Goal: Task Accomplishment & Management: Use online tool/utility

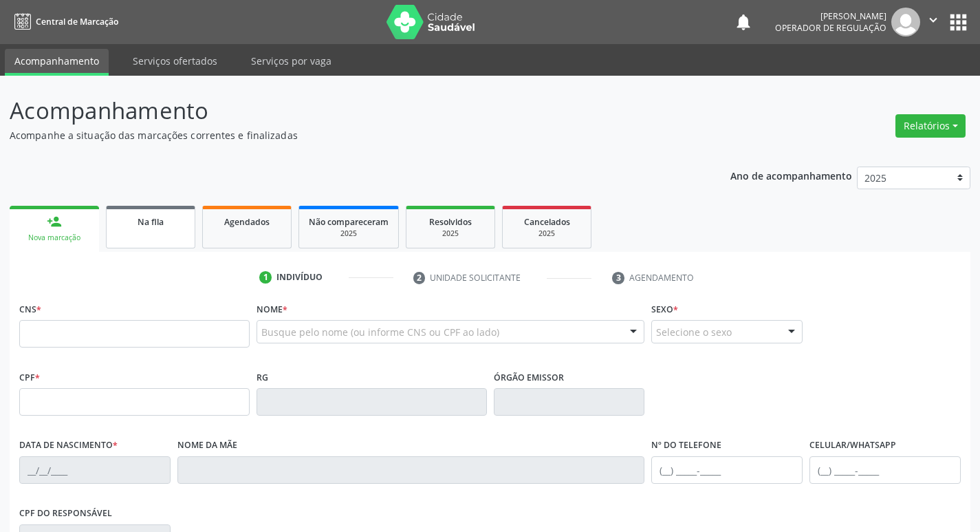
click at [132, 210] on link "Na fila" at bounding box center [150, 227] width 89 height 43
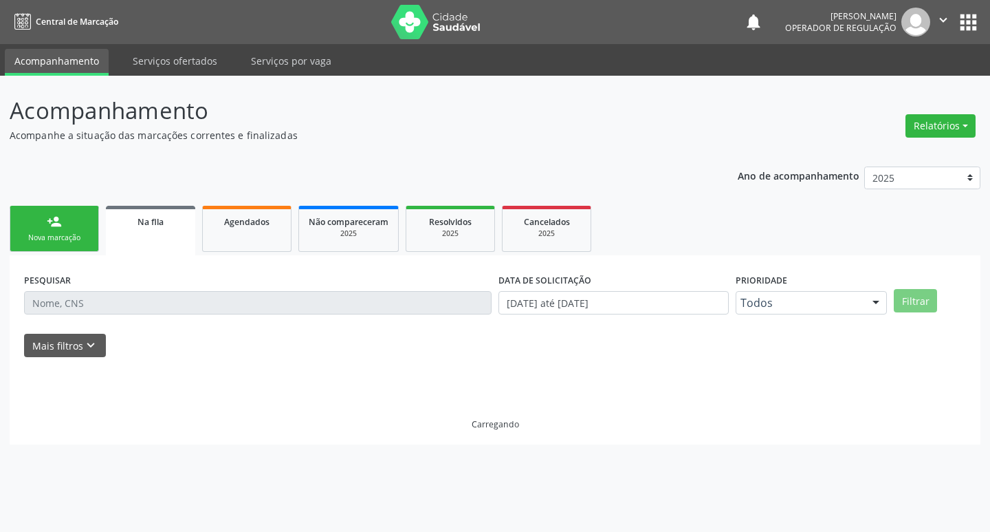
click at [135, 212] on link "Na fila" at bounding box center [150, 231] width 89 height 50
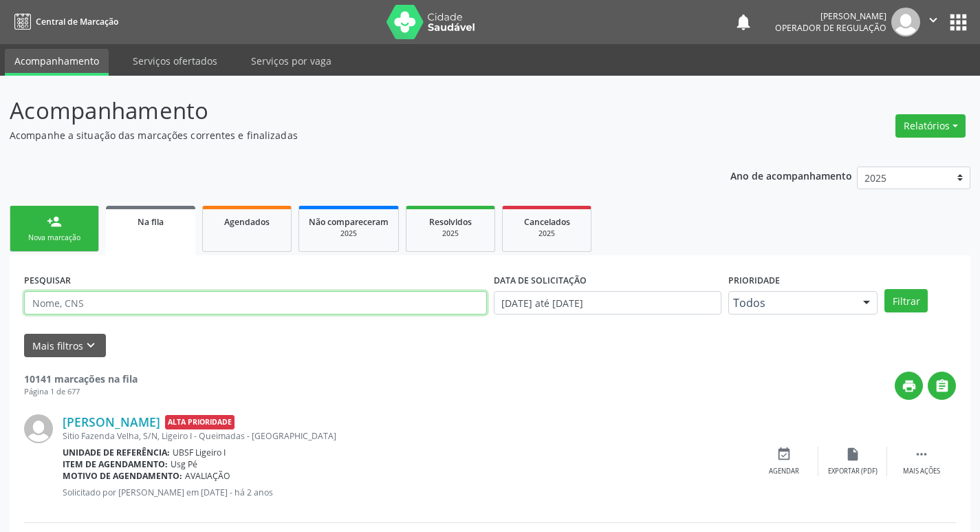
click at [144, 295] on input "text" at bounding box center [255, 302] width 463 height 23
type input "700007868733807"
click at [884, 289] on button "Filtrar" at bounding box center [905, 300] width 43 height 23
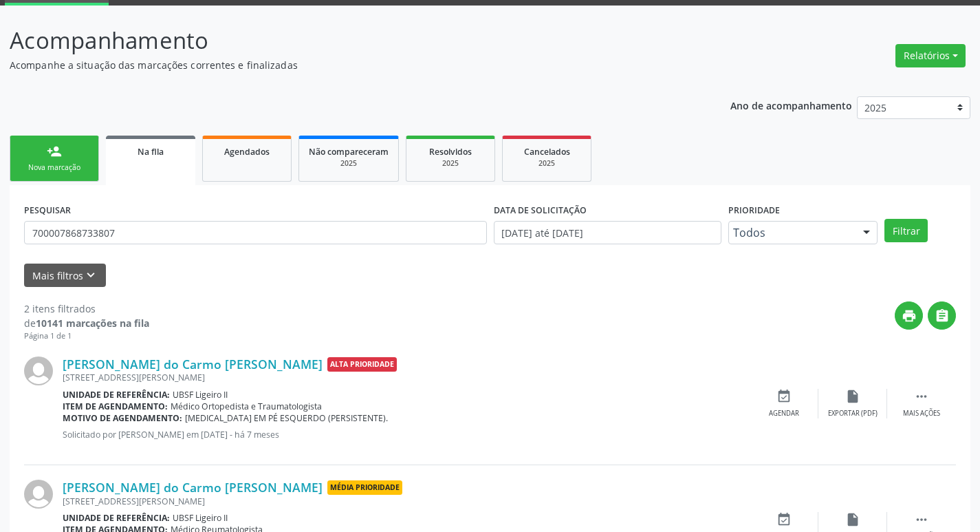
scroll to position [150, 0]
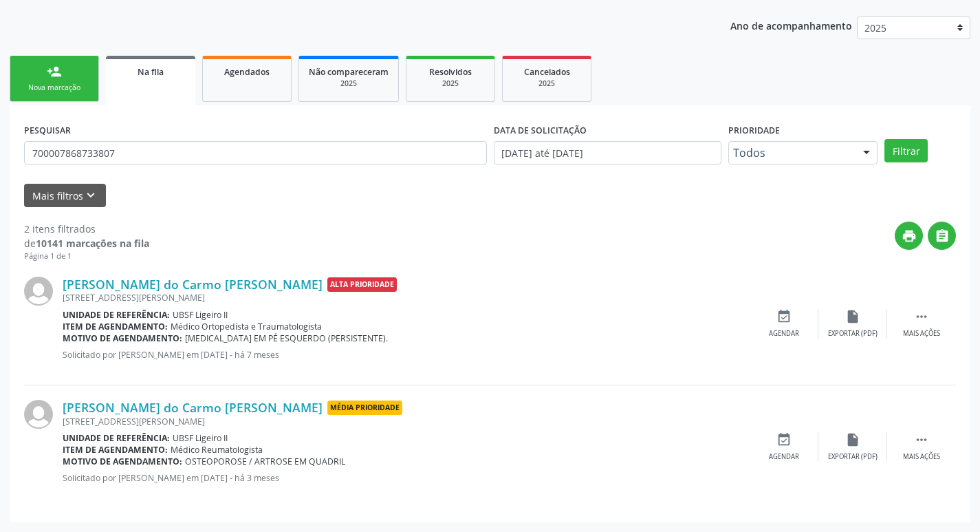
click at [796, 462] on div "[PERSON_NAME] do Carmo [PERSON_NAME] Média Prioridade [STREET_ADDRESS][PERSON_N…" at bounding box center [490, 446] width 932 height 122
click at [789, 450] on div "event_available Agendar" at bounding box center [784, 447] width 69 height 30
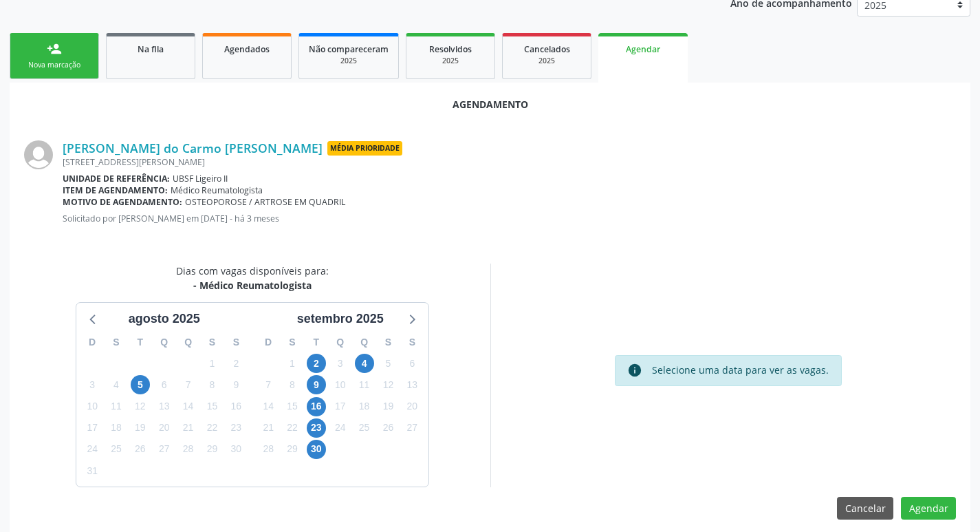
scroll to position [184, 0]
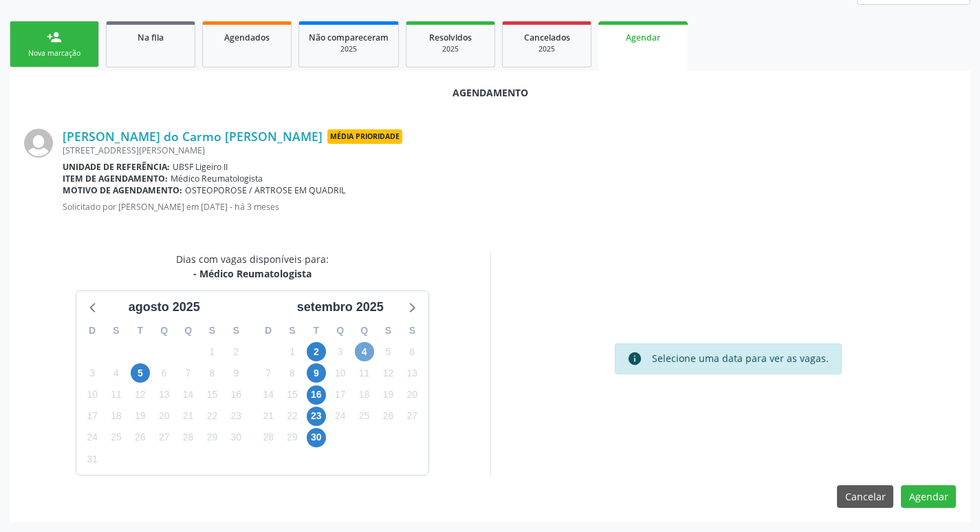
click at [360, 347] on span "4" at bounding box center [364, 351] width 19 height 19
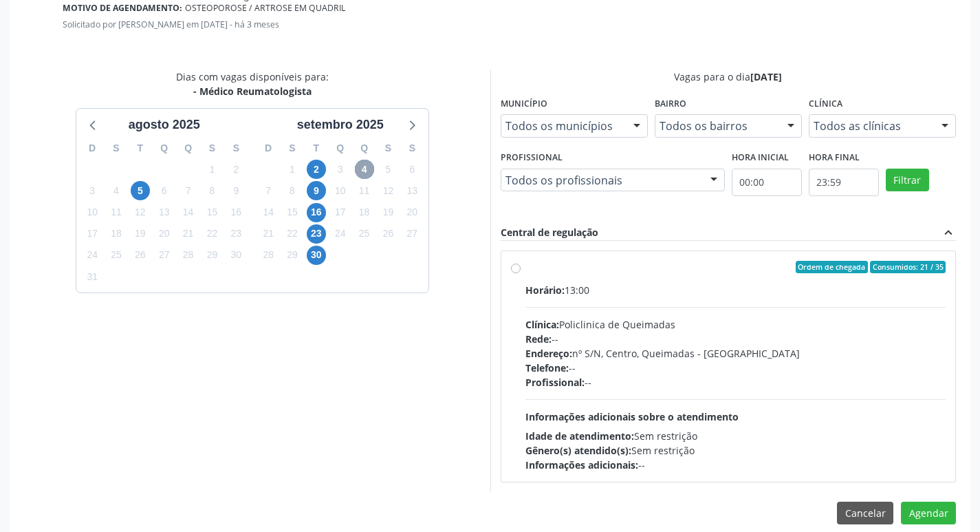
scroll to position [383, 0]
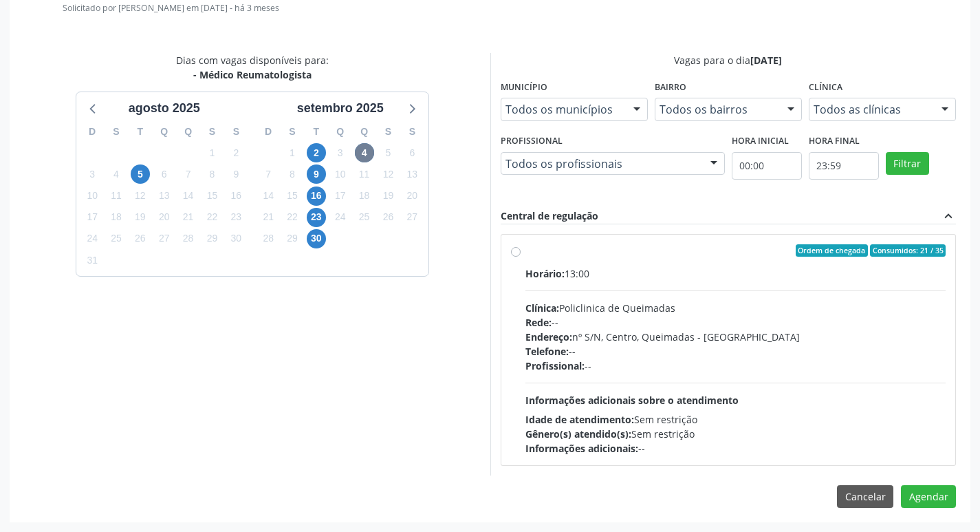
click at [606, 245] on div "Ordem de chegada Consumidos: 21 / 35" at bounding box center [735, 250] width 421 height 12
click at [521, 245] on input "Ordem de chegada Consumidos: 21 / 35 Horário: 13:00 Clínica: Policlinica de Que…" at bounding box center [516, 250] width 10 height 12
radio input "true"
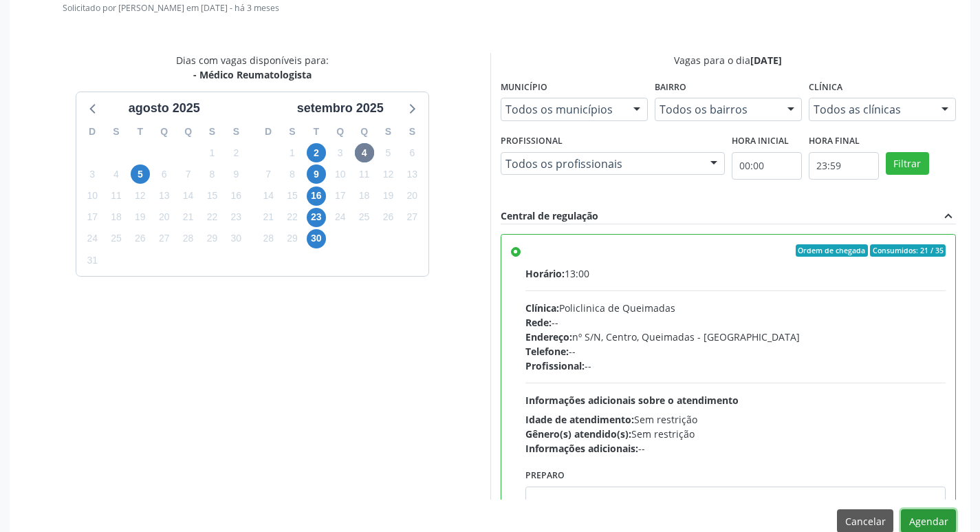
click at [945, 516] on button "Agendar" at bounding box center [928, 520] width 55 height 23
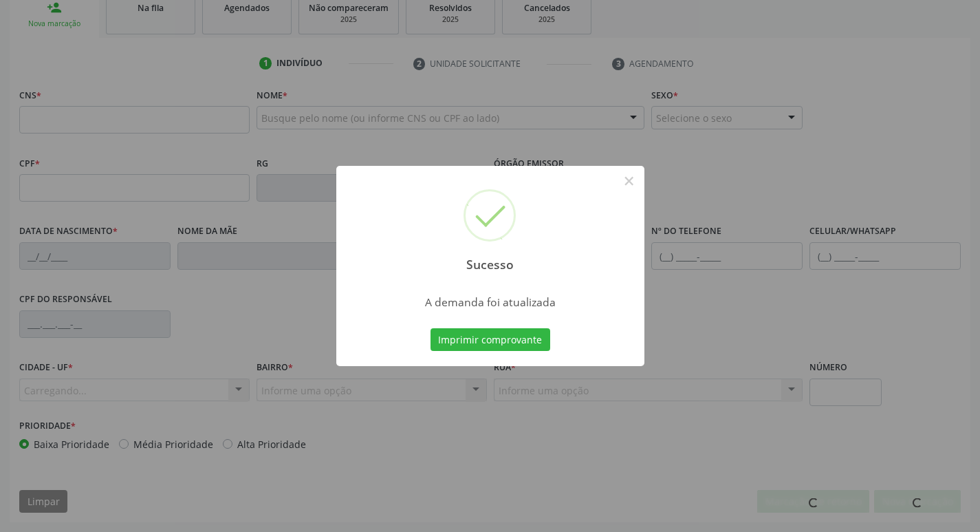
scroll to position [214, 0]
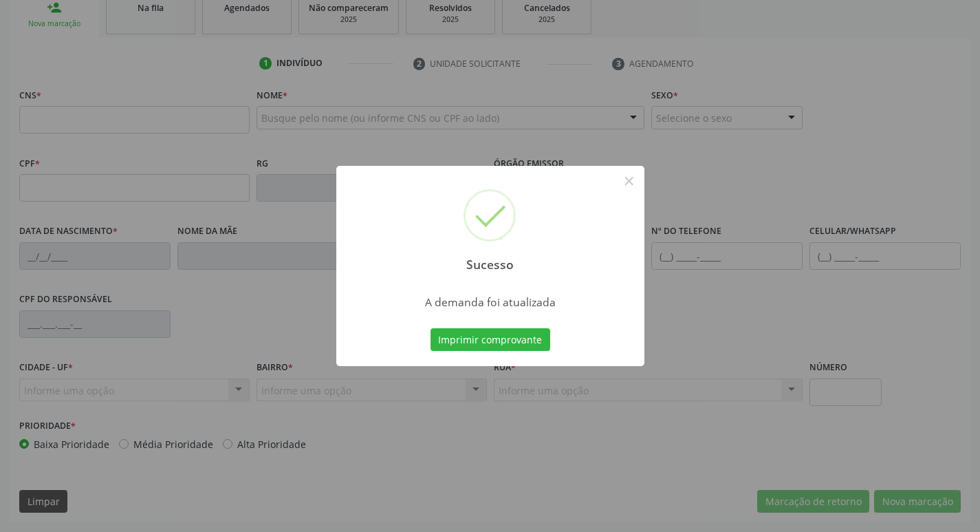
click at [188, 73] on div "Sucesso × A demanda foi atualizada Imprimir comprovante Cancel" at bounding box center [490, 266] width 980 height 532
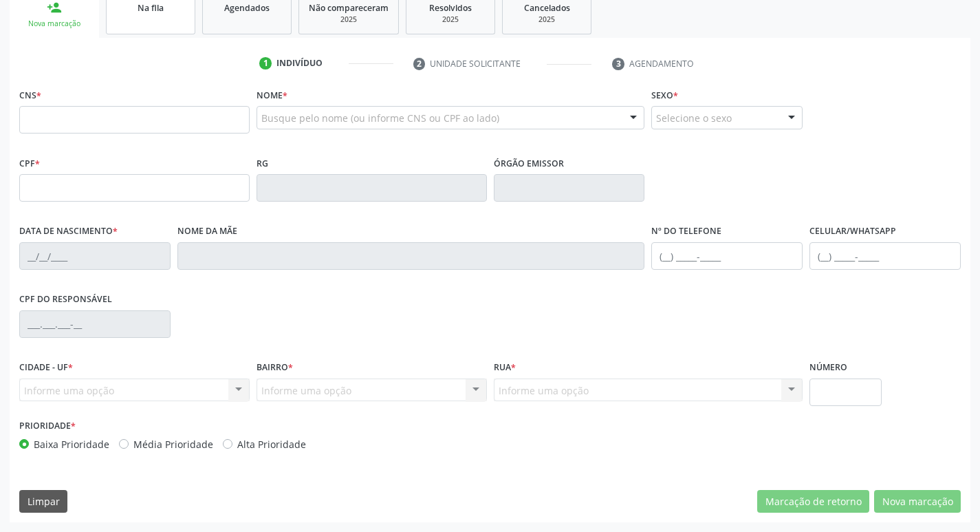
click at [157, 15] on link "Na fila" at bounding box center [150, 13] width 89 height 43
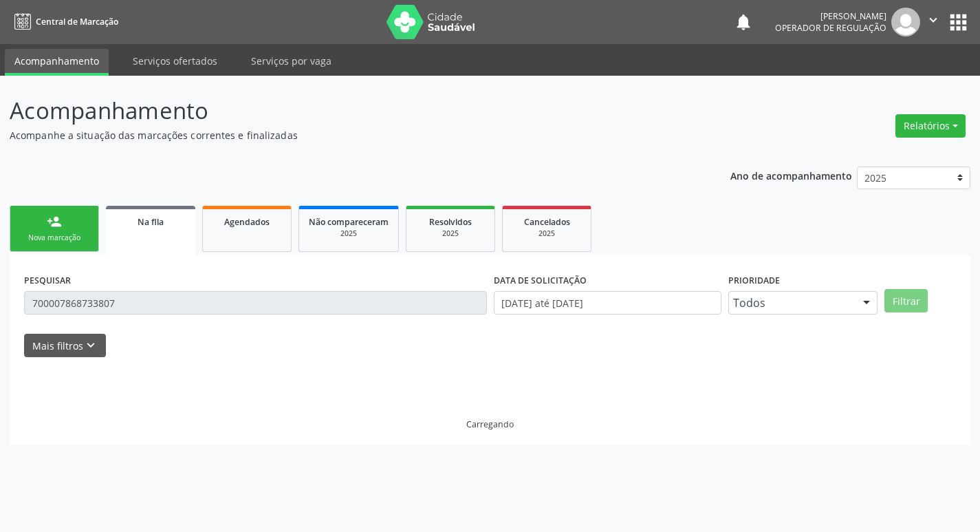
scroll to position [0, 0]
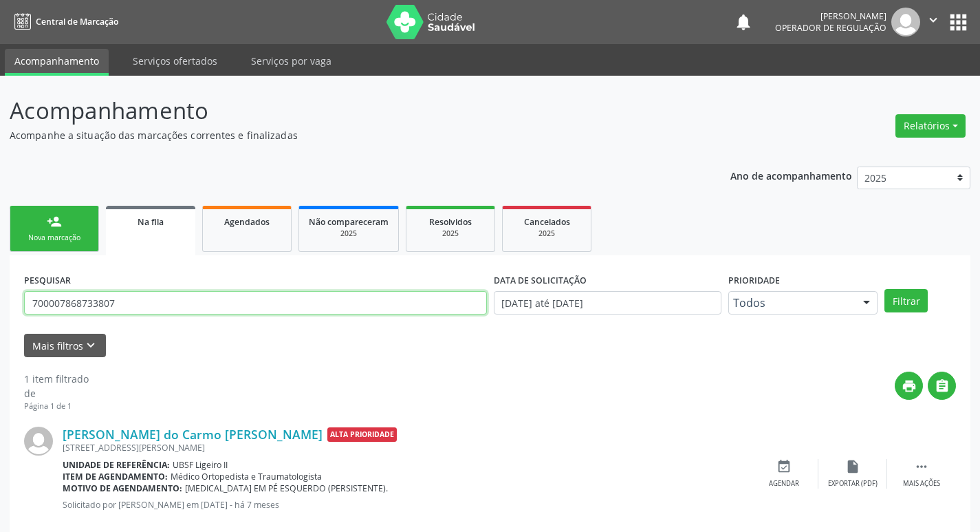
drag, startPoint x: 9, startPoint y: 311, endPoint x: 0, endPoint y: 311, distance: 8.9
click at [0, 311] on div "Acompanhamento Acompanhe a situação das marcações correntes e finalizadas Relat…" at bounding box center [490, 317] width 980 height 483
type input "701203031647115"
click at [884, 289] on button "Filtrar" at bounding box center [905, 300] width 43 height 23
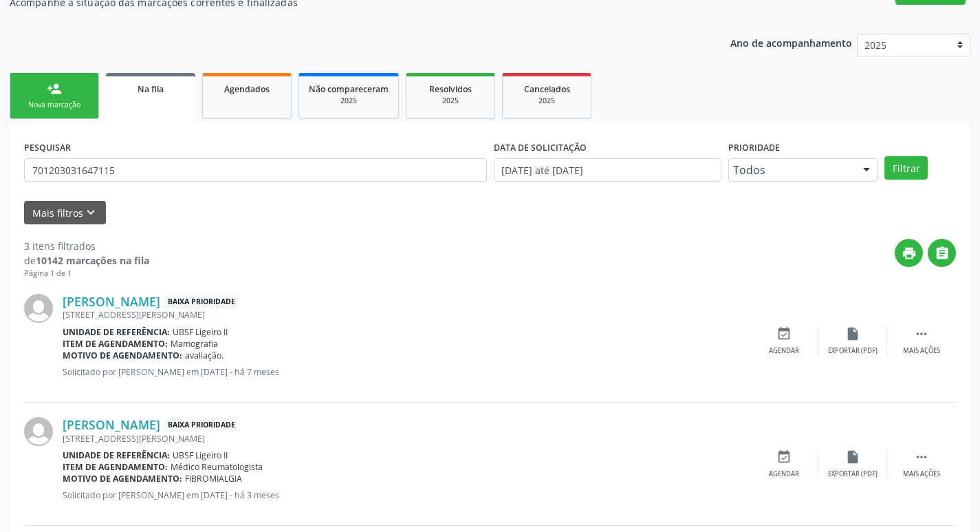
scroll to position [274, 0]
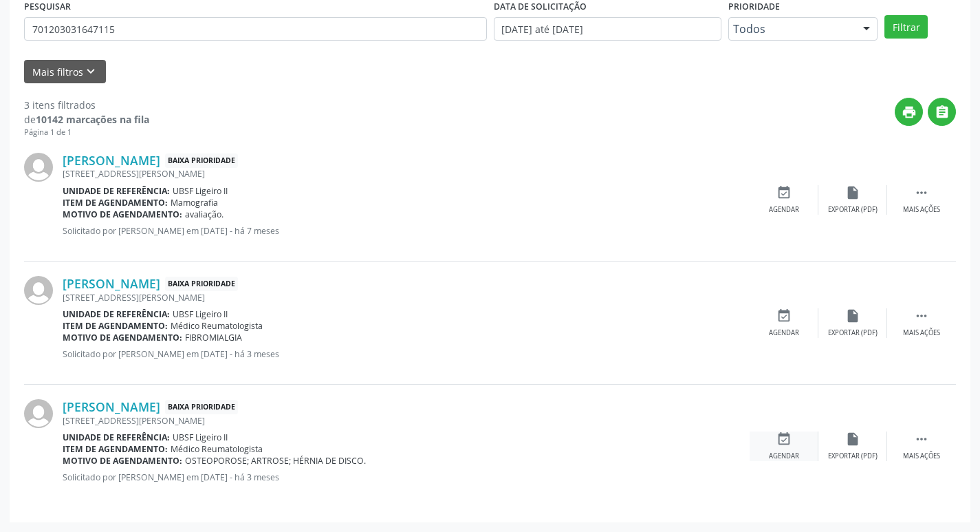
click at [792, 447] on div "event_available Agendar" at bounding box center [784, 446] width 69 height 30
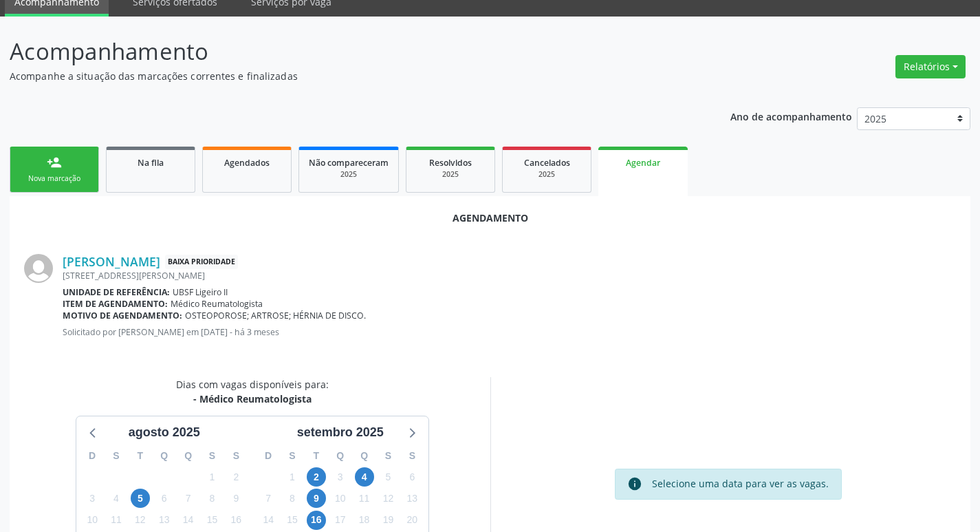
scroll to position [184, 0]
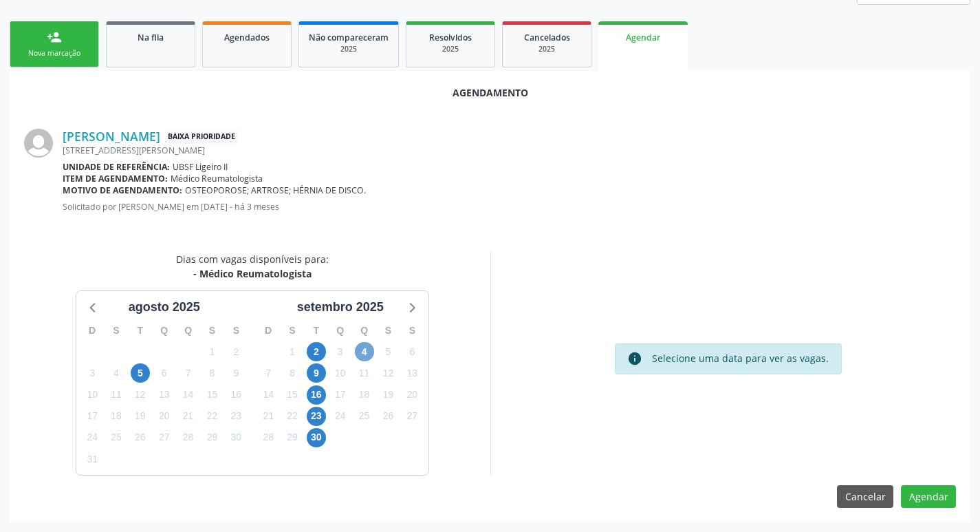
click at [371, 349] on span "4" at bounding box center [364, 351] width 19 height 19
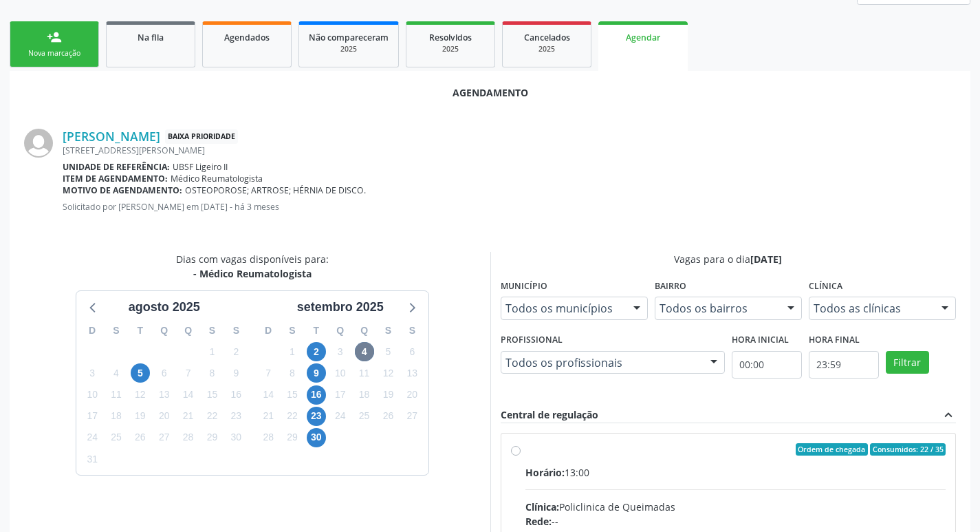
click at [521, 455] on input "Ordem de chegada Consumidos: 22 / 35 Horário: 13:00 Clínica: Policlinica de Que…" at bounding box center [516, 449] width 10 height 12
radio input "true"
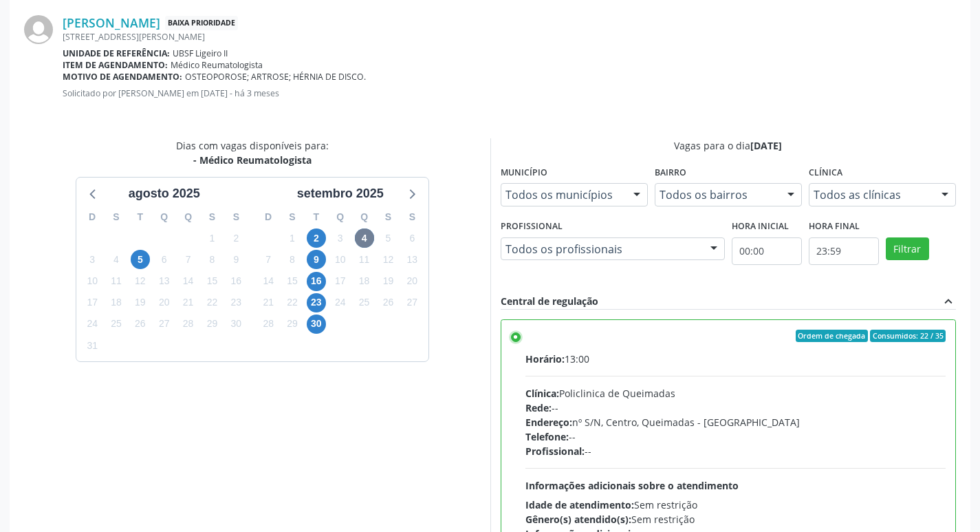
scroll to position [408, 0]
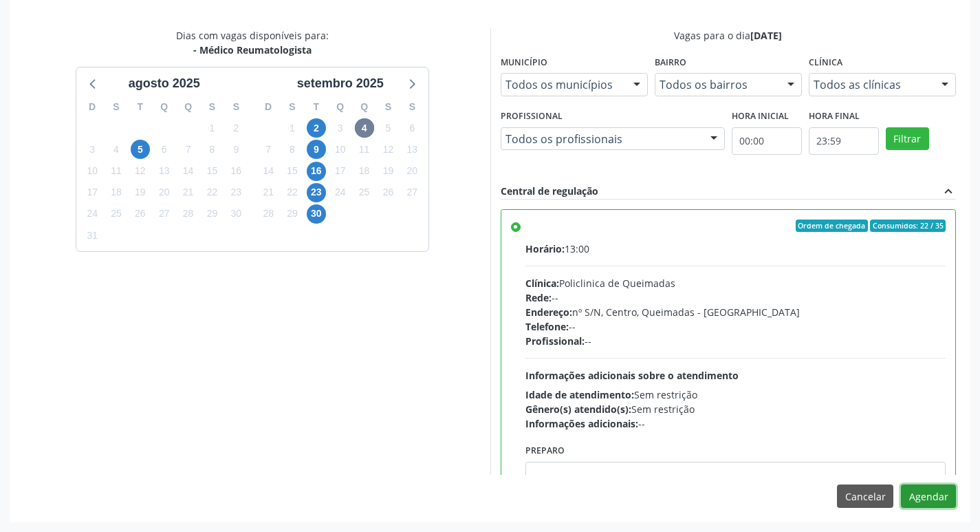
click at [926, 494] on button "Agendar" at bounding box center [928, 495] width 55 height 23
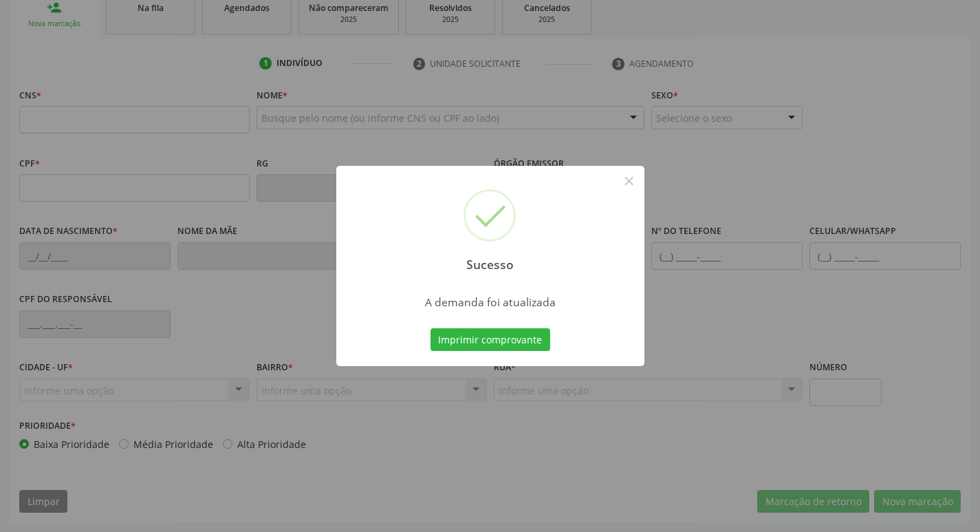
scroll to position [214, 0]
click at [257, 49] on div "Sucesso × A demanda foi atualizada Imprimir comprovante Cancel" at bounding box center [490, 266] width 980 height 532
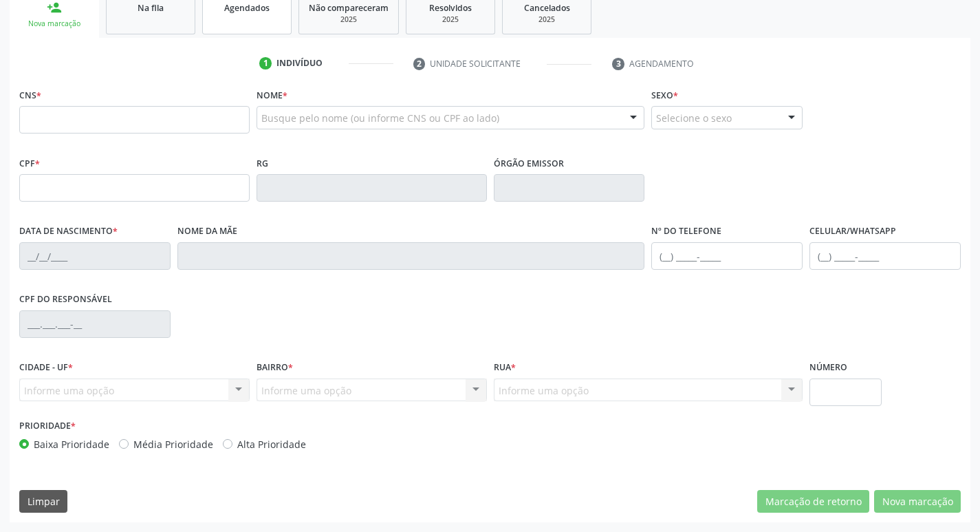
click at [240, 29] on link "Agendados" at bounding box center [246, 13] width 89 height 43
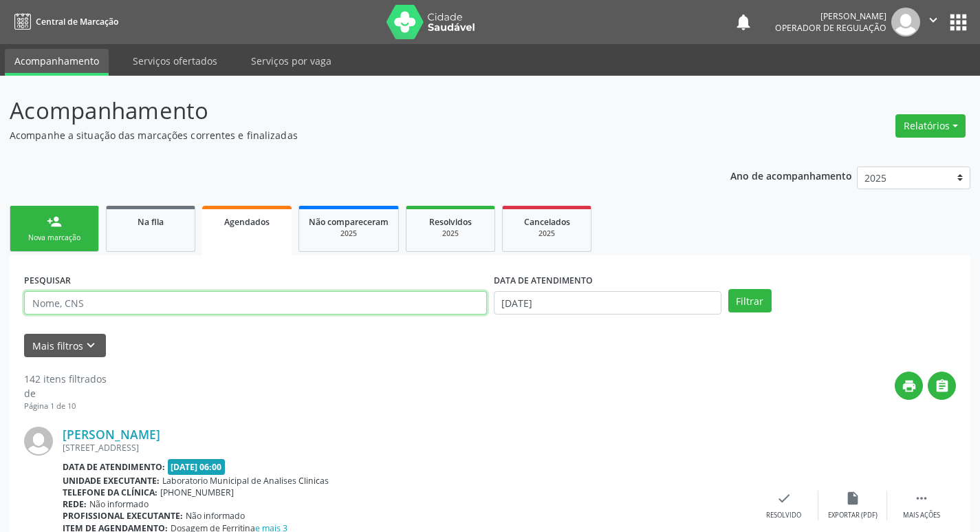
click at [135, 293] on input "text" at bounding box center [255, 302] width 463 height 23
type input "707407054471774"
click at [728, 289] on button "Filtrar" at bounding box center [749, 300] width 43 height 23
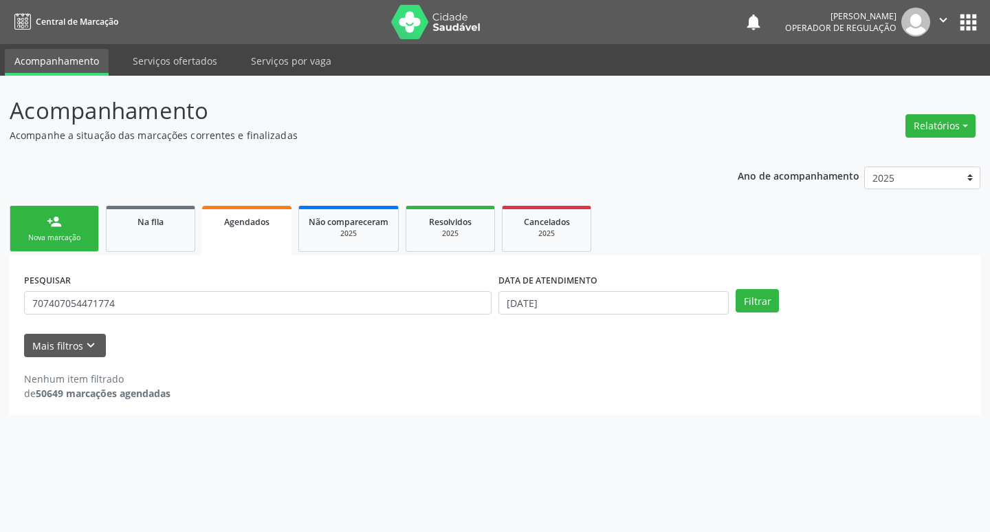
drag, startPoint x: 83, startPoint y: 283, endPoint x: 40, endPoint y: 282, distance: 43.3
click at [39, 283] on div "PESQUISAR 707407054471774" at bounding box center [258, 297] width 474 height 54
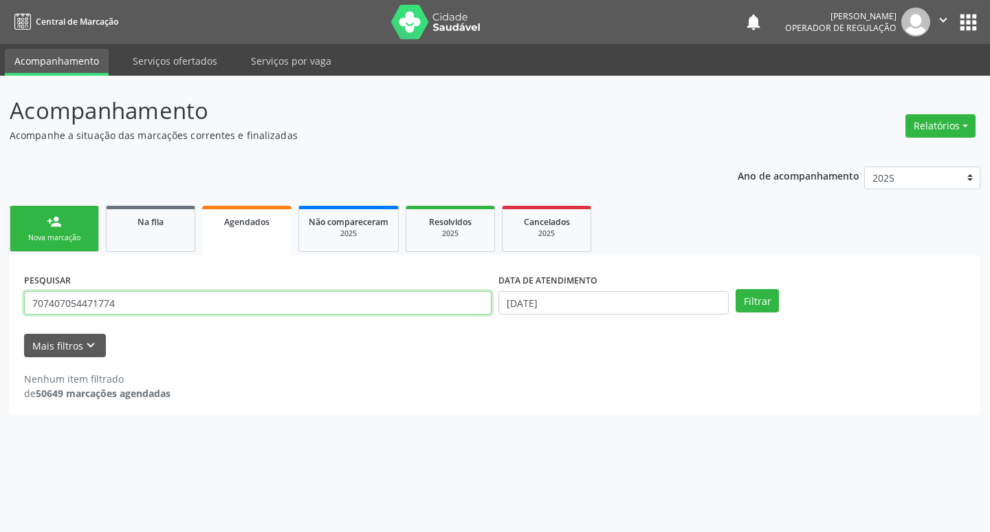
click at [124, 308] on input "707407054471774" at bounding box center [258, 302] width 468 height 23
drag, startPoint x: 0, startPoint y: 309, endPoint x: 60, endPoint y: 309, distance: 59.8
click at [3, 309] on div "Acompanhamento Acompanhe a situação das marcações correntes e finalizadas Relat…" at bounding box center [495, 304] width 990 height 456
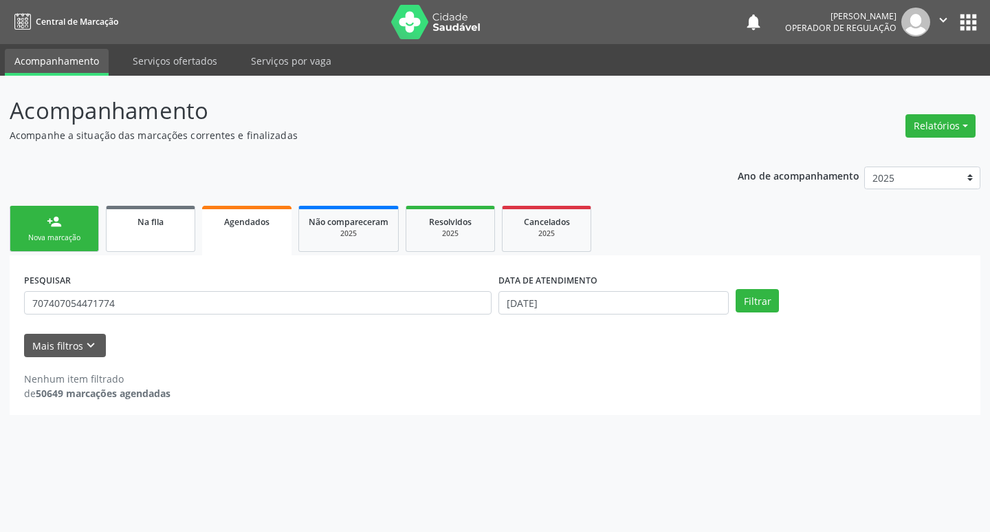
click at [167, 235] on link "Na fila" at bounding box center [150, 229] width 89 height 46
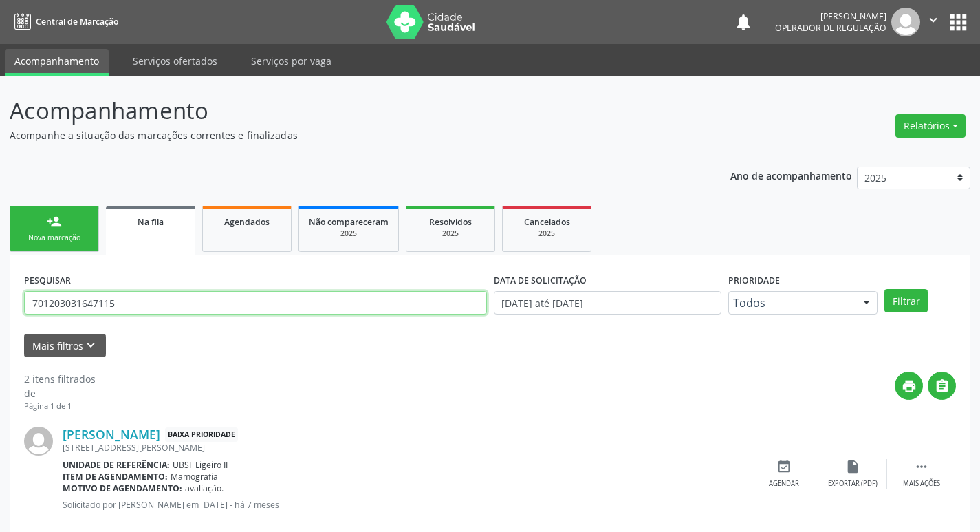
drag, startPoint x: 165, startPoint y: 301, endPoint x: 0, endPoint y: 301, distance: 165.0
click at [0, 301] on div "Acompanhamento Acompanhe a situação das marcações correntes e finalizadas Relat…" at bounding box center [490, 379] width 980 height 606
paste input "707407054471774"
type input "707407054471774"
click at [884, 289] on button "Filtrar" at bounding box center [905, 300] width 43 height 23
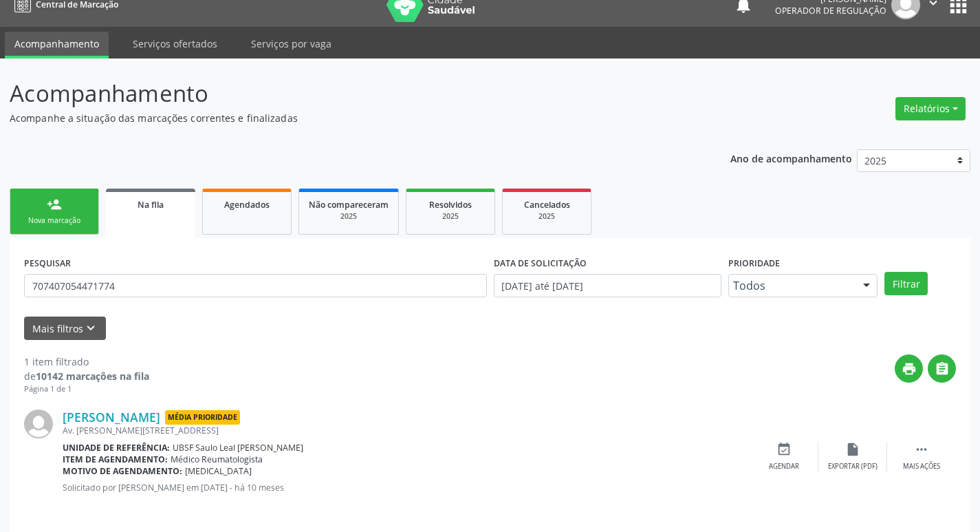
scroll to position [27, 0]
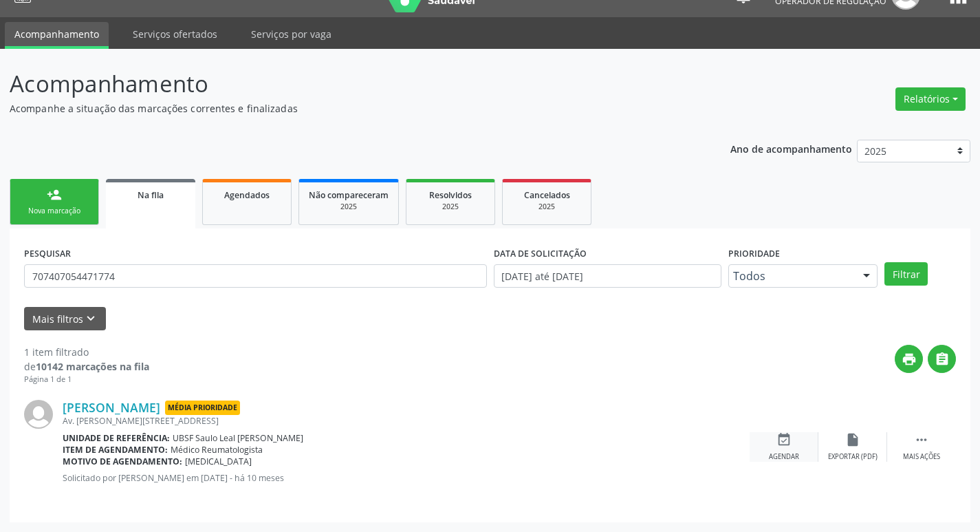
click at [795, 452] on div "Agendar" at bounding box center [784, 457] width 30 height 10
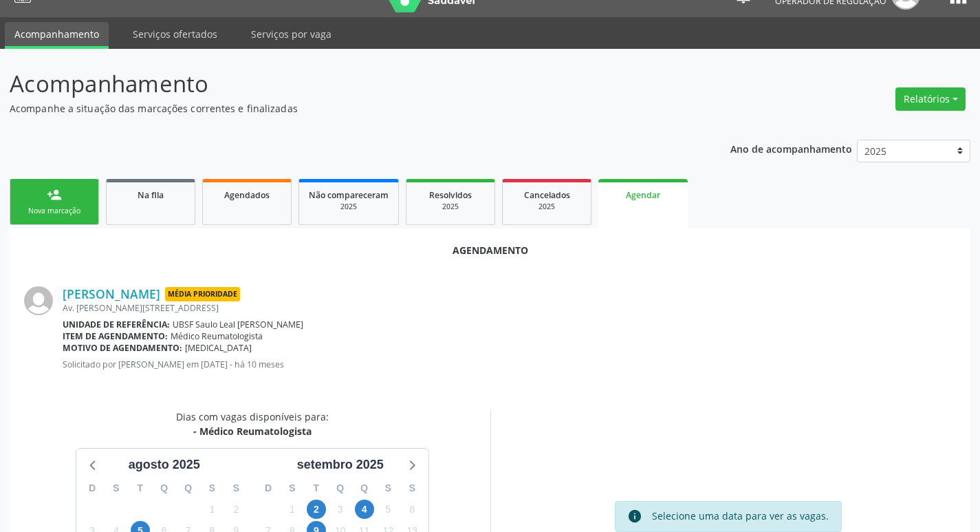
scroll to position [184, 0]
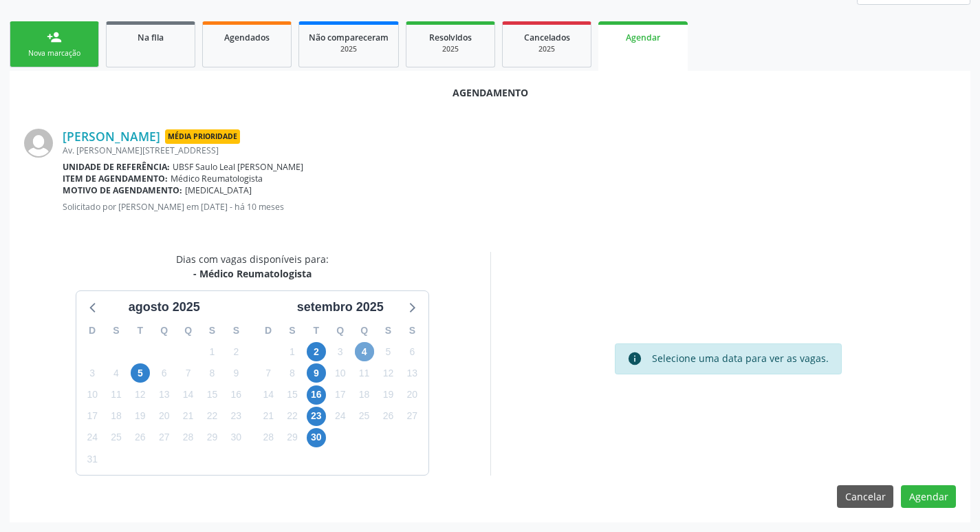
click at [367, 349] on span "4" at bounding box center [364, 351] width 19 height 19
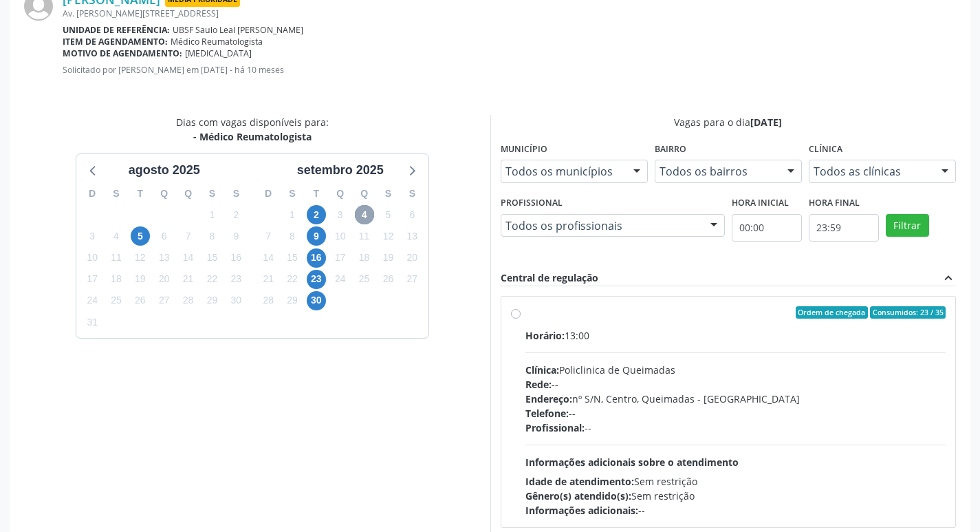
scroll to position [322, 0]
click at [573, 307] on div "Ordem de chegada Consumidos: 23 / 35" at bounding box center [735, 311] width 421 height 12
click at [521, 307] on input "Ordem de chegada Consumidos: 23 / 35 Horário: 13:00 Clínica: Policlinica de Que…" at bounding box center [516, 311] width 10 height 12
radio input "true"
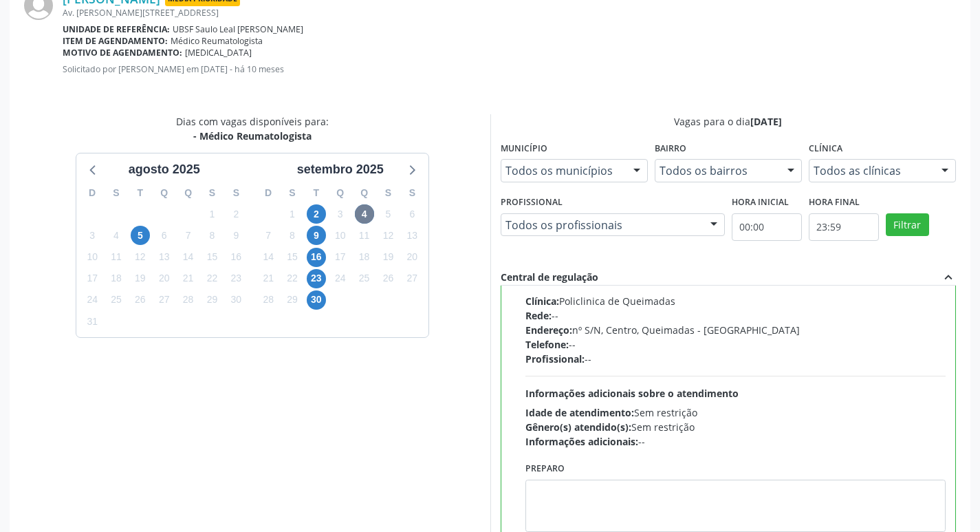
scroll to position [408, 0]
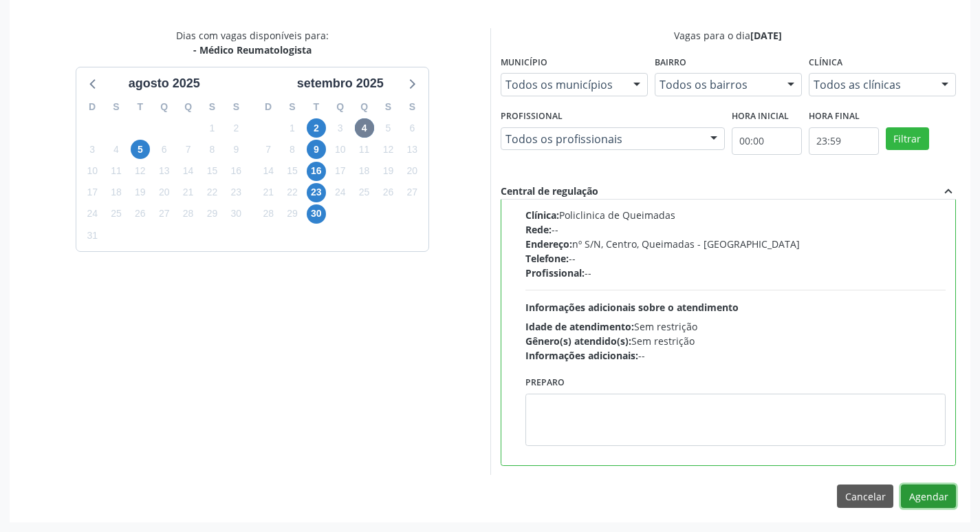
click at [939, 498] on button "Agendar" at bounding box center [928, 495] width 55 height 23
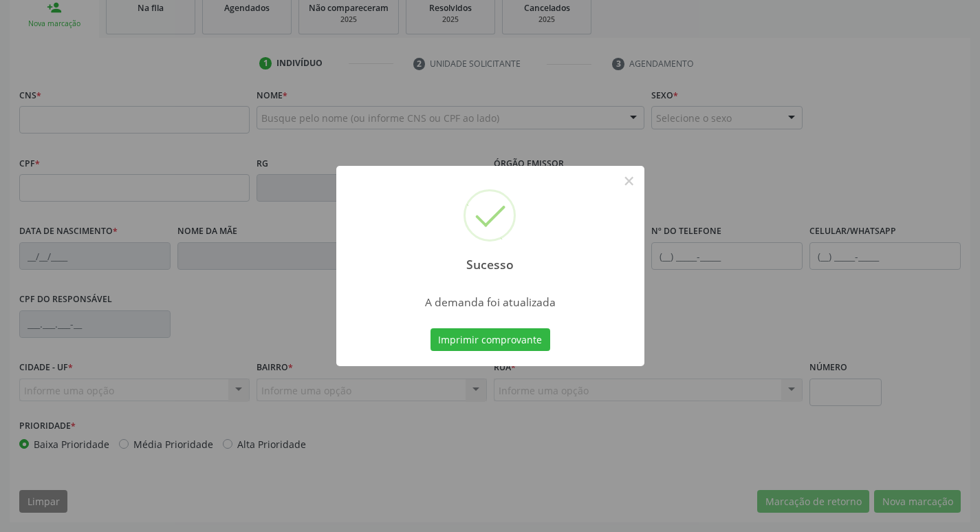
scroll to position [214, 0]
click at [134, 10] on div "Sucesso × A demanda foi atualizada Imprimir comprovante Cancel" at bounding box center [490, 266] width 980 height 532
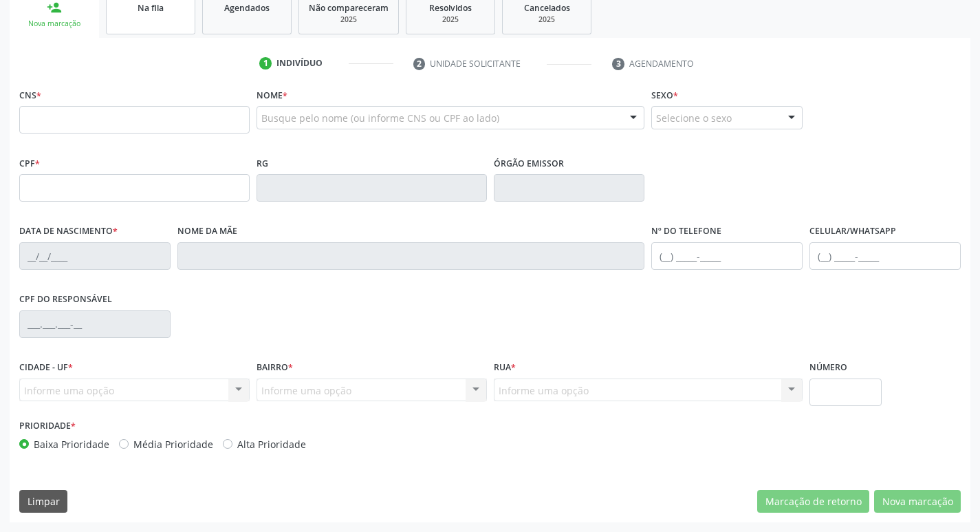
click at [157, 31] on link "Na fila" at bounding box center [150, 13] width 89 height 43
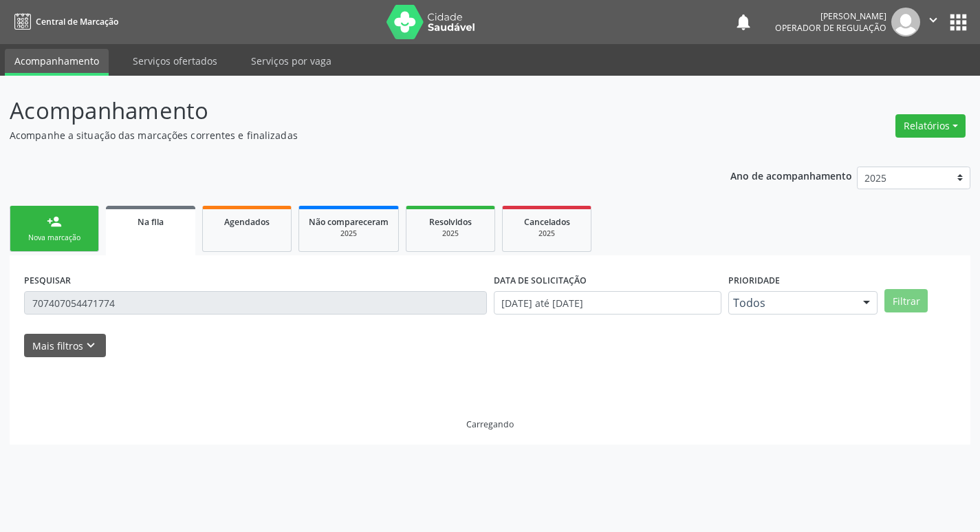
scroll to position [0, 0]
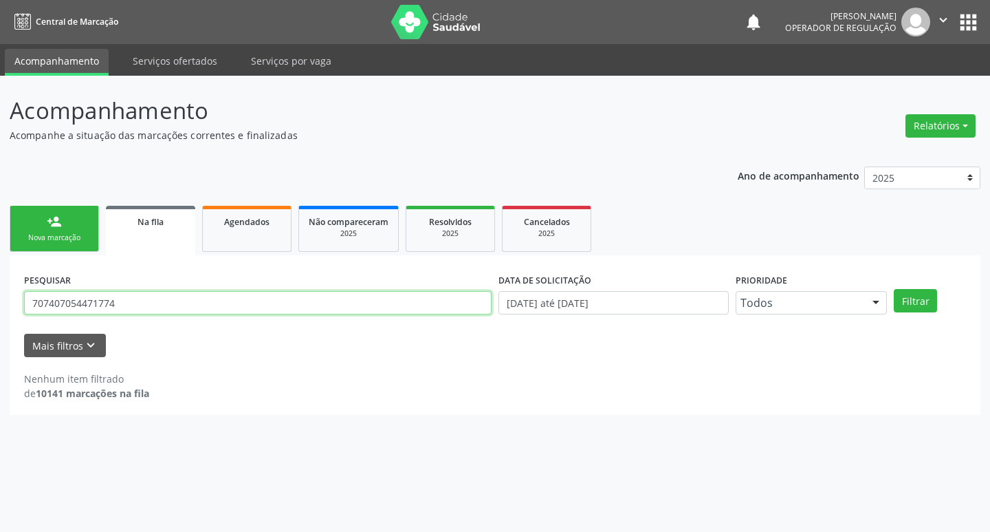
drag, startPoint x: 141, startPoint y: 305, endPoint x: 0, endPoint y: 307, distance: 141.0
click at [0, 316] on div "Acompanhamento Acompanhe a situação das marcações correntes e finalizadas Relat…" at bounding box center [495, 304] width 990 height 456
click at [263, 306] on input "702500334855531" at bounding box center [258, 302] width 468 height 23
type input "702500334855531"
click at [894, 289] on button "Filtrar" at bounding box center [915, 300] width 43 height 23
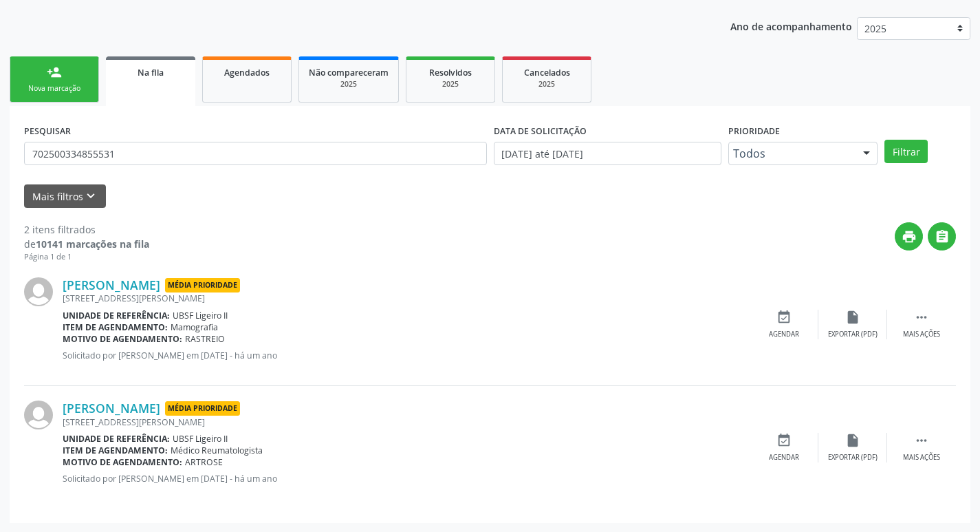
scroll to position [150, 0]
click at [793, 456] on div "Agendar" at bounding box center [784, 457] width 30 height 10
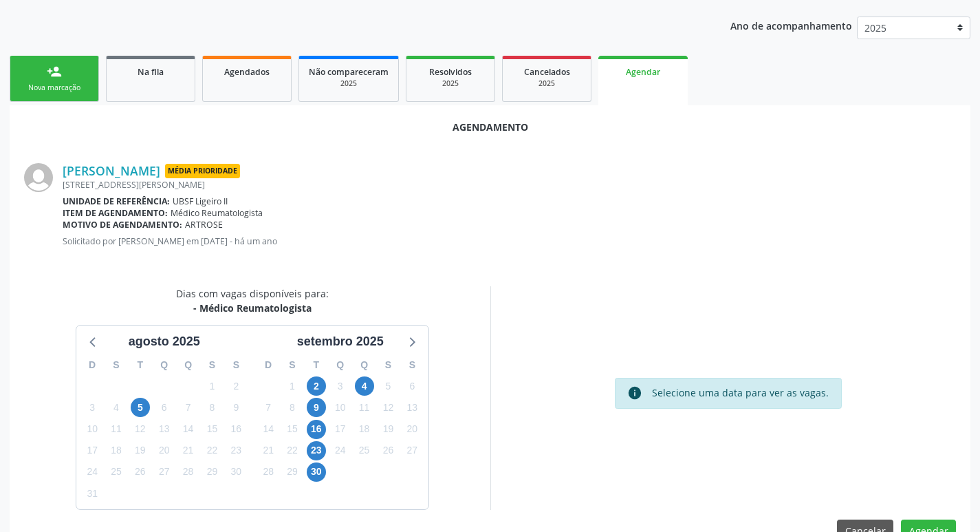
scroll to position [184, 0]
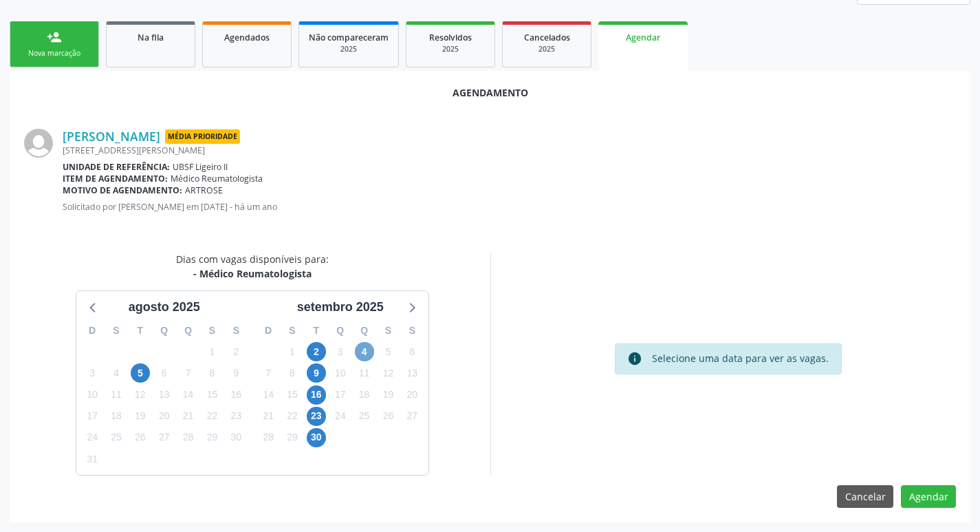
click at [361, 351] on span "4" at bounding box center [364, 351] width 19 height 19
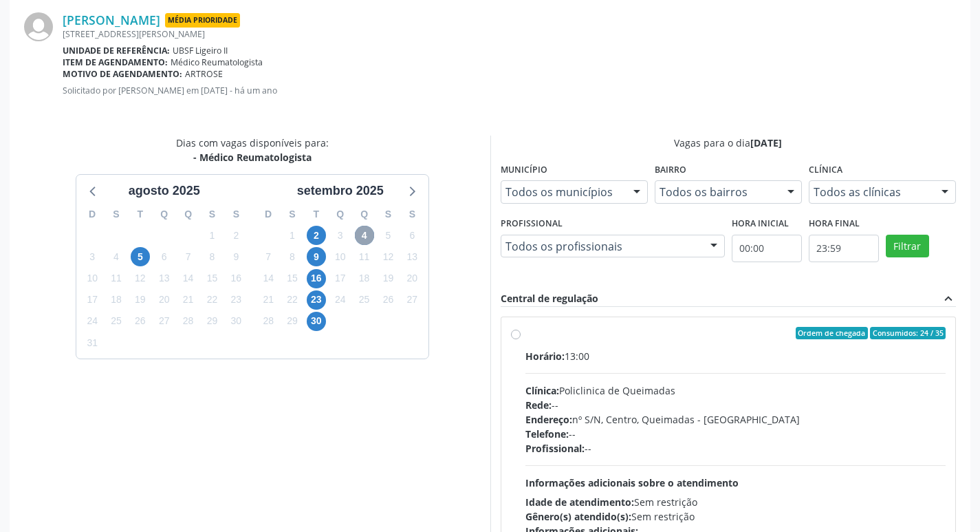
scroll to position [383, 0]
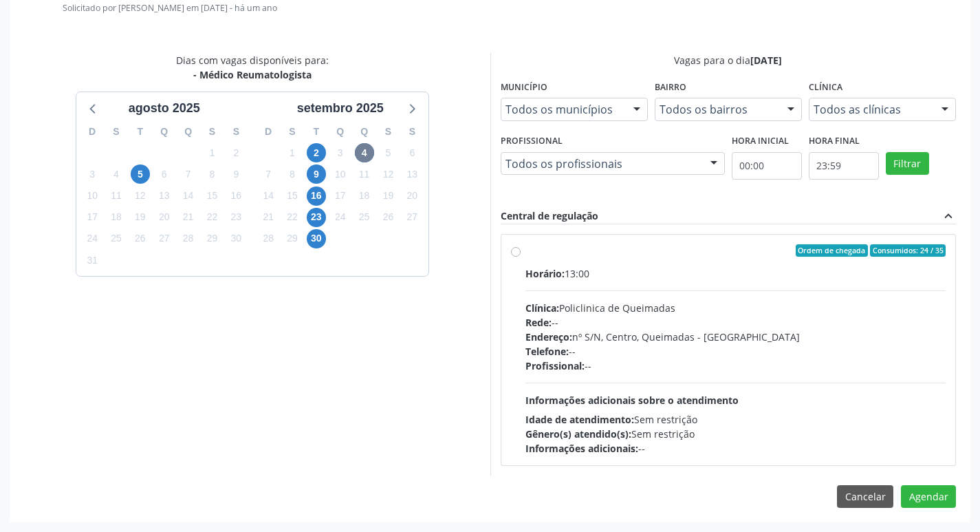
click at [722, 267] on div "Horário: 13:00" at bounding box center [735, 273] width 421 height 14
click at [521, 256] on input "Ordem de chegada Consumidos: 24 / 35 Horário: 13:00 Clínica: Policlinica de Que…" at bounding box center [516, 250] width 10 height 12
radio input "true"
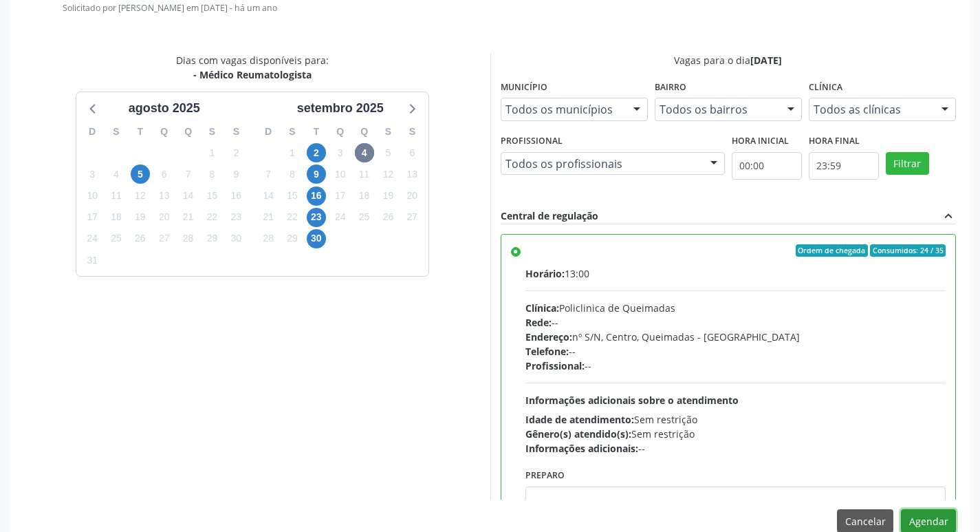
click at [932, 516] on button "Agendar" at bounding box center [928, 520] width 55 height 23
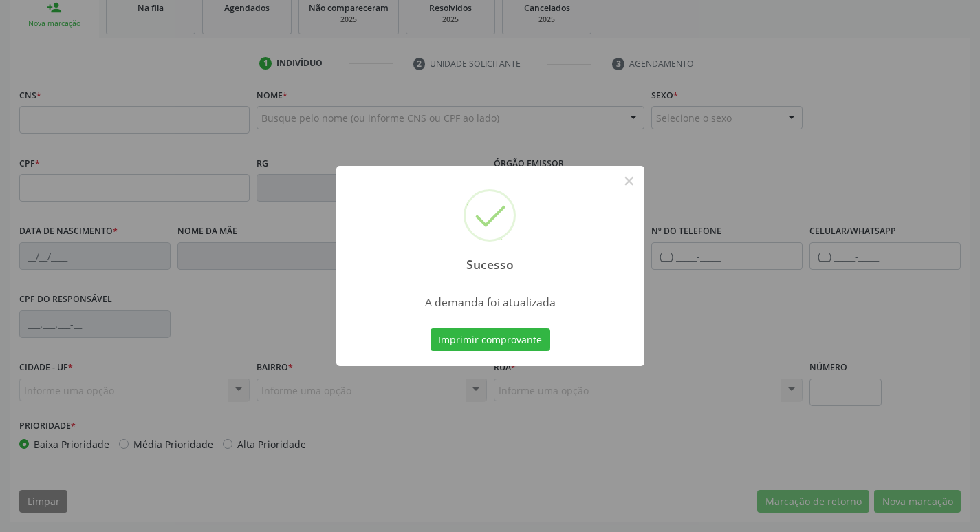
scroll to position [214, 0]
click at [145, 8] on div "Sucesso × A demanda foi atualizada Imprimir comprovante Cancel" at bounding box center [490, 266] width 980 height 532
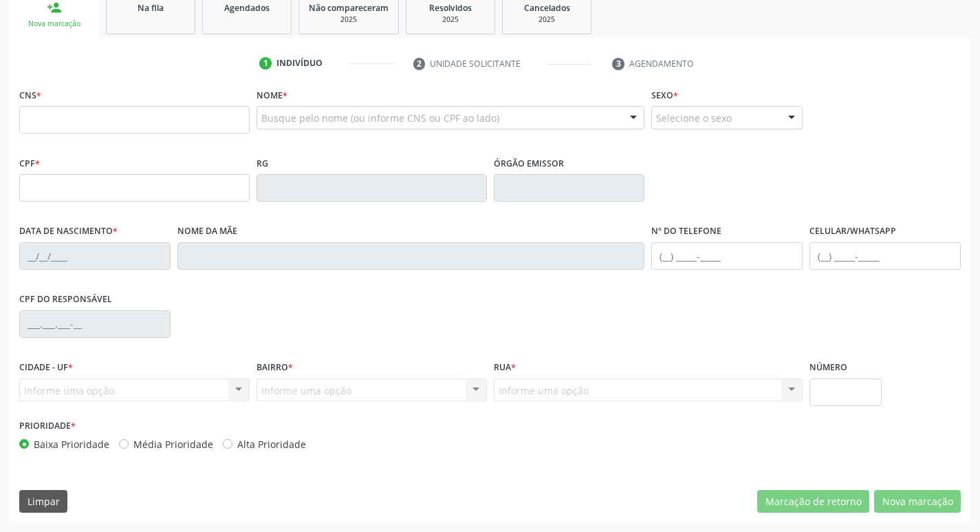
click at [155, 11] on span "Na fila" at bounding box center [151, 8] width 26 height 12
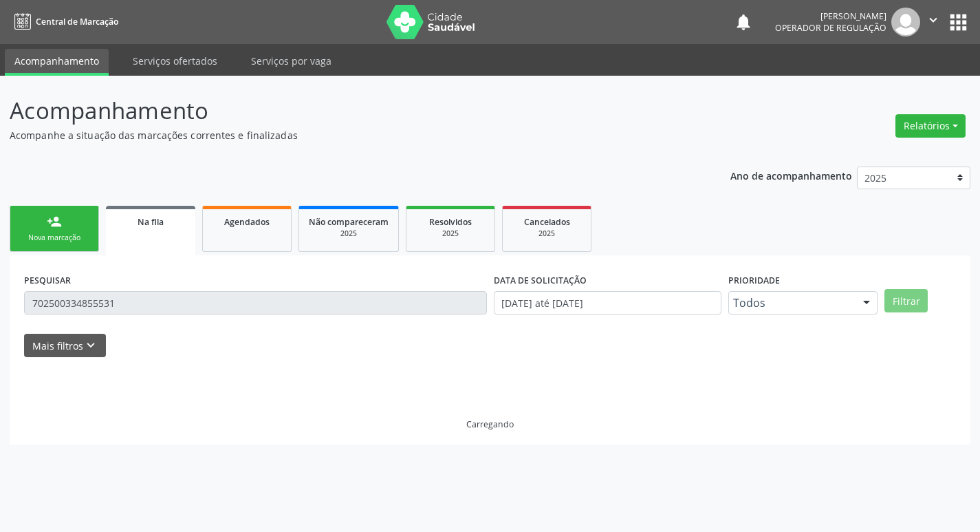
scroll to position [0, 0]
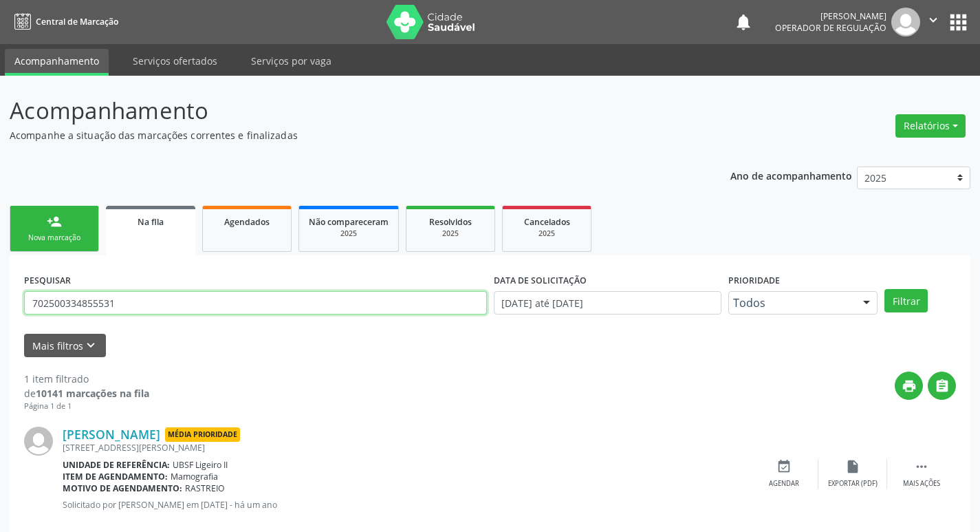
drag, startPoint x: 106, startPoint y: 300, endPoint x: 0, endPoint y: 264, distance: 111.8
click at [0, 286] on div "Acompanhamento Acompanhe a situação das marcações correntes e finalizadas Relat…" at bounding box center [490, 317] width 980 height 483
type input "708408743054362"
click at [884, 289] on button "Filtrar" at bounding box center [905, 300] width 43 height 23
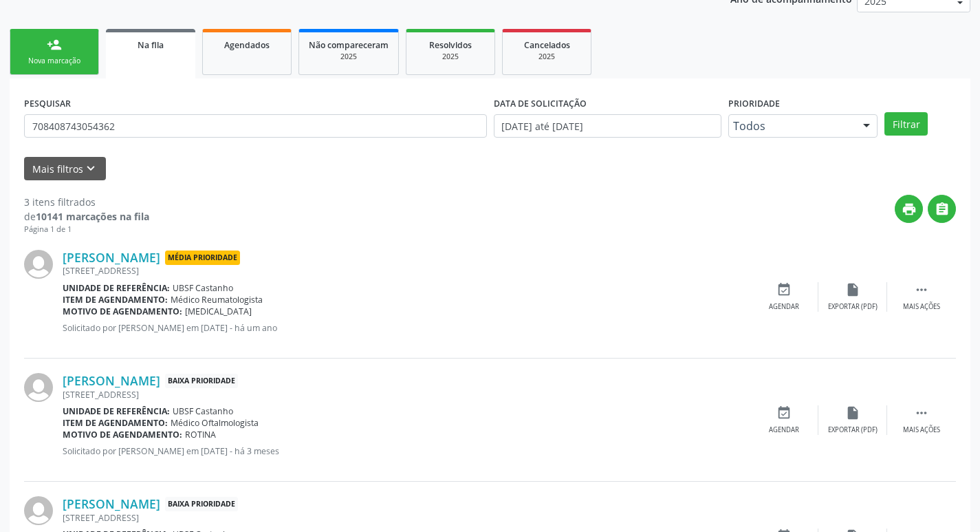
scroll to position [274, 0]
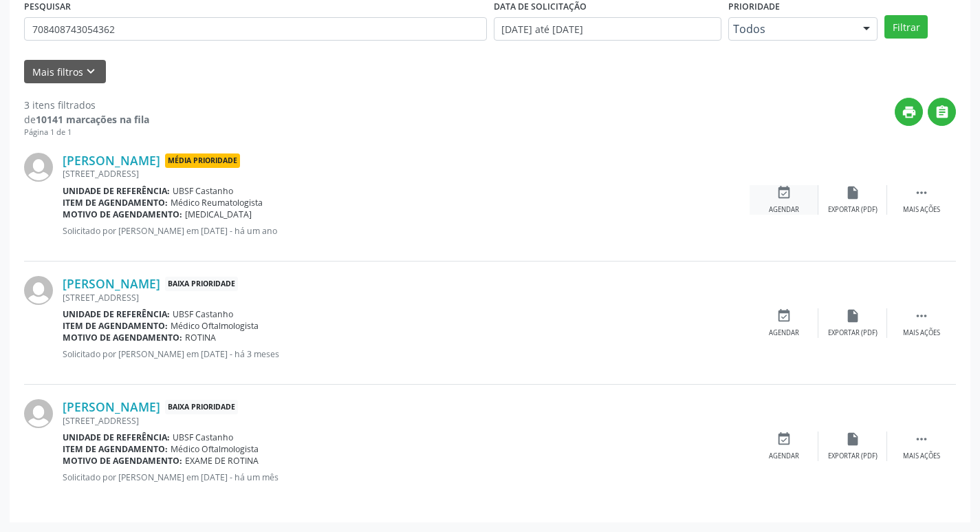
click at [789, 204] on div "event_available Agendar" at bounding box center [784, 200] width 69 height 30
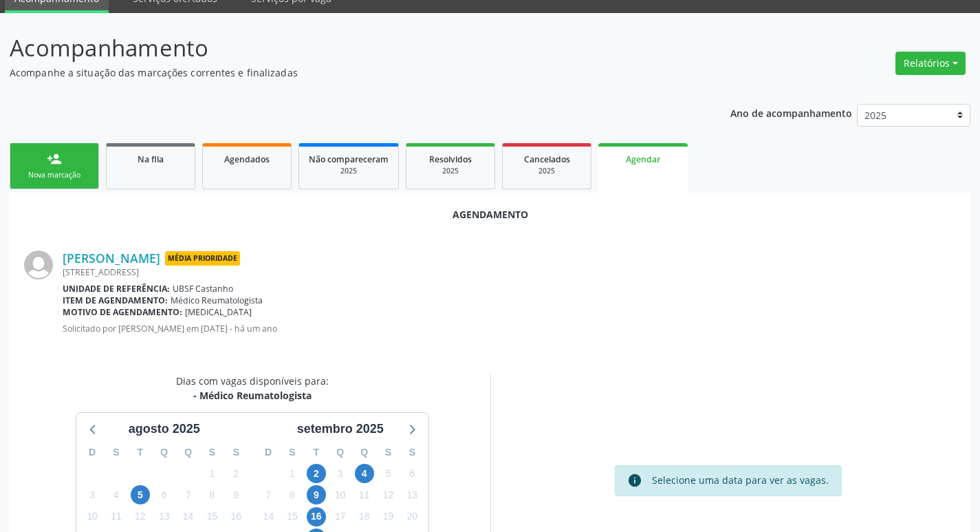
scroll to position [184, 0]
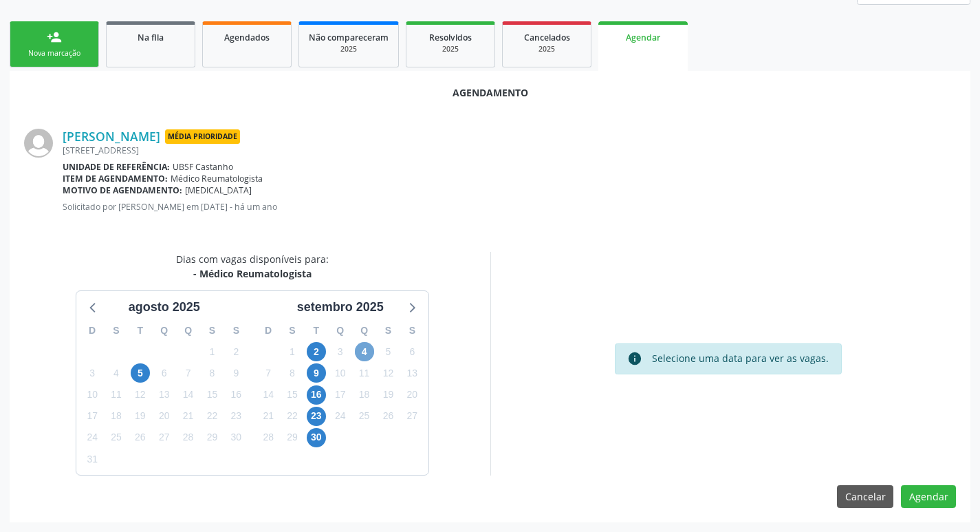
click at [367, 352] on span "4" at bounding box center [364, 351] width 19 height 19
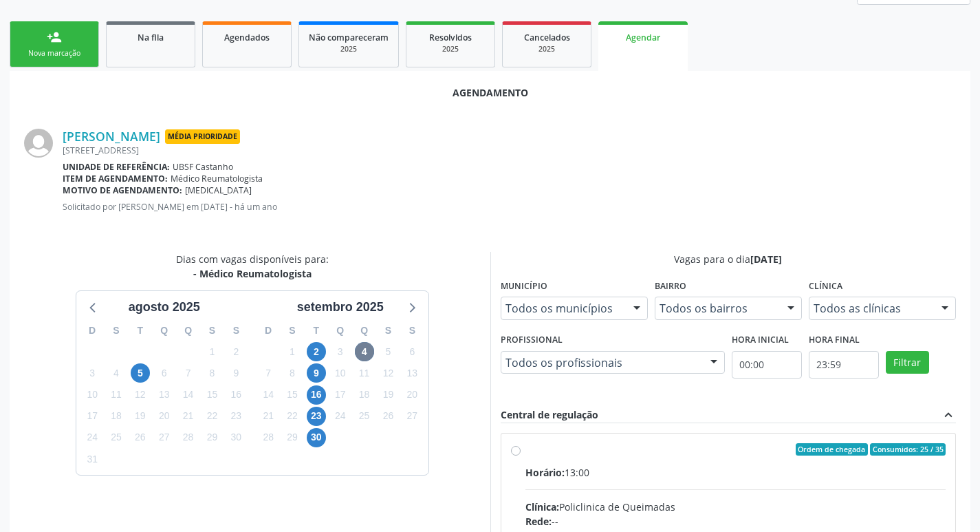
click at [712, 465] on div "Horário: 13:00" at bounding box center [735, 472] width 421 height 14
click at [521, 455] on input "Ordem de chegada Consumidos: 25 / 35 Horário: 13:00 Clínica: Policlinica de Que…" at bounding box center [516, 449] width 10 height 12
radio input "true"
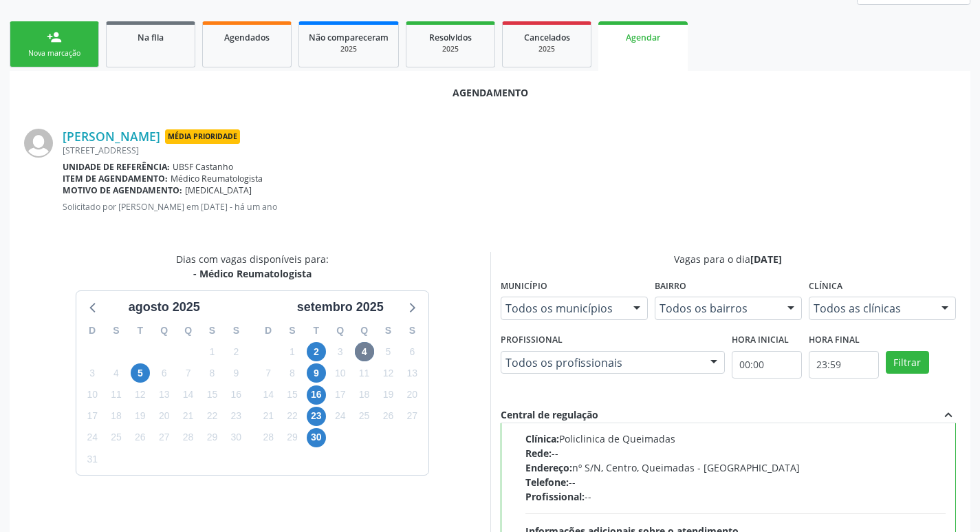
scroll to position [408, 0]
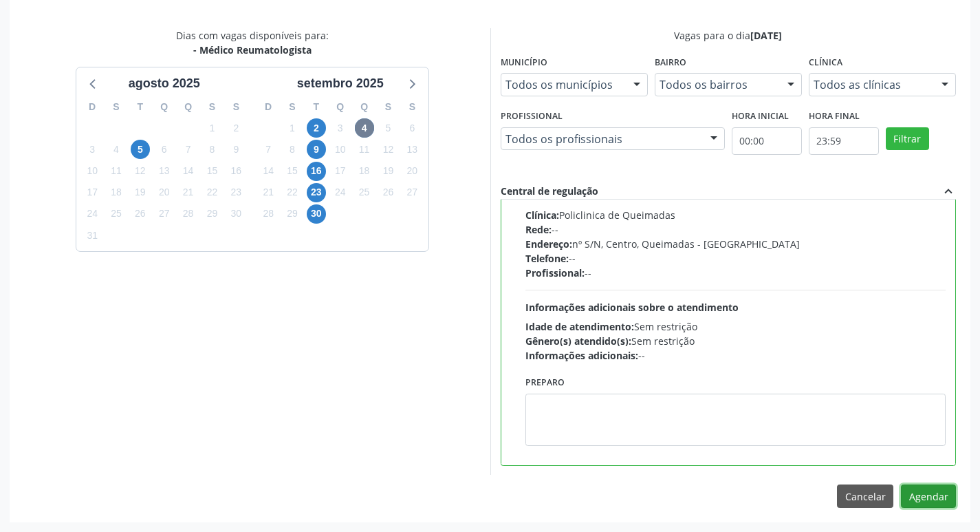
click at [941, 499] on button "Agendar" at bounding box center [928, 495] width 55 height 23
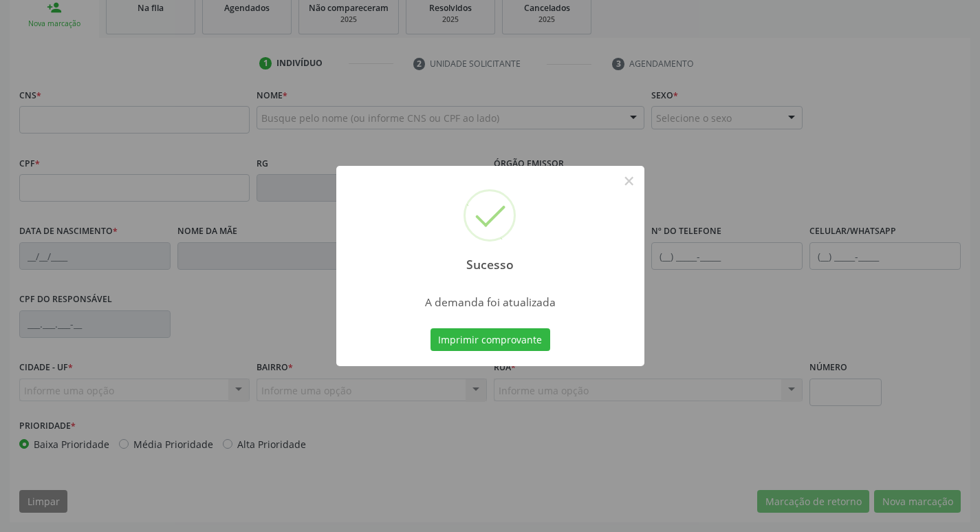
scroll to position [214, 0]
drag, startPoint x: 220, startPoint y: 54, endPoint x: 212, endPoint y: 54, distance: 7.6
click at [212, 54] on div "Sucesso × A demanda foi atualizada Imprimir comprovante Cancel" at bounding box center [490, 266] width 980 height 532
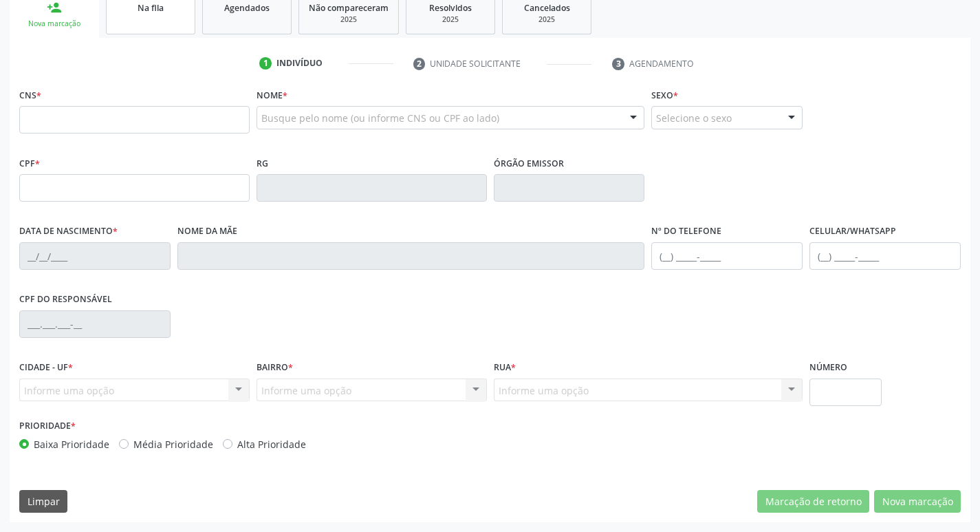
click at [125, 18] on link "Na fila" at bounding box center [150, 13] width 89 height 43
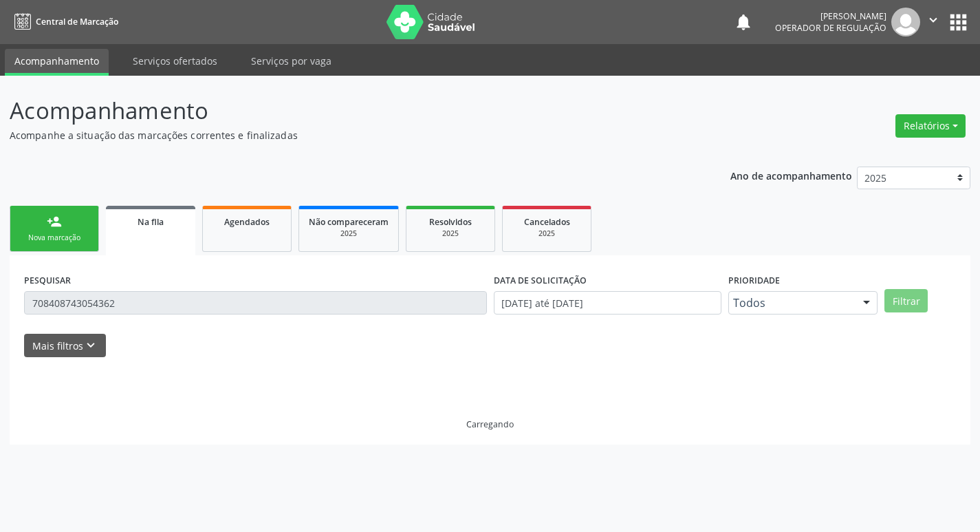
scroll to position [0, 0]
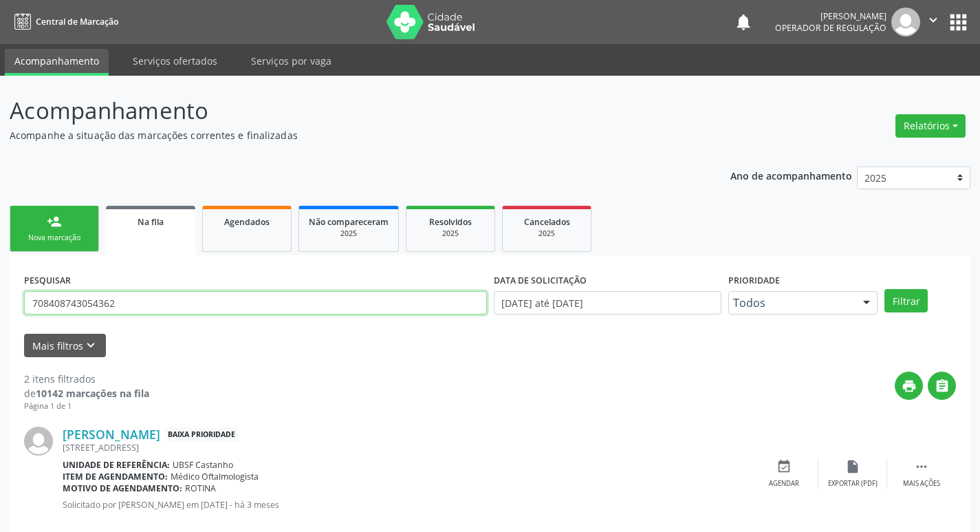
drag, startPoint x: 140, startPoint y: 304, endPoint x: 0, endPoint y: 275, distance: 143.2
click at [0, 303] on div "Acompanhamento Acompanhe a situação das marcações correntes e finalizadas Relat…" at bounding box center [490, 379] width 980 height 606
type input "700003959946001"
click at [884, 289] on button "Filtrar" at bounding box center [905, 300] width 43 height 23
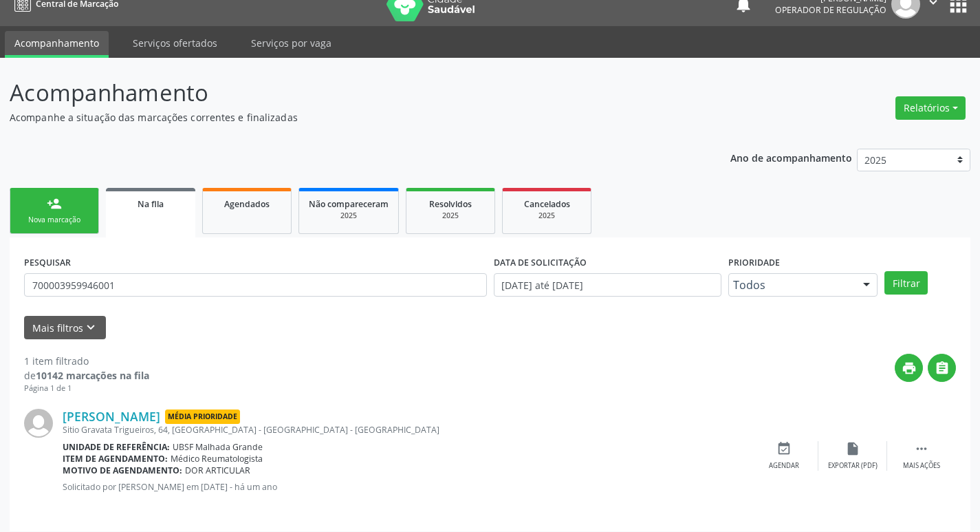
scroll to position [27, 0]
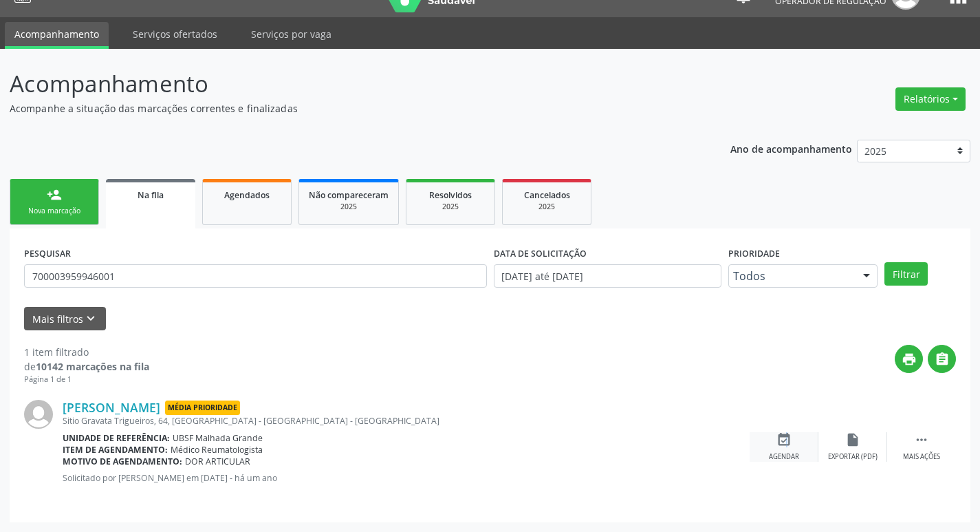
click at [784, 441] on icon "event_available" at bounding box center [783, 439] width 15 height 15
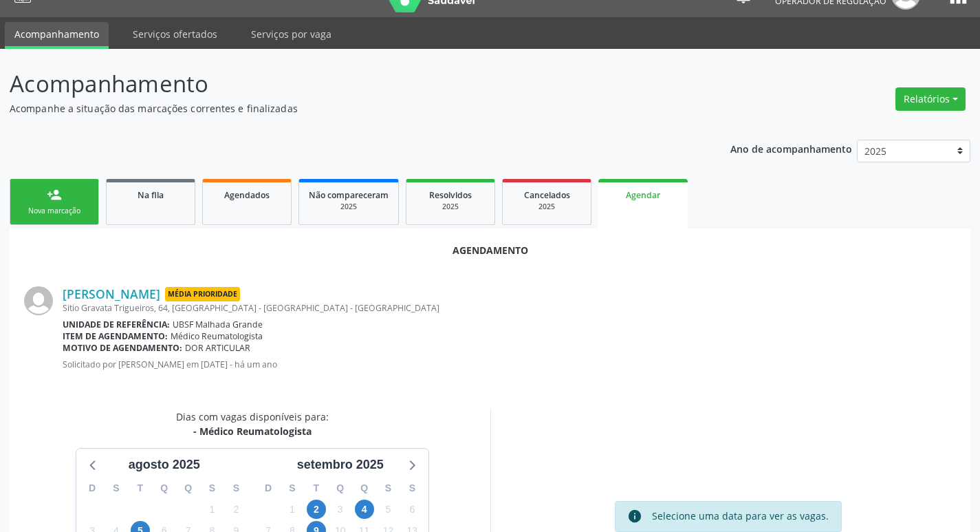
scroll to position [184, 0]
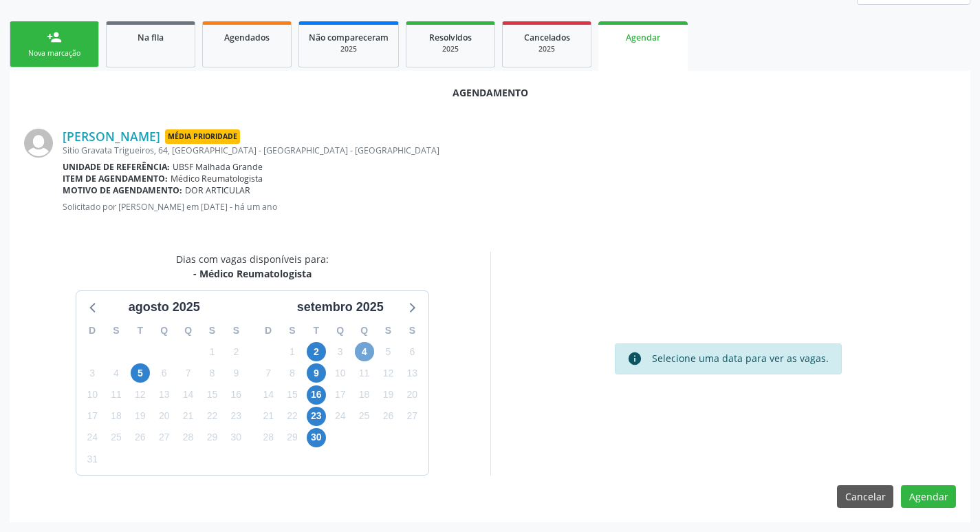
click at [362, 345] on span "4" at bounding box center [364, 351] width 19 height 19
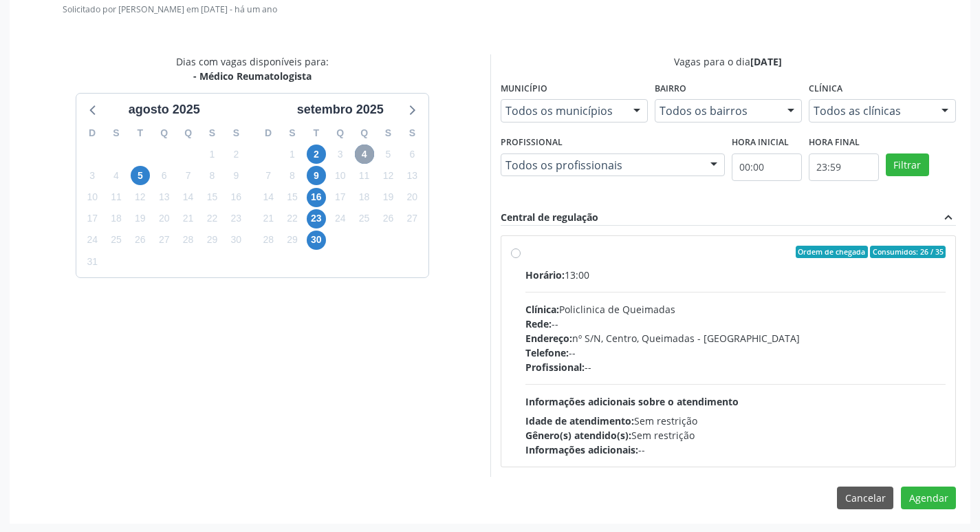
scroll to position [383, 0]
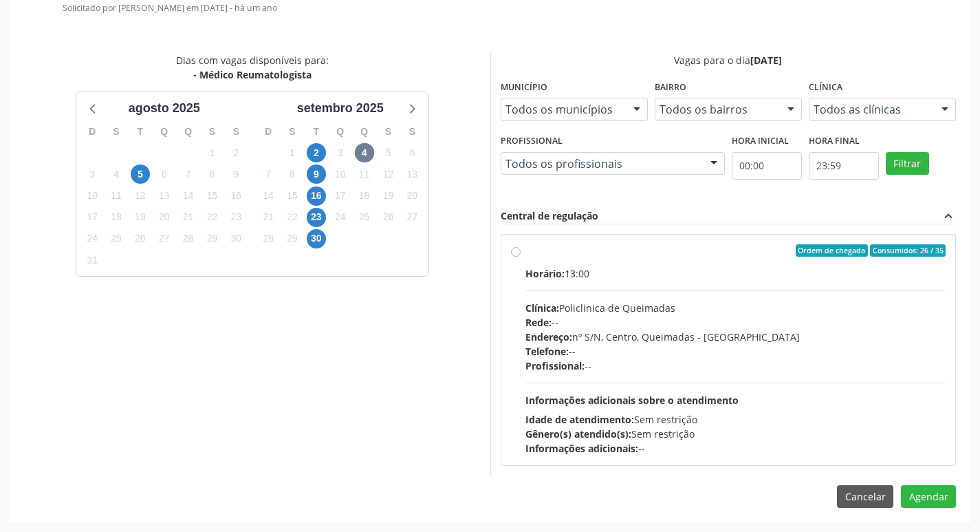
click at [775, 267] on div "Horário: 13:00" at bounding box center [735, 273] width 421 height 14
click at [521, 256] on input "Ordem de chegada Consumidos: 26 / 35 Horário: 13:00 Clínica: Policlinica de Que…" at bounding box center [516, 250] width 10 height 12
radio input "true"
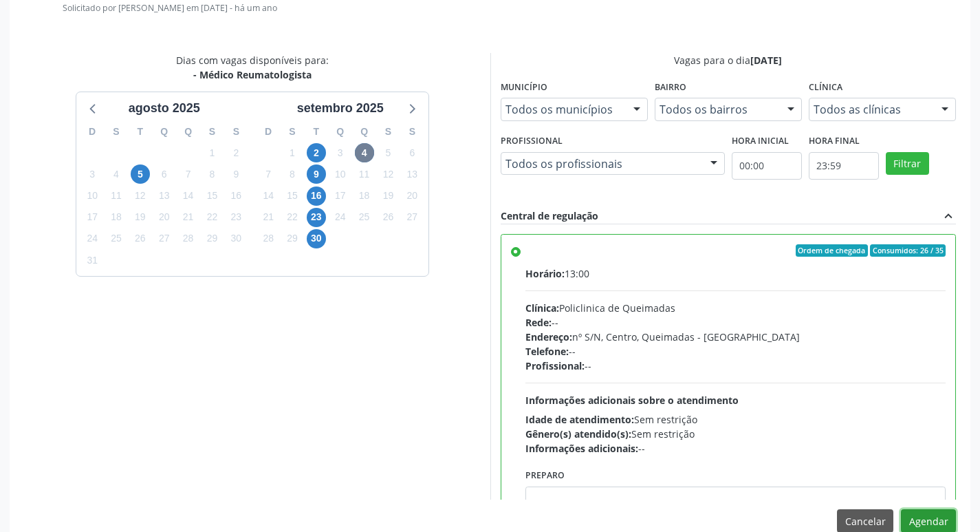
click at [936, 511] on button "Agendar" at bounding box center [928, 520] width 55 height 23
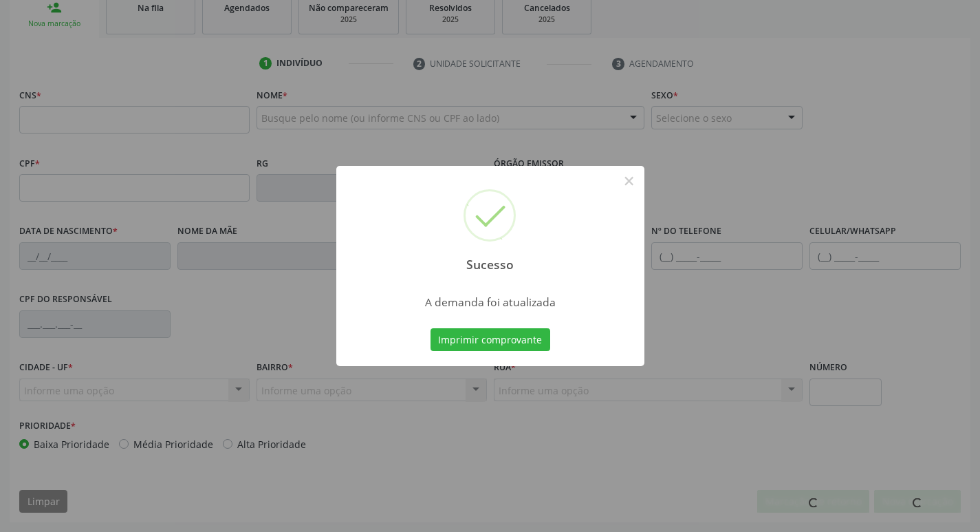
scroll to position [214, 0]
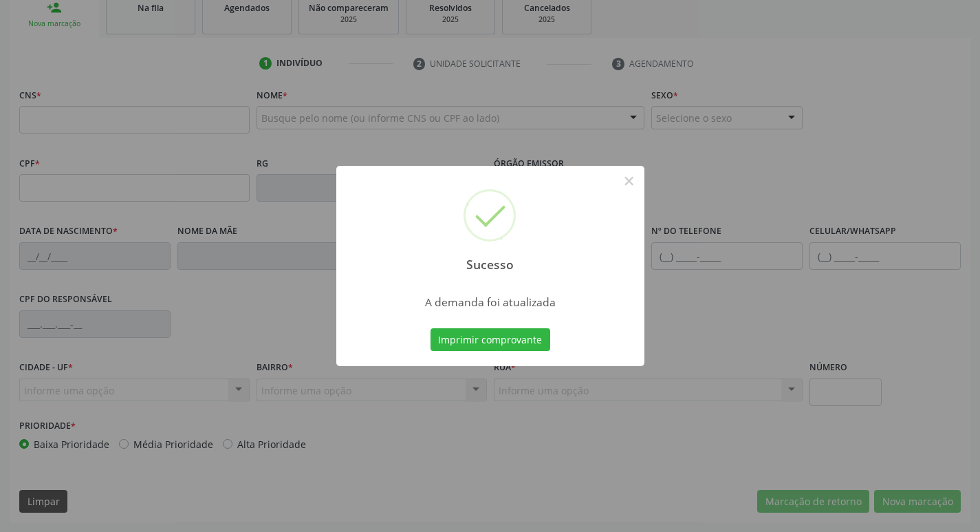
click at [120, 51] on div "Sucesso × A demanda foi atualizada Imprimir comprovante Cancel" at bounding box center [490, 266] width 980 height 532
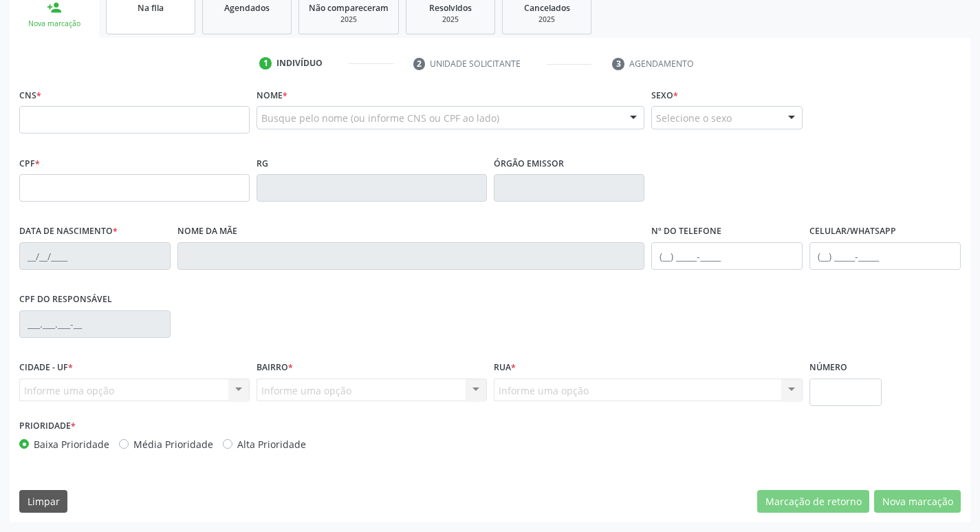
click at [167, 10] on div "Na fila" at bounding box center [150, 7] width 69 height 14
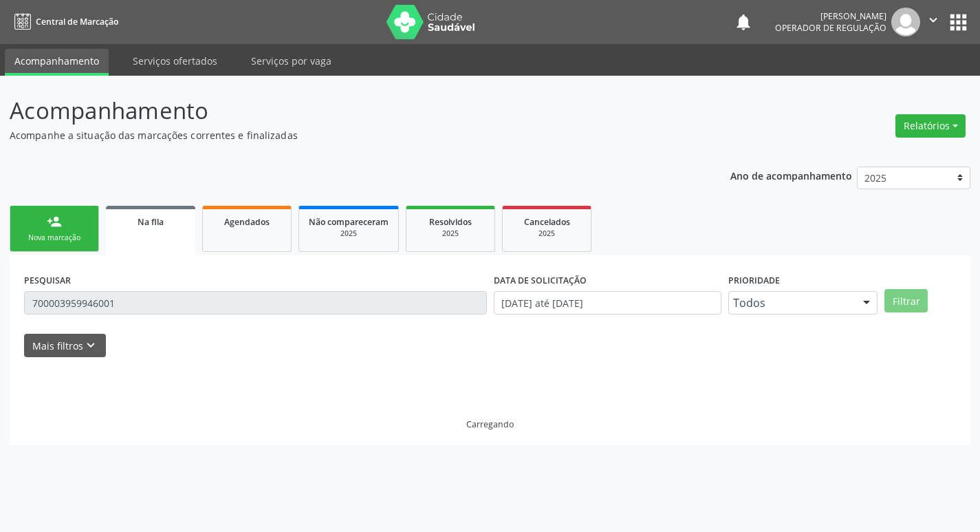
scroll to position [0, 0]
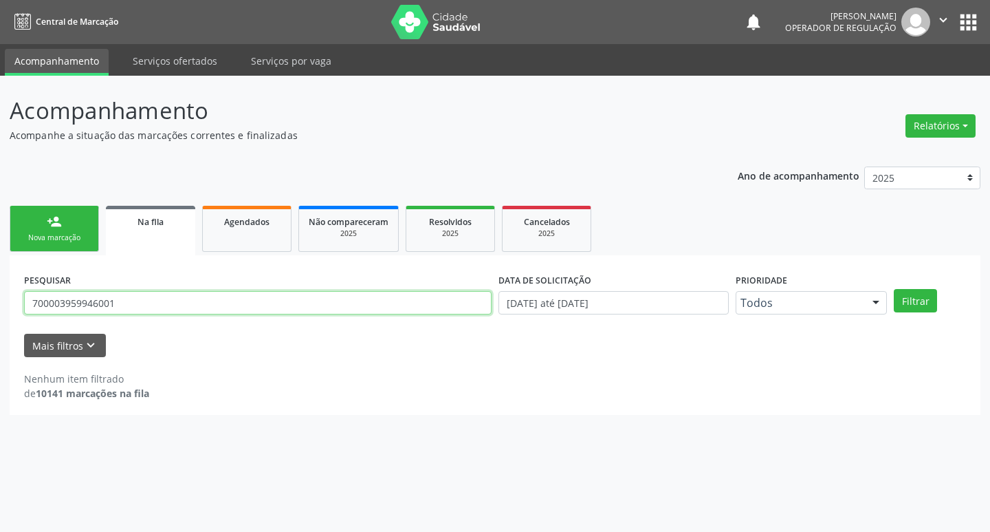
drag, startPoint x: 150, startPoint y: 308, endPoint x: 0, endPoint y: 312, distance: 150.0
click at [0, 329] on div "Acompanhamento Acompanhe a situação das marcações correntes e finalizadas Relat…" at bounding box center [495, 304] width 990 height 456
type input "709207211785035"
click at [894, 289] on button "Filtrar" at bounding box center [915, 300] width 43 height 23
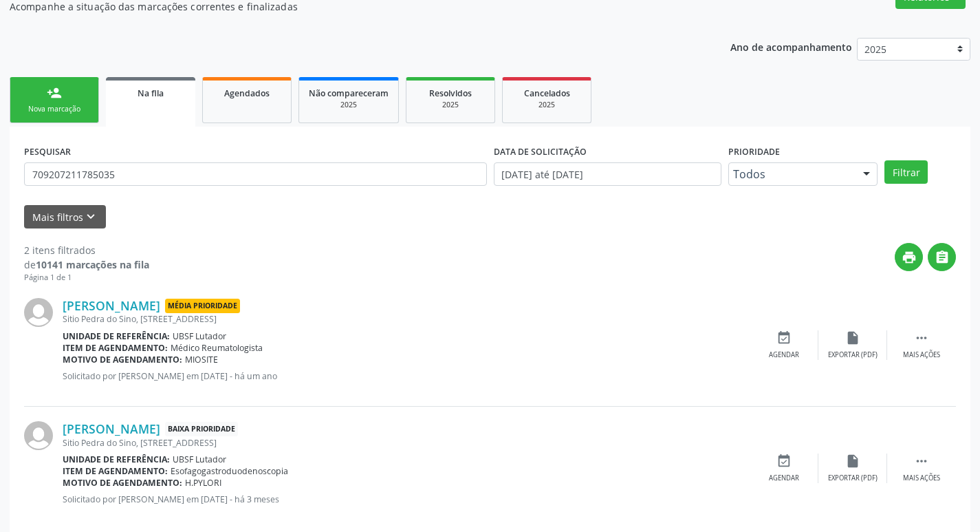
scroll to position [150, 0]
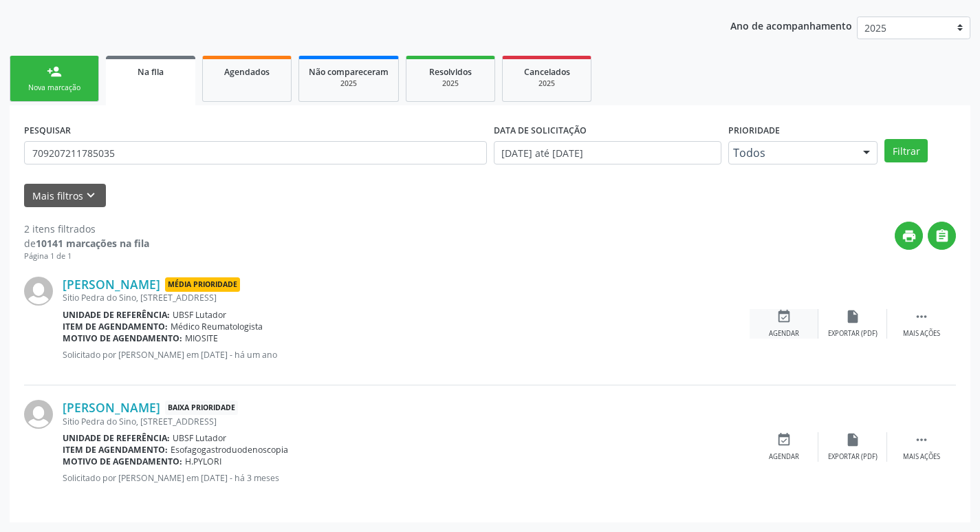
click at [796, 323] on div "event_available Agendar" at bounding box center [784, 324] width 69 height 30
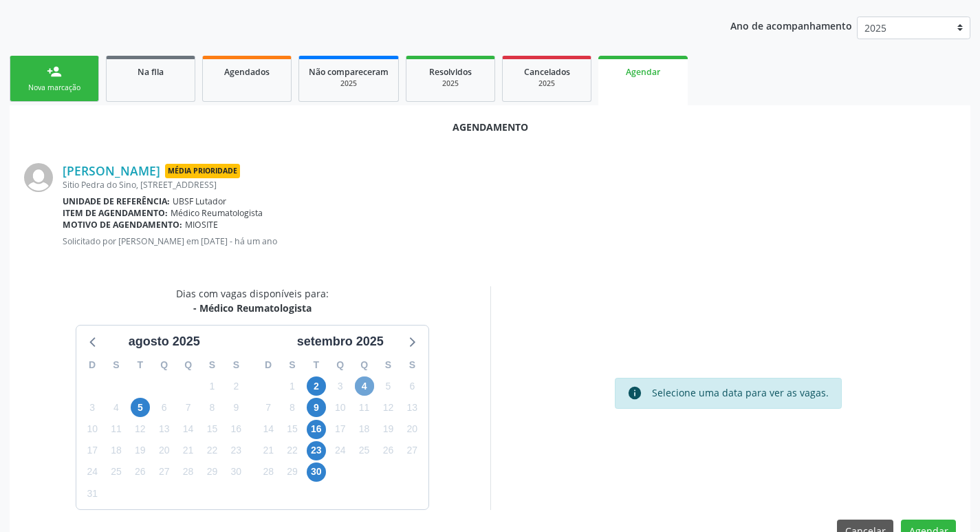
click at [367, 380] on span "4" at bounding box center [364, 385] width 19 height 19
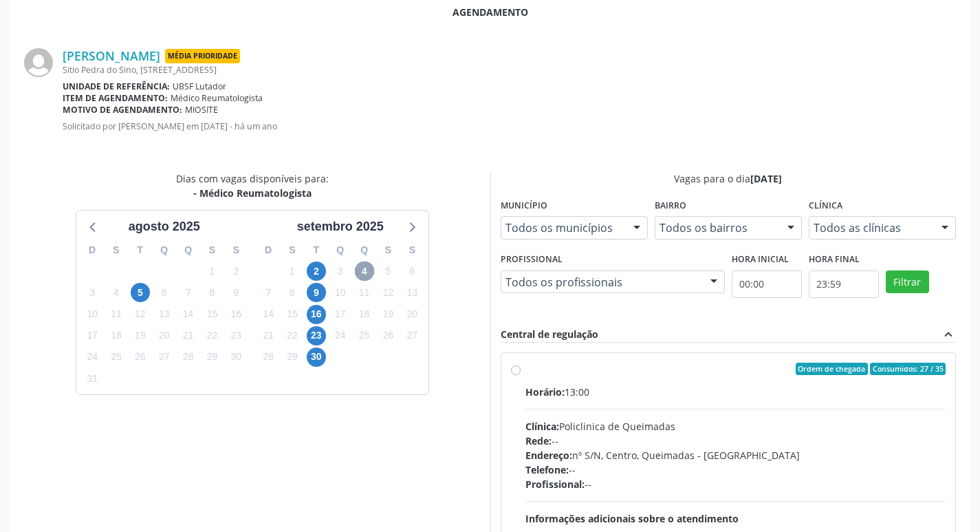
scroll to position [383, 0]
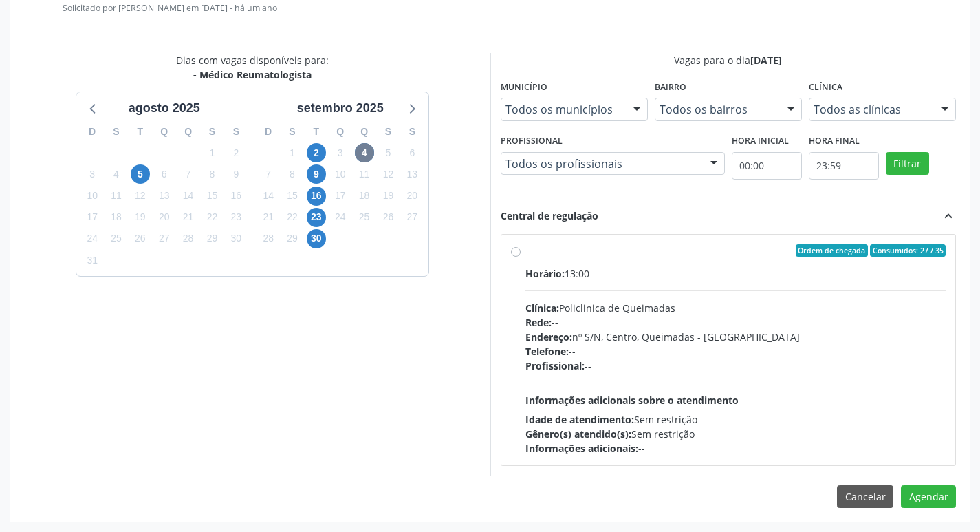
click at [699, 266] on div "Horário: 13:00" at bounding box center [735, 273] width 421 height 14
click at [521, 256] on input "Ordem de chegada Consumidos: 27 / 35 Horário: 13:00 Clínica: Policlinica de Que…" at bounding box center [516, 250] width 10 height 12
radio input "true"
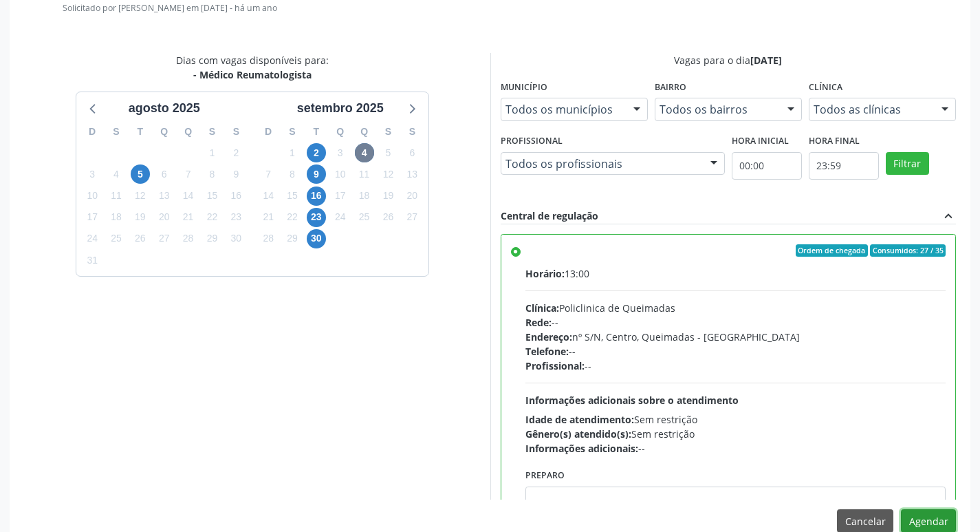
click at [934, 518] on button "Agendar" at bounding box center [928, 520] width 55 height 23
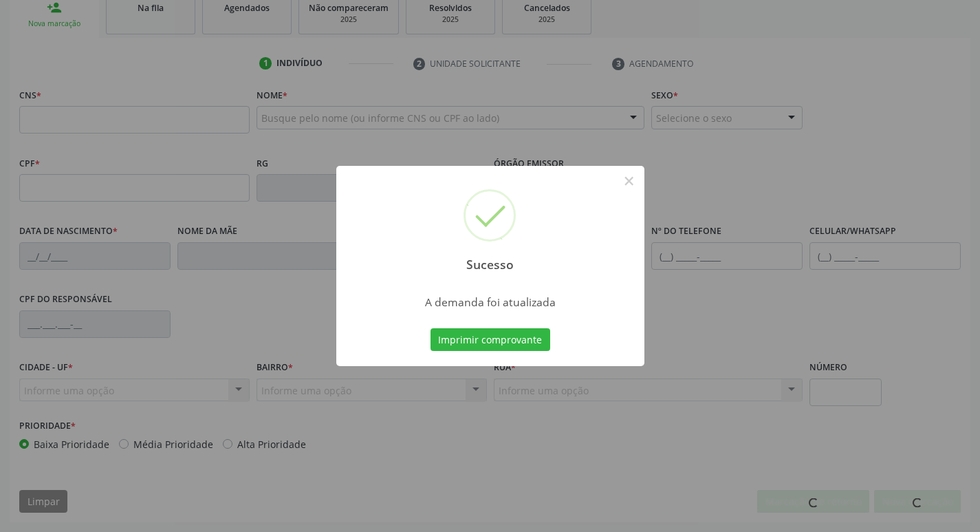
scroll to position [214, 0]
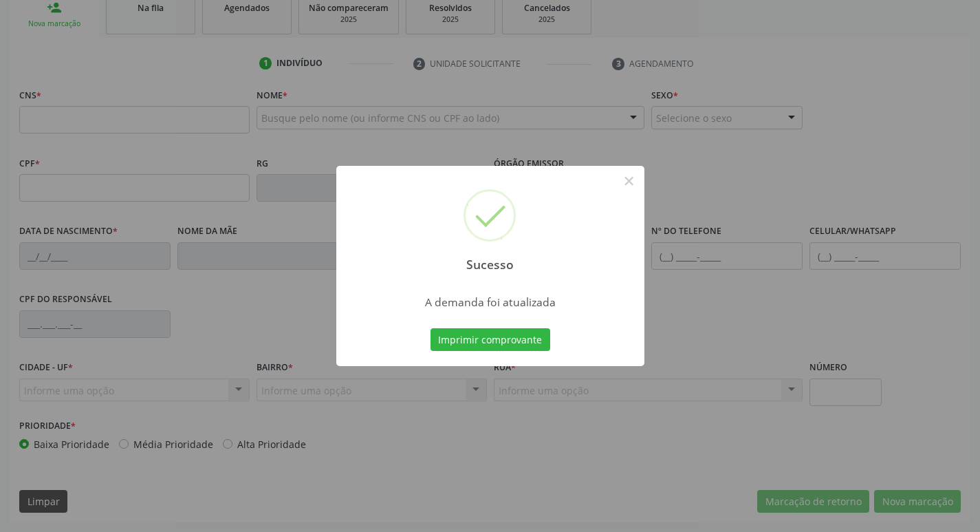
click at [226, 52] on div "Sucesso × A demanda foi atualizada Imprimir comprovante Cancel" at bounding box center [490, 266] width 980 height 532
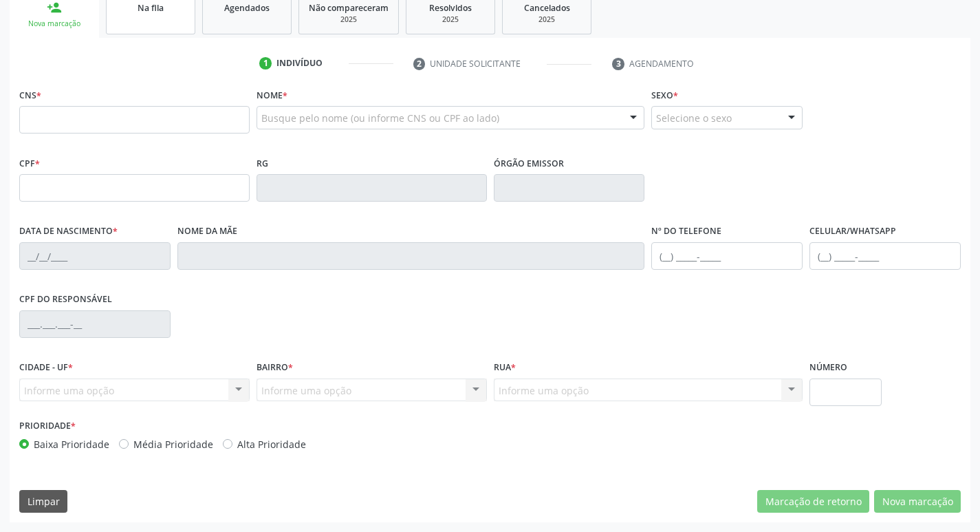
click at [138, 11] on span "Na fila" at bounding box center [151, 8] width 26 height 12
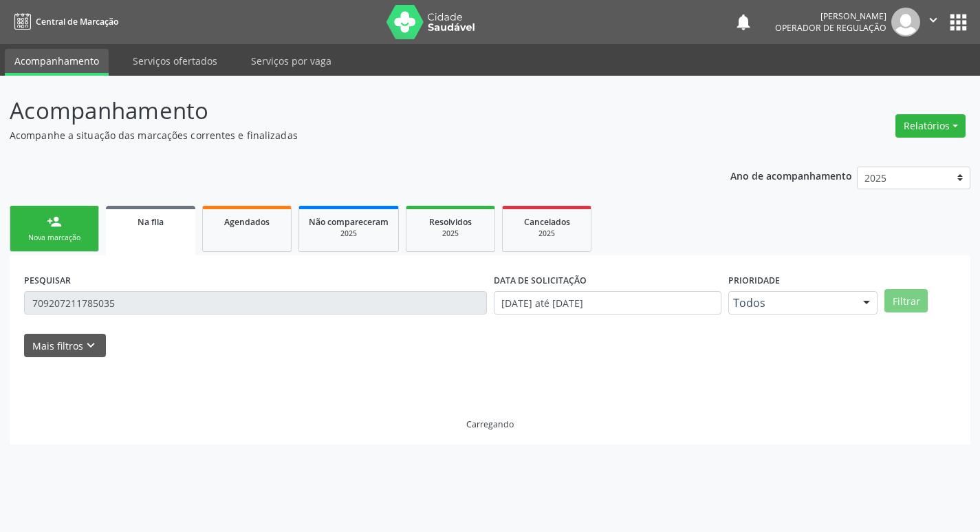
scroll to position [0, 0]
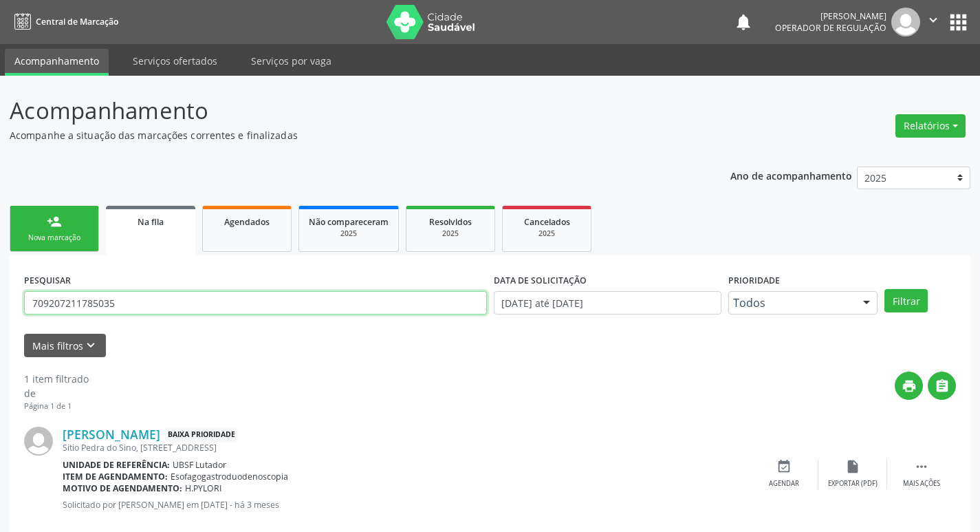
drag, startPoint x: 197, startPoint y: 298, endPoint x: 0, endPoint y: 306, distance: 197.5
click at [0, 306] on div "Acompanhamento Acompanhe a situação das marcações correntes e finalizadas Relat…" at bounding box center [490, 317] width 980 height 483
type input "700006201912007"
click at [884, 289] on button "Filtrar" at bounding box center [905, 300] width 43 height 23
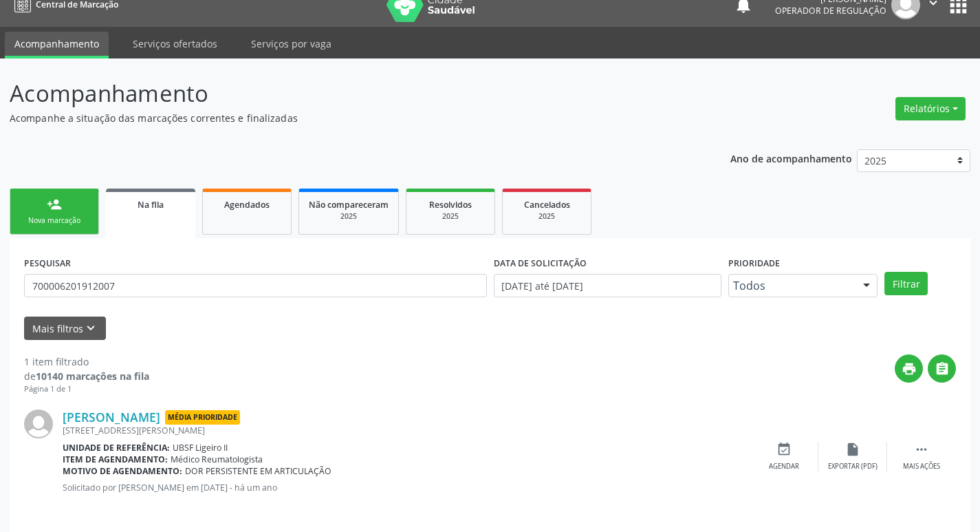
scroll to position [27, 0]
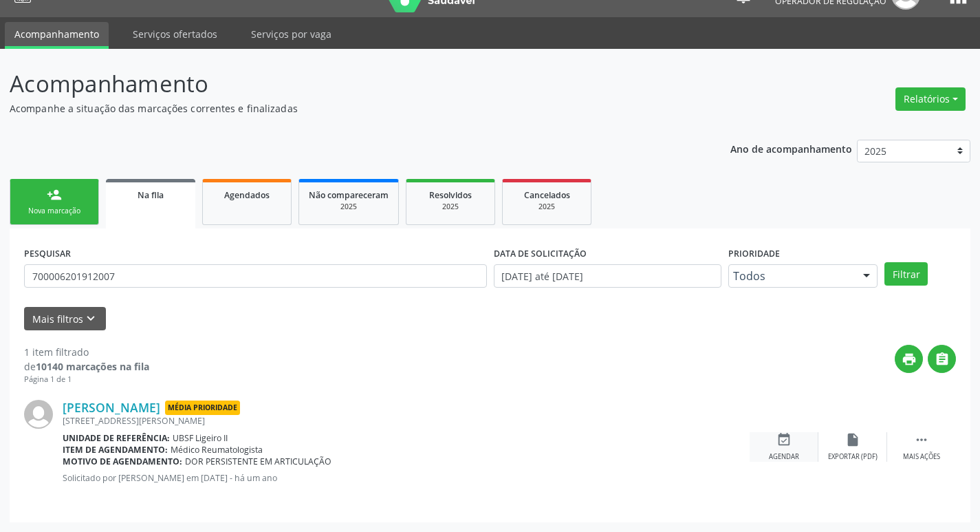
click at [792, 441] on div "event_available Agendar" at bounding box center [784, 447] width 69 height 30
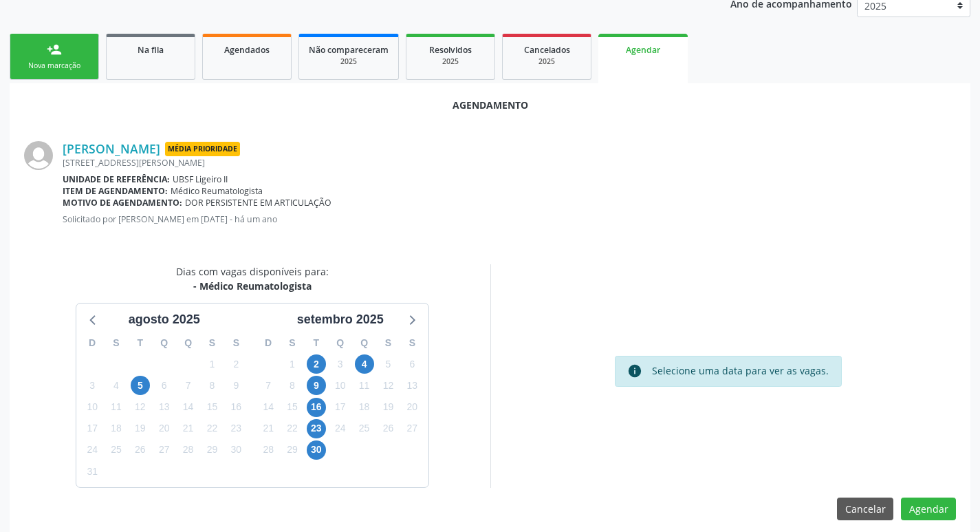
scroll to position [184, 0]
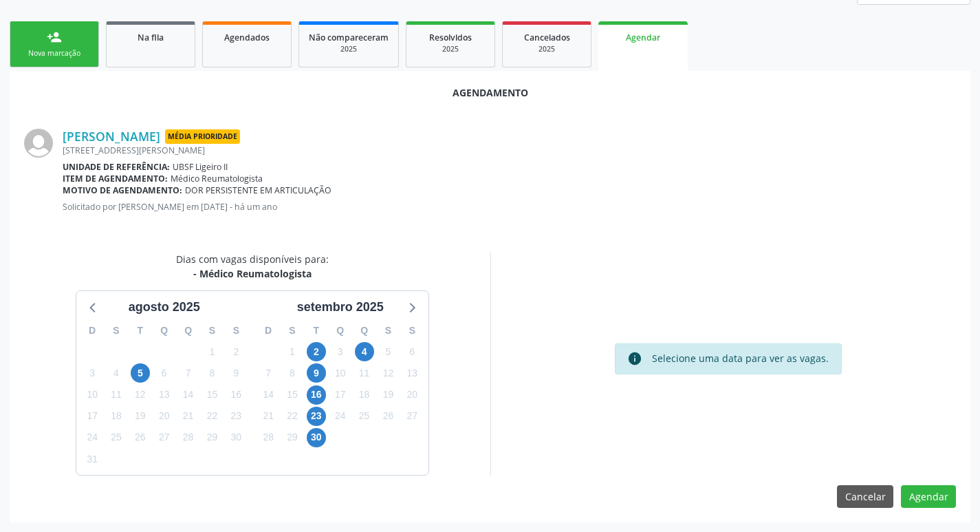
click at [372, 358] on div "4" at bounding box center [364, 351] width 19 height 21
click at [367, 349] on span "4" at bounding box center [364, 351] width 19 height 19
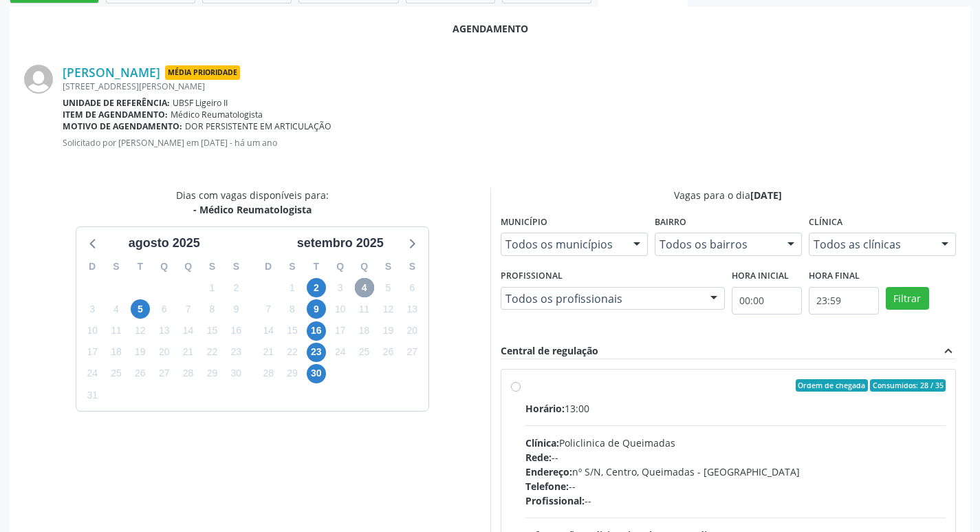
scroll to position [383, 0]
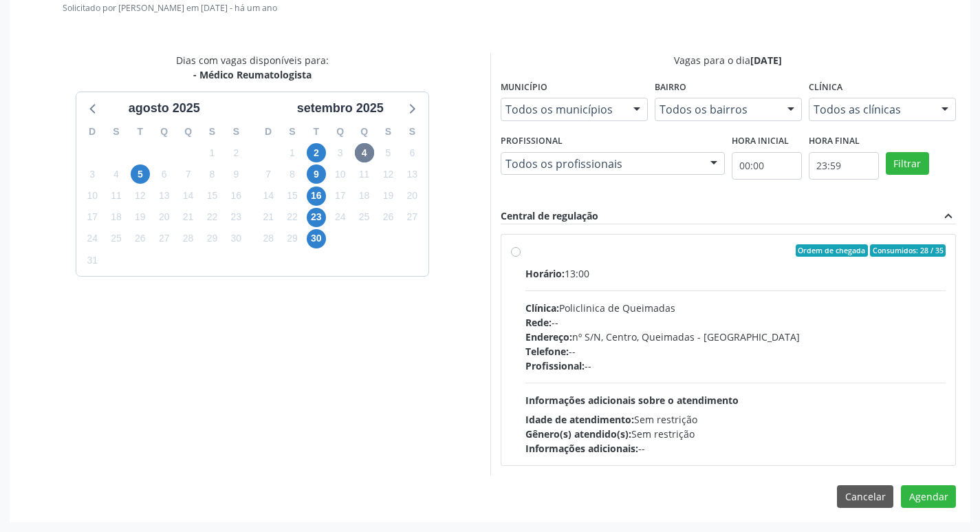
click at [635, 248] on div "Ordem de chegada Consumidos: 28 / 35" at bounding box center [735, 250] width 421 height 12
click at [521, 248] on input "Ordem de chegada Consumidos: 28 / 35 Horário: 13:00 Clínica: Policlinica de Que…" at bounding box center [516, 250] width 10 height 12
radio input "true"
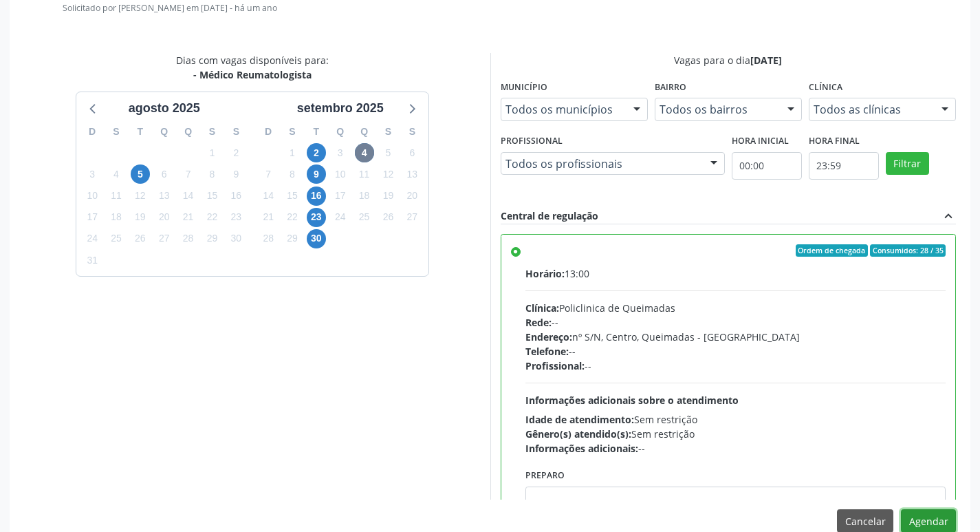
click at [919, 521] on button "Agendar" at bounding box center [928, 520] width 55 height 23
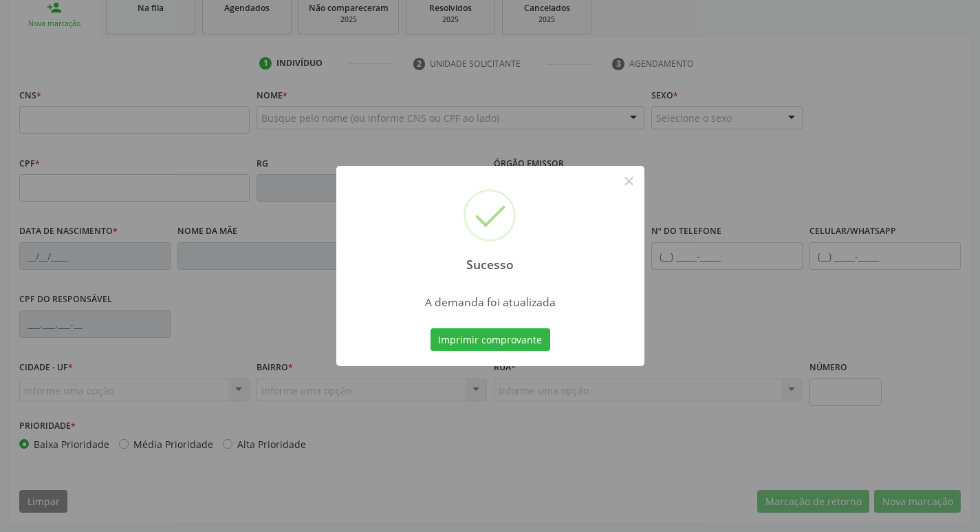
scroll to position [214, 0]
drag, startPoint x: 264, startPoint y: 67, endPoint x: 173, endPoint y: 17, distance: 104.1
click at [263, 68] on div "Sucesso × A demanda foi atualizada Imprimir comprovante Cancel" at bounding box center [490, 266] width 980 height 532
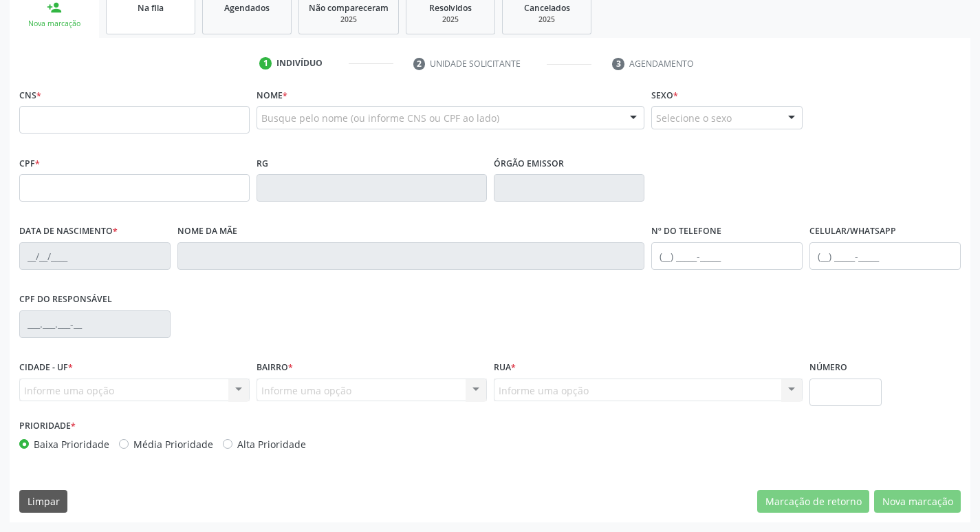
click at [147, 8] on span "Na fila" at bounding box center [151, 8] width 26 height 12
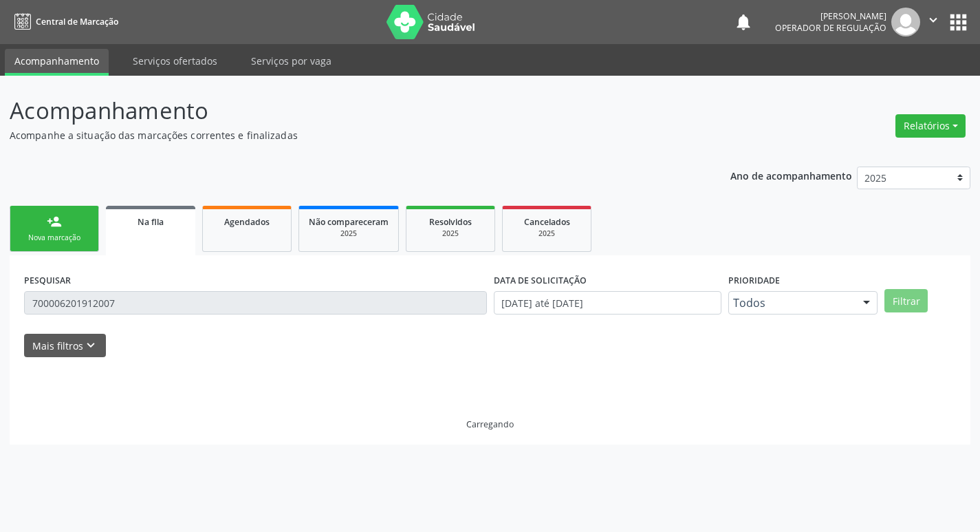
scroll to position [0, 0]
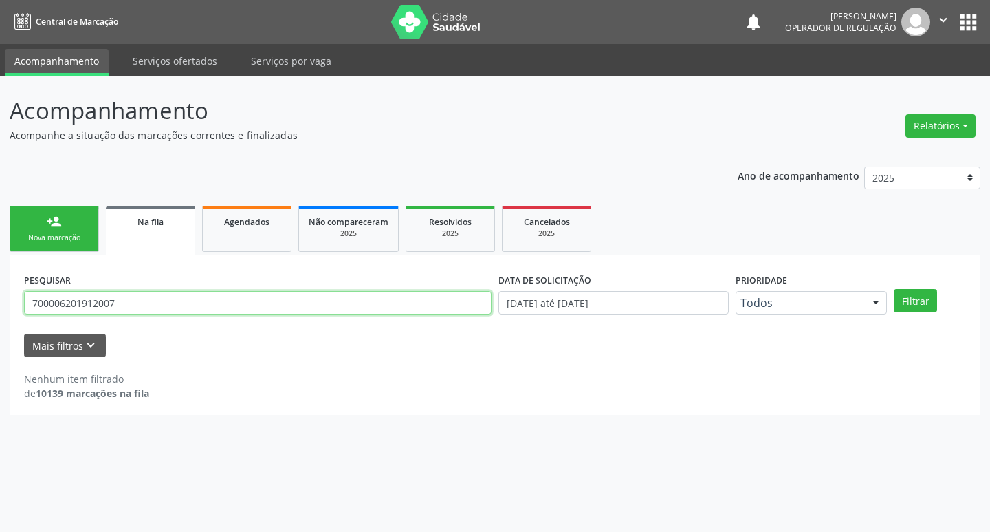
drag, startPoint x: 96, startPoint y: 298, endPoint x: 12, endPoint y: 298, distance: 83.2
click at [12, 298] on div "PESQUISAR 700006201912007 DATA DE SOLICITAÇÃO [DATE] até [DATE] Prioridade Todo…" at bounding box center [495, 335] width 971 height 160
type input "701304695785730"
click at [894, 289] on button "Filtrar" at bounding box center [915, 300] width 43 height 23
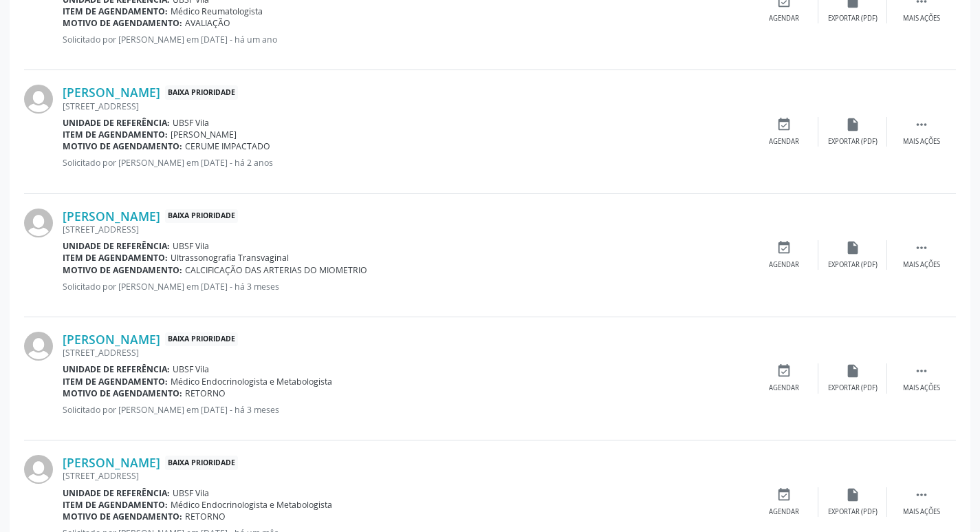
scroll to position [505, 0]
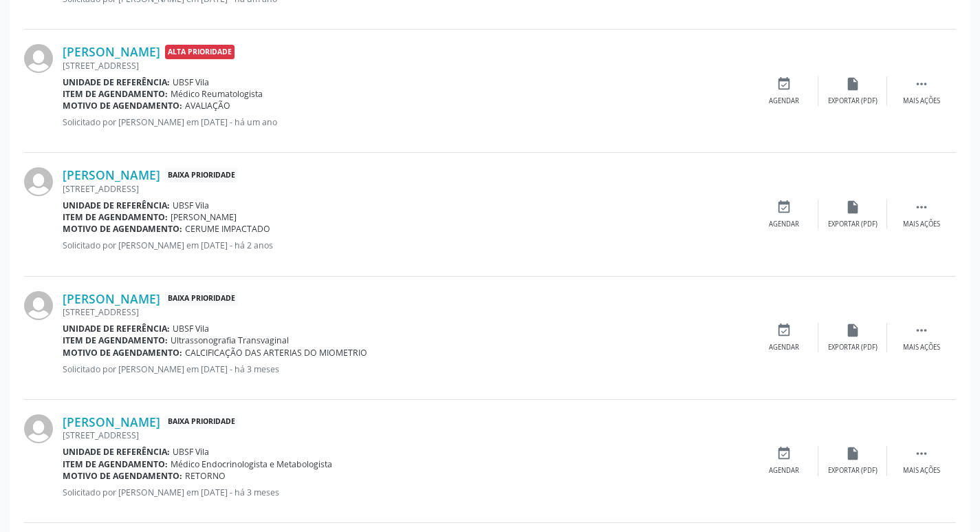
click at [795, 80] on div "event_available Agendar" at bounding box center [784, 91] width 69 height 30
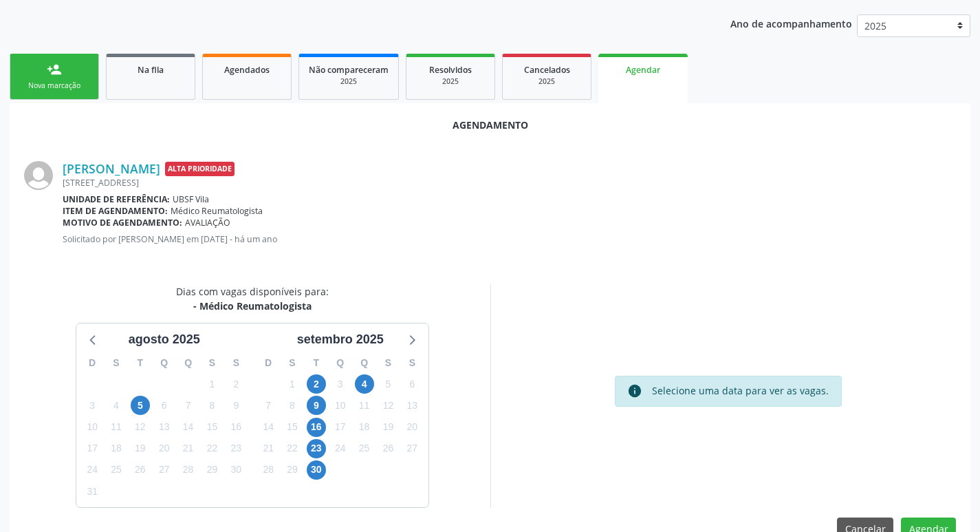
scroll to position [184, 0]
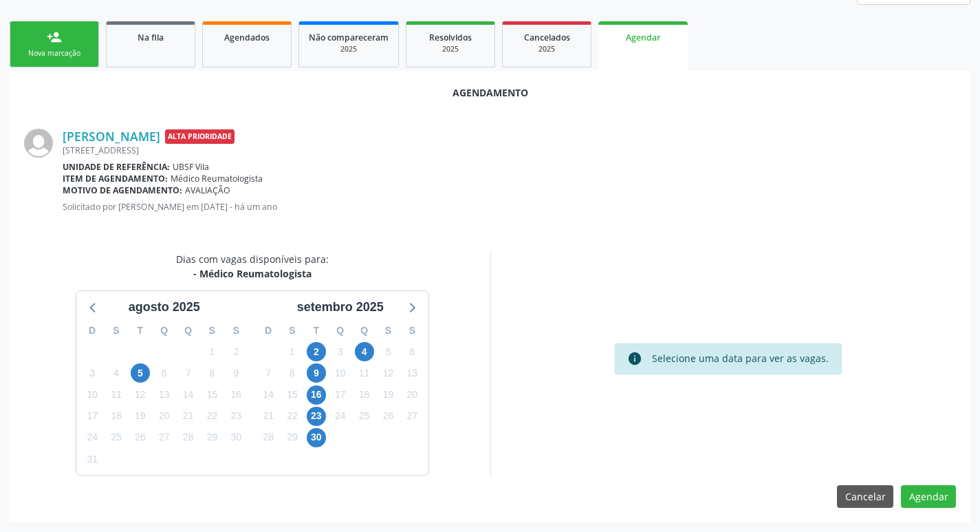
click at [373, 356] on div "4" at bounding box center [364, 351] width 19 height 21
click at [370, 351] on span "4" at bounding box center [364, 351] width 19 height 19
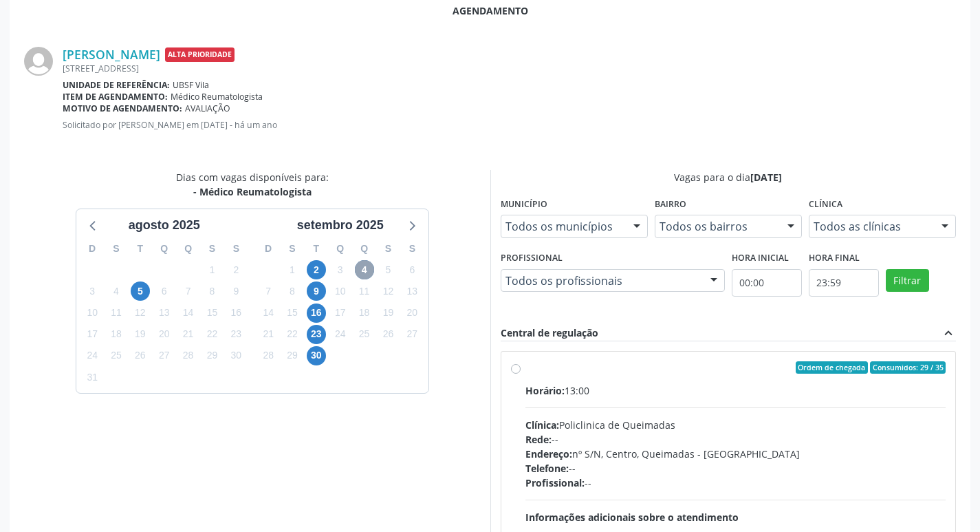
scroll to position [383, 0]
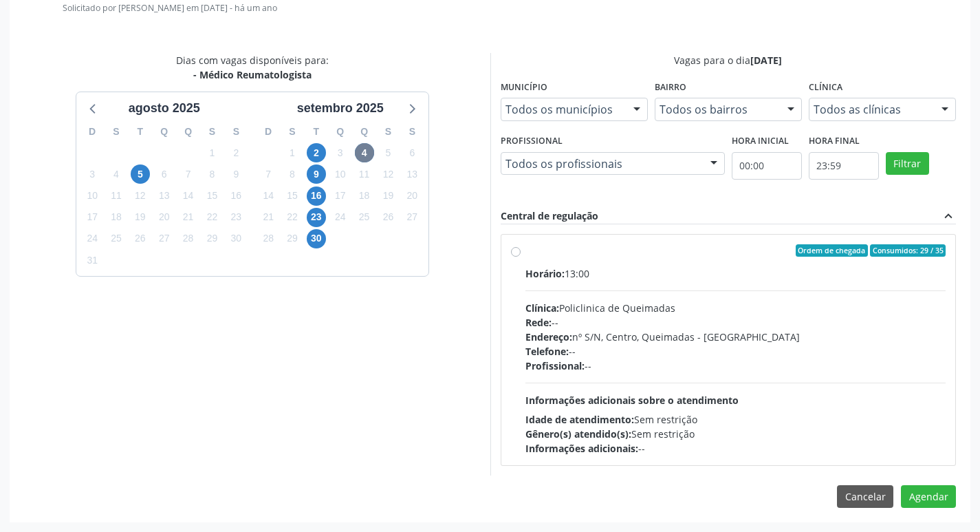
click at [638, 237] on div "Ordem de chegada Consumidos: 29 / 35 Horário: 13:00 Clínica: Policlinica de Que…" at bounding box center [728, 349] width 455 height 230
radio input "true"
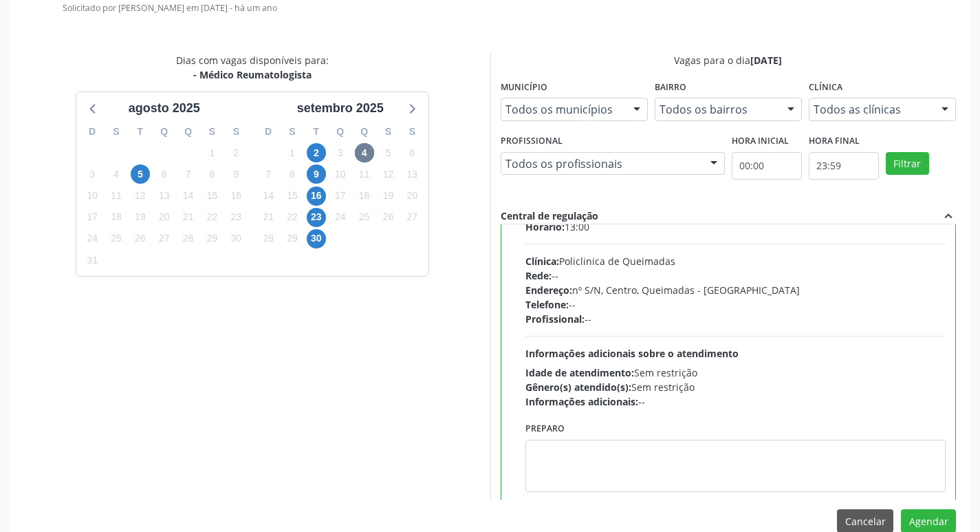
scroll to position [68, 0]
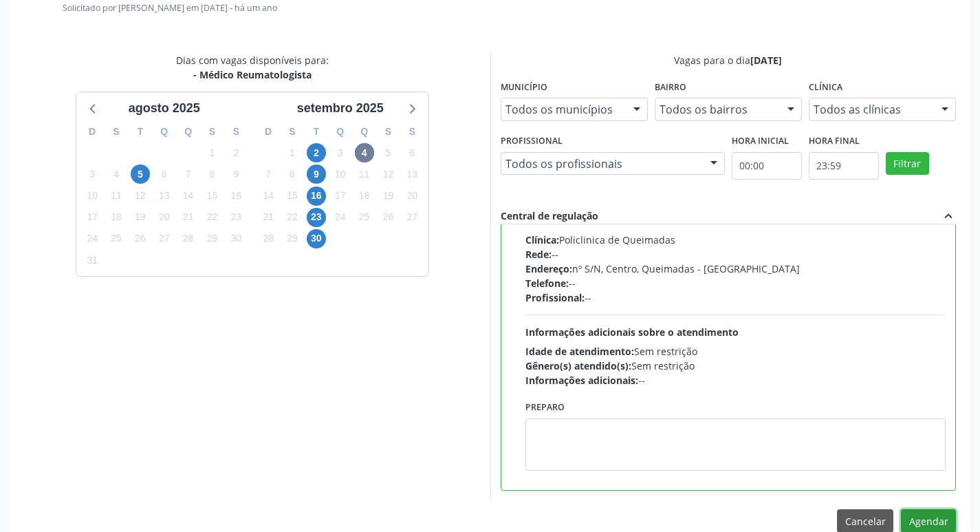
click at [931, 521] on button "Agendar" at bounding box center [928, 520] width 55 height 23
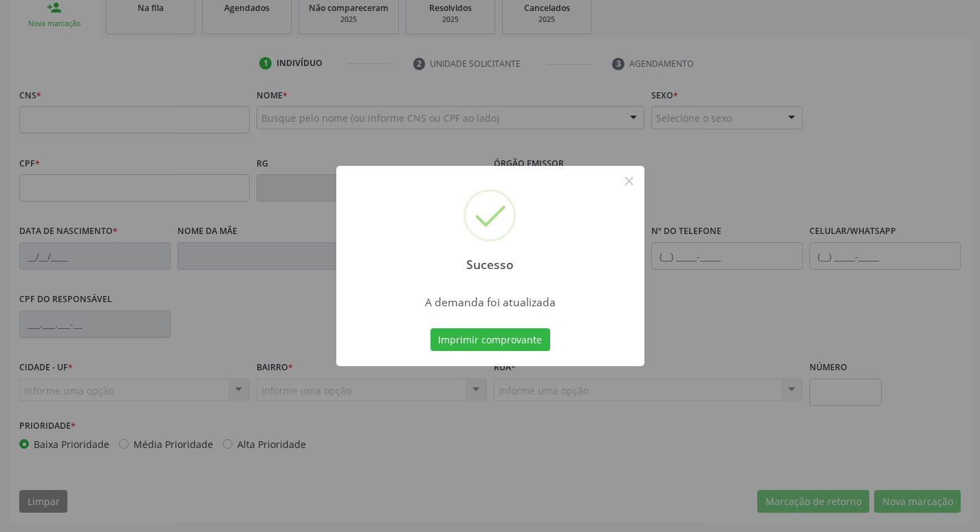
scroll to position [214, 0]
click at [182, 67] on div "Sucesso × A demanda foi atualizada Imprimir comprovante Cancel" at bounding box center [490, 266] width 980 height 532
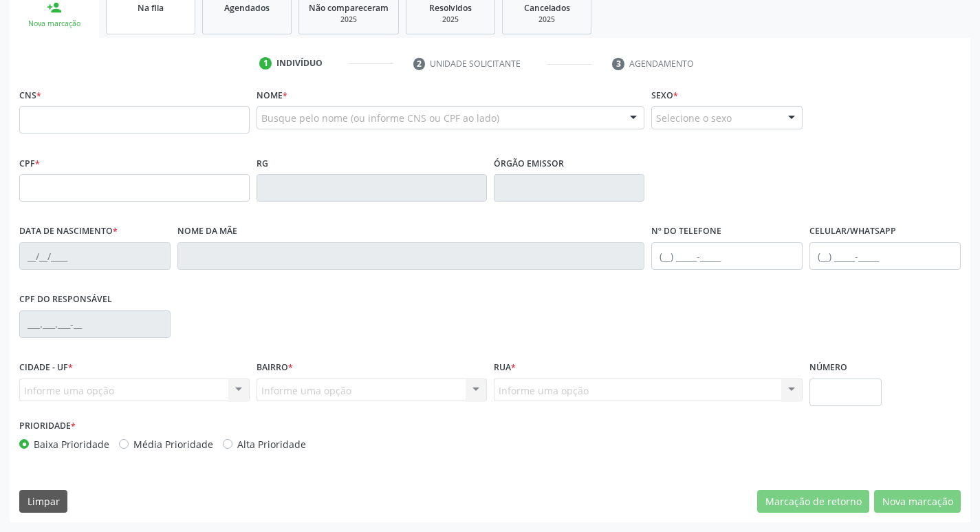
click at [155, 13] on span "Na fila" at bounding box center [151, 8] width 26 height 12
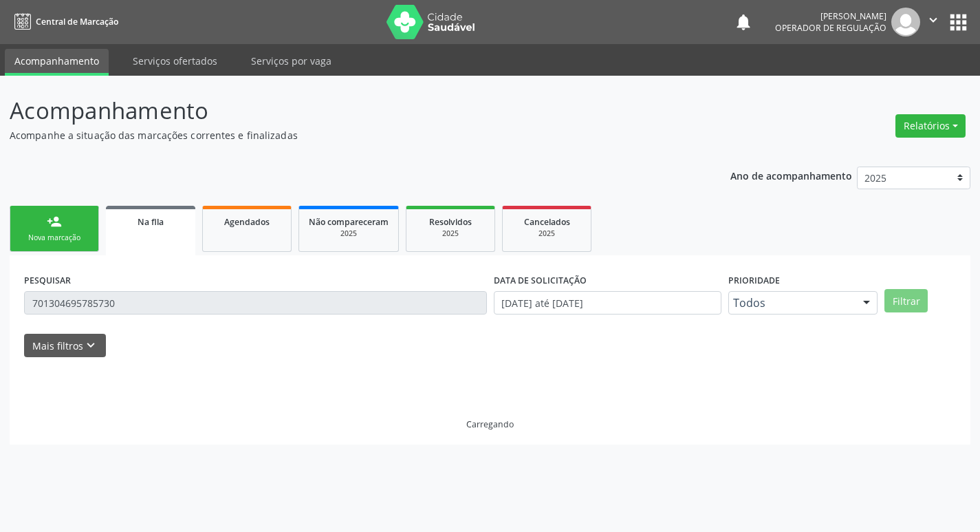
scroll to position [0, 0]
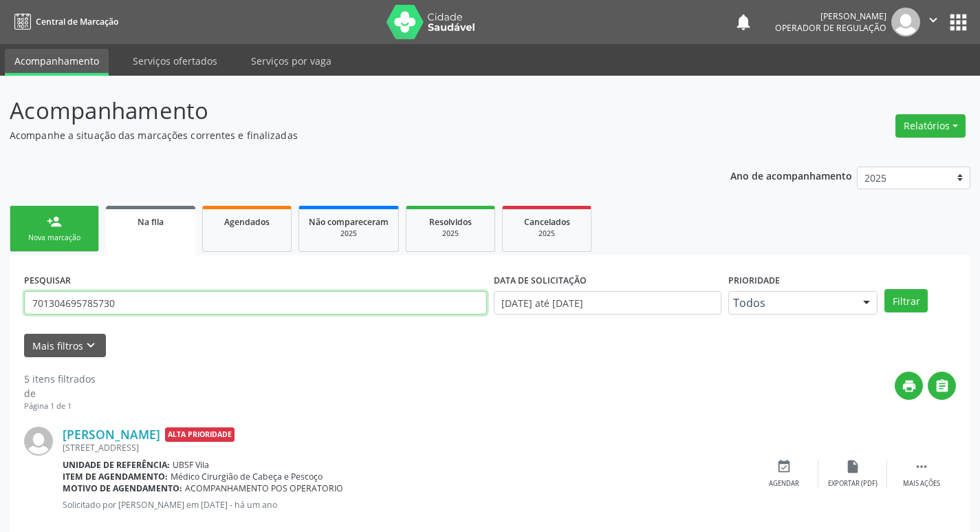
click at [137, 309] on input "701304695785730" at bounding box center [255, 302] width 463 height 23
drag, startPoint x: 137, startPoint y: 310, endPoint x: 10, endPoint y: 292, distance: 127.9
type input "700005616122305"
click at [884, 289] on button "Filtrar" at bounding box center [905, 300] width 43 height 23
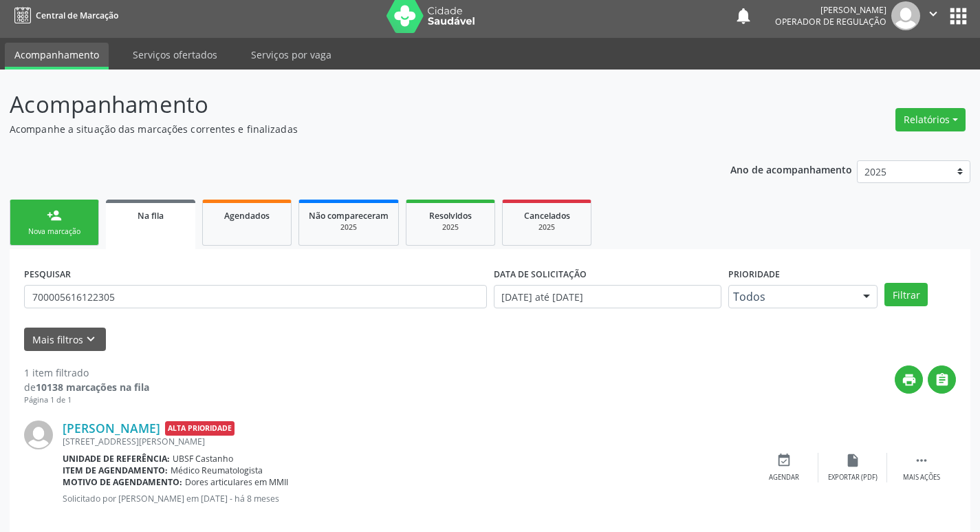
scroll to position [27, 0]
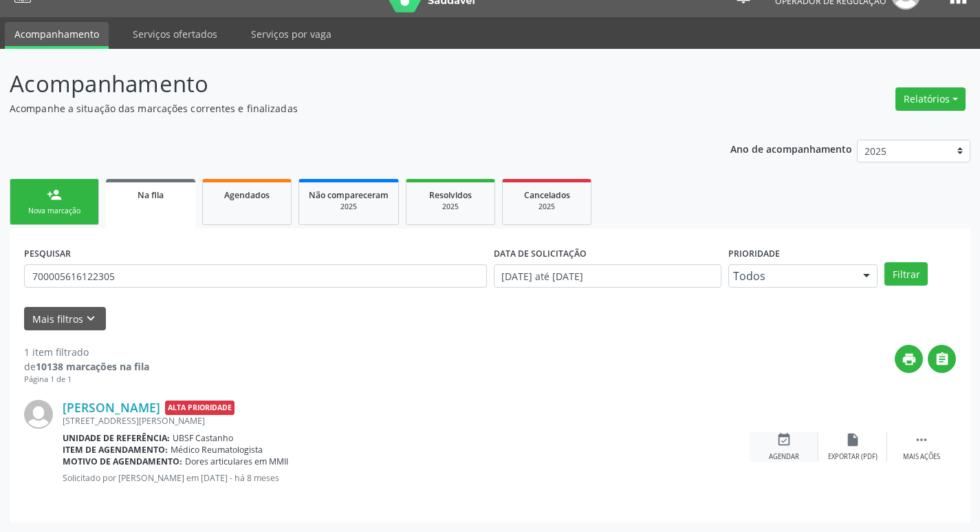
click at [783, 453] on div "Agendar" at bounding box center [784, 457] width 30 height 10
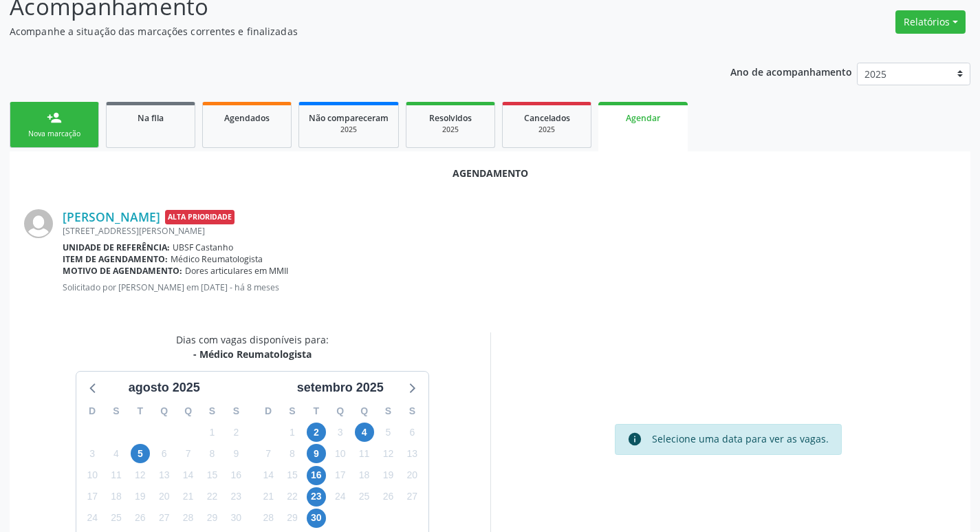
scroll to position [184, 0]
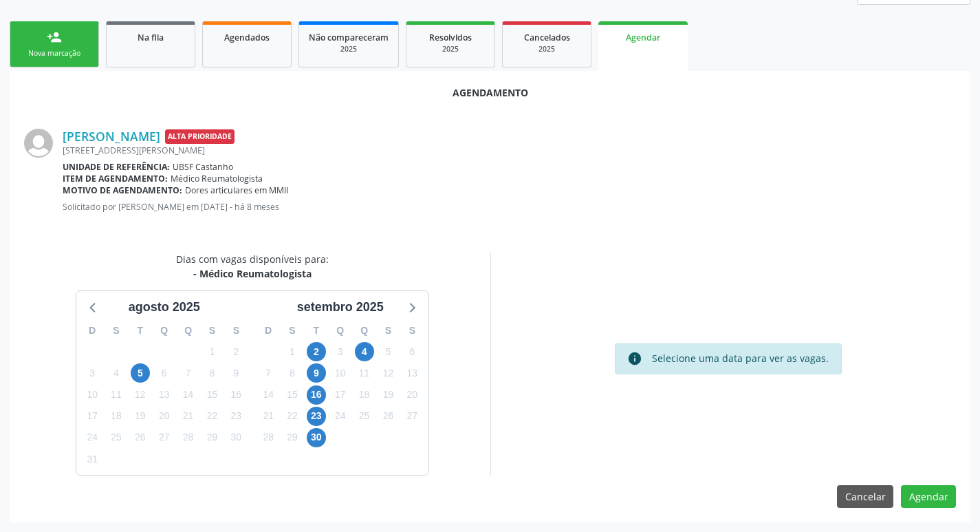
click at [356, 342] on div "4" at bounding box center [364, 351] width 19 height 21
click at [370, 347] on span "4" at bounding box center [364, 351] width 19 height 19
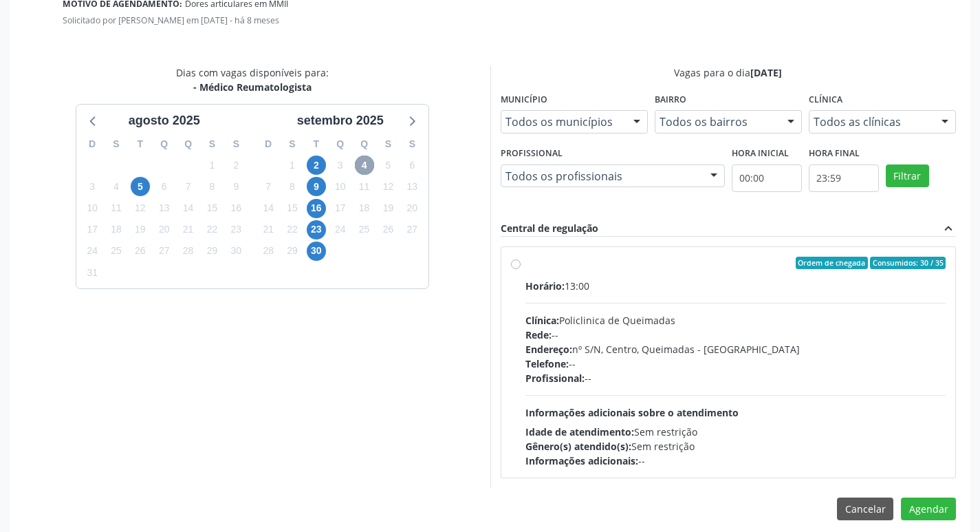
scroll to position [383, 0]
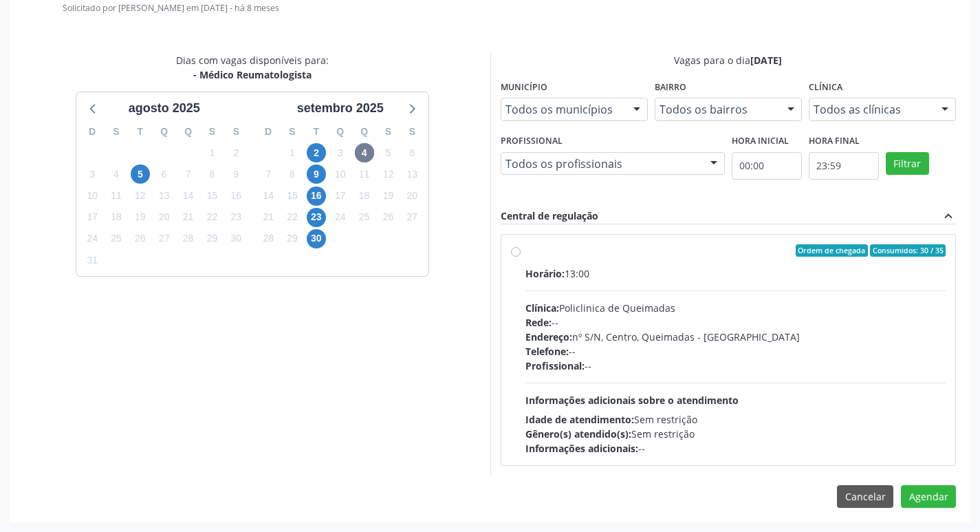
click at [617, 250] on div "Ordem de chegada Consumidos: 30 / 35" at bounding box center [735, 250] width 421 height 12
click at [521, 250] on input "Ordem de chegada Consumidos: 30 / 35 Horário: 13:00 Clínica: Policlinica de Que…" at bounding box center [516, 250] width 10 height 12
radio input "true"
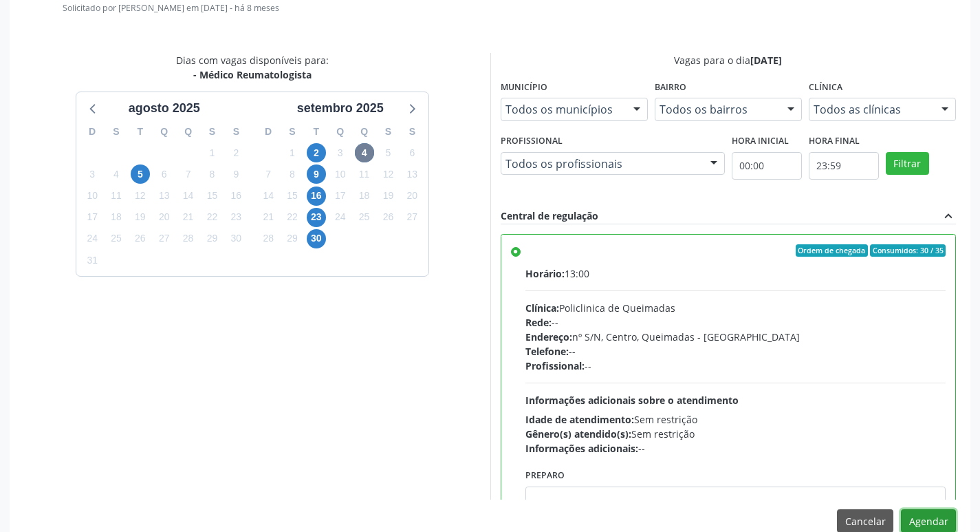
click at [920, 514] on button "Agendar" at bounding box center [928, 520] width 55 height 23
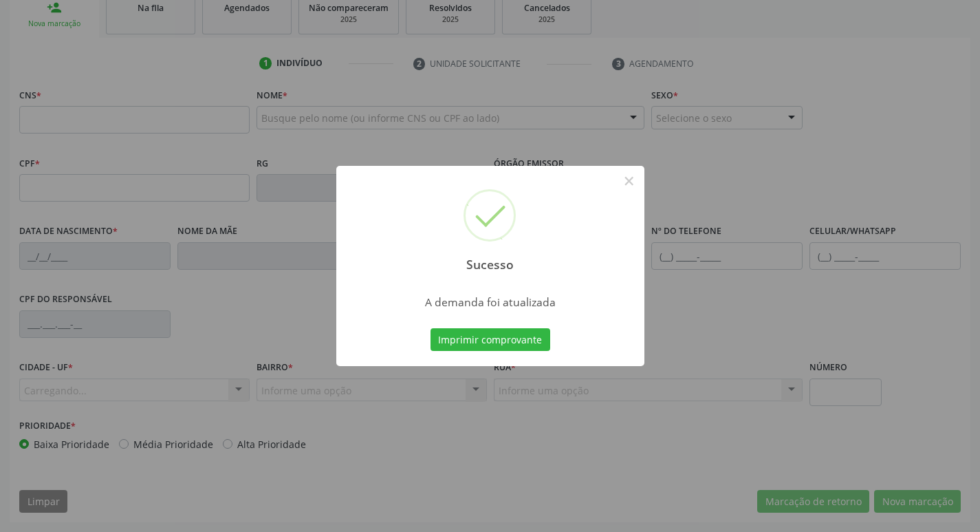
scroll to position [214, 0]
click at [142, 95] on div "Sucesso × A demanda foi atualizada Imprimir comprovante Cancel" at bounding box center [490, 266] width 980 height 532
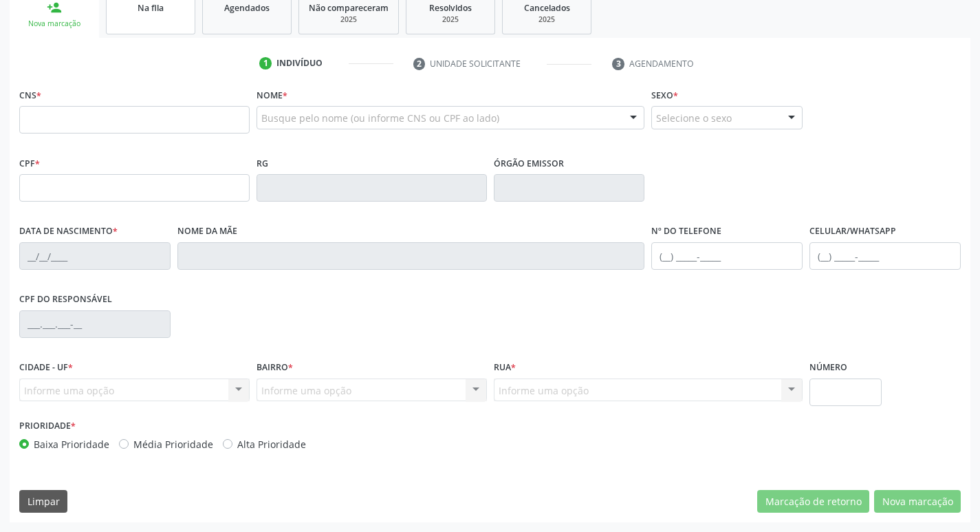
click at [174, 15] on link "Na fila" at bounding box center [150, 13] width 89 height 43
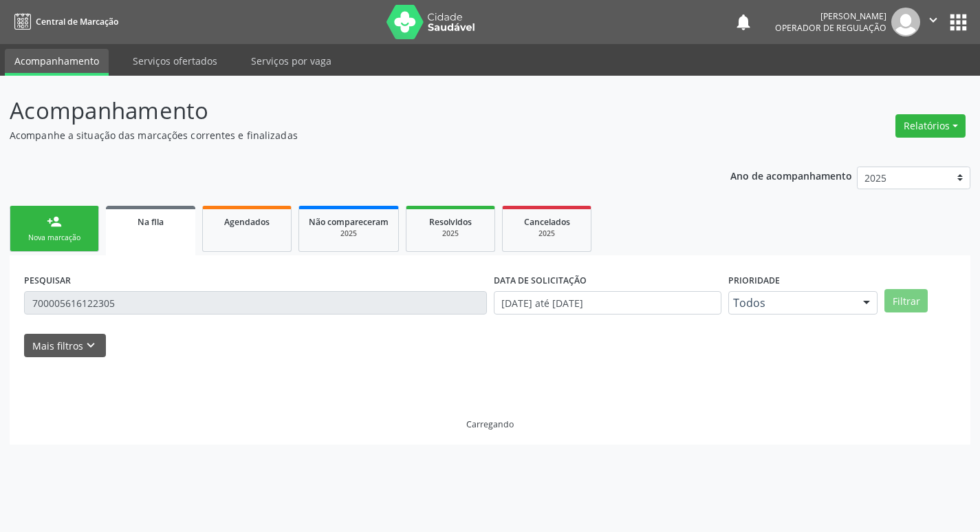
scroll to position [0, 0]
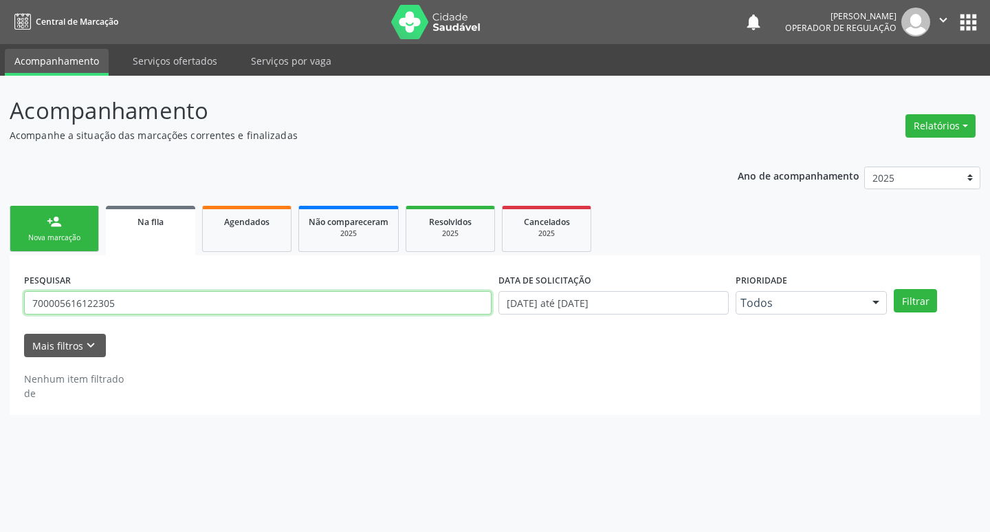
drag, startPoint x: 128, startPoint y: 314, endPoint x: 0, endPoint y: 316, distance: 127.9
click at [0, 316] on div "Acompanhamento Acompanhe a situação das marcações correntes e finalizadas Relat…" at bounding box center [495, 304] width 990 height 456
type input "705004601857959"
click at [894, 289] on button "Filtrar" at bounding box center [915, 300] width 43 height 23
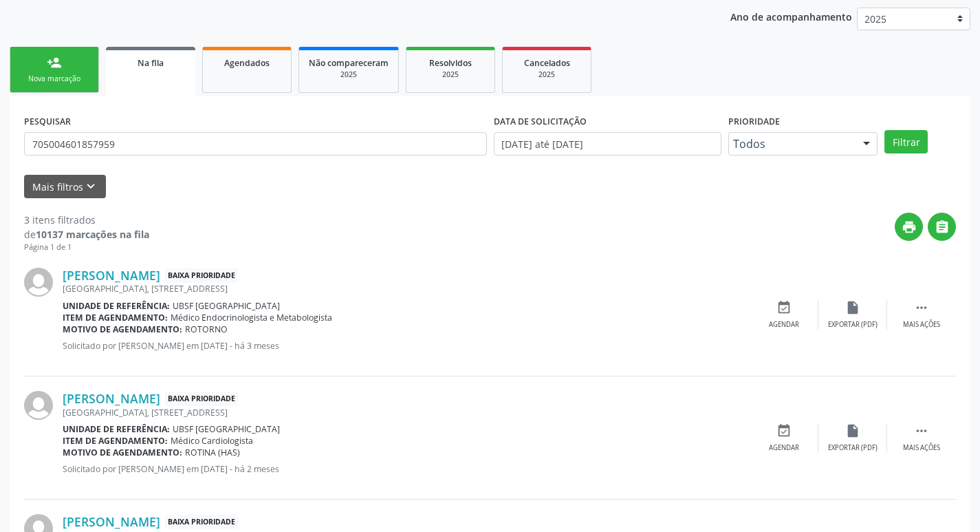
scroll to position [274, 0]
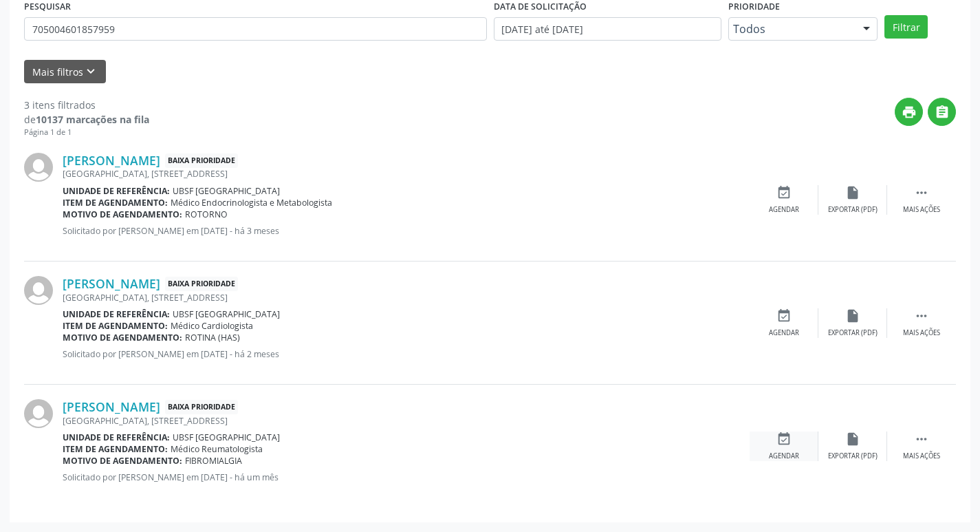
click at [791, 442] on div "event_available Agendar" at bounding box center [784, 446] width 69 height 30
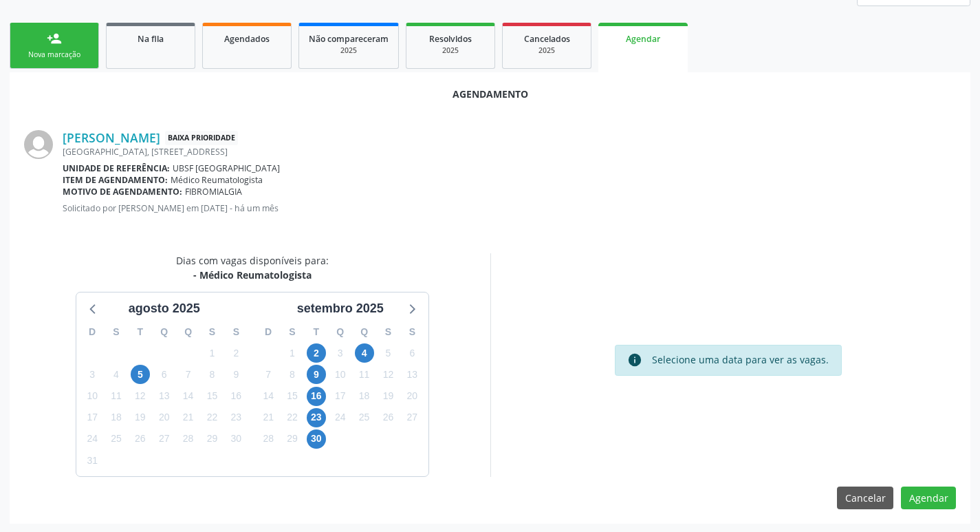
scroll to position [184, 0]
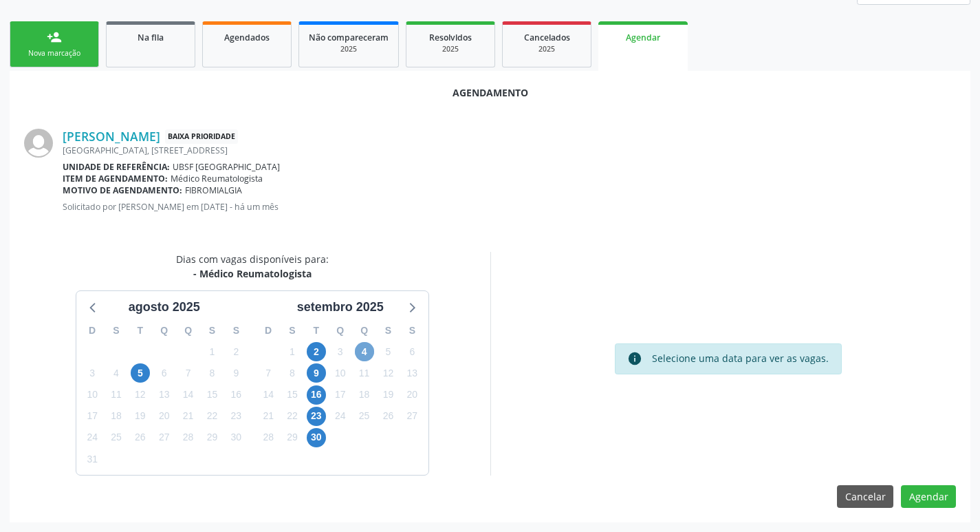
click at [364, 353] on span "4" at bounding box center [364, 351] width 19 height 19
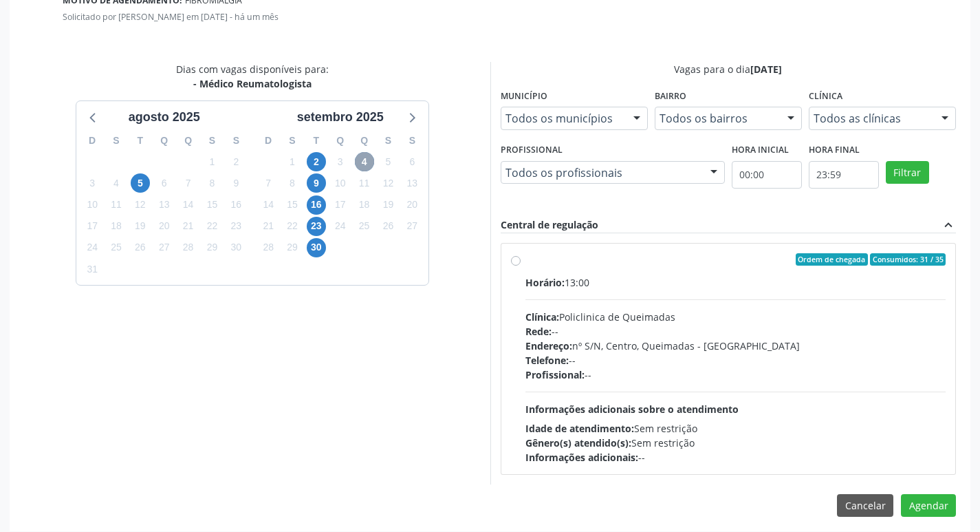
scroll to position [383, 0]
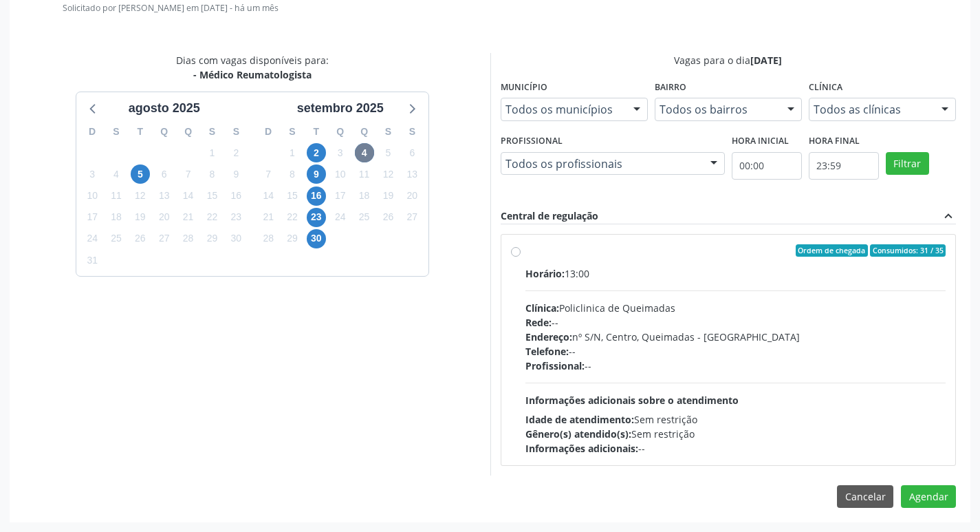
click at [571, 257] on label "Ordem de chegada Consumidos: 31 / 35 Horário: 13:00 Clínica: Policlinica de Que…" at bounding box center [735, 349] width 421 height 211
click at [521, 256] on input "Ordem de chegada Consumidos: 31 / 35 Horário: 13:00 Clínica: Policlinica de Que…" at bounding box center [516, 250] width 10 height 12
radio input "true"
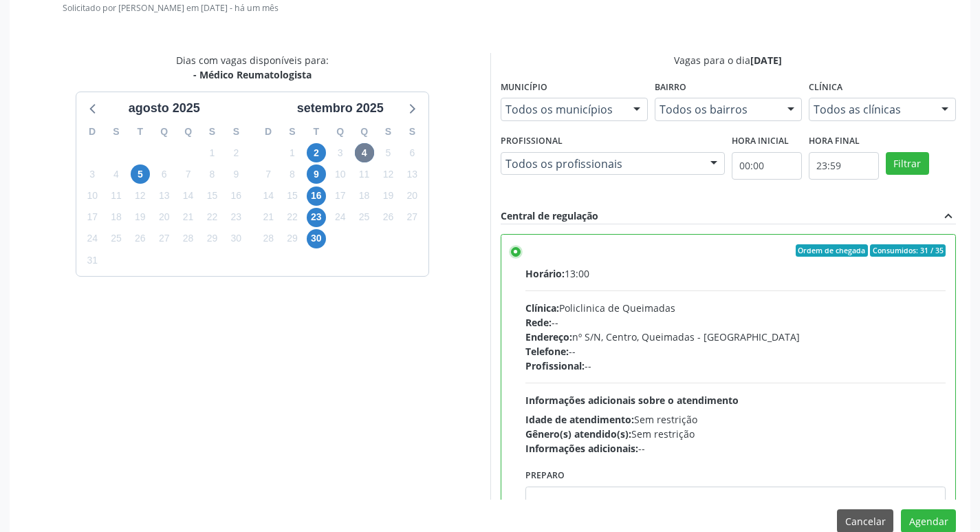
scroll to position [68, 0]
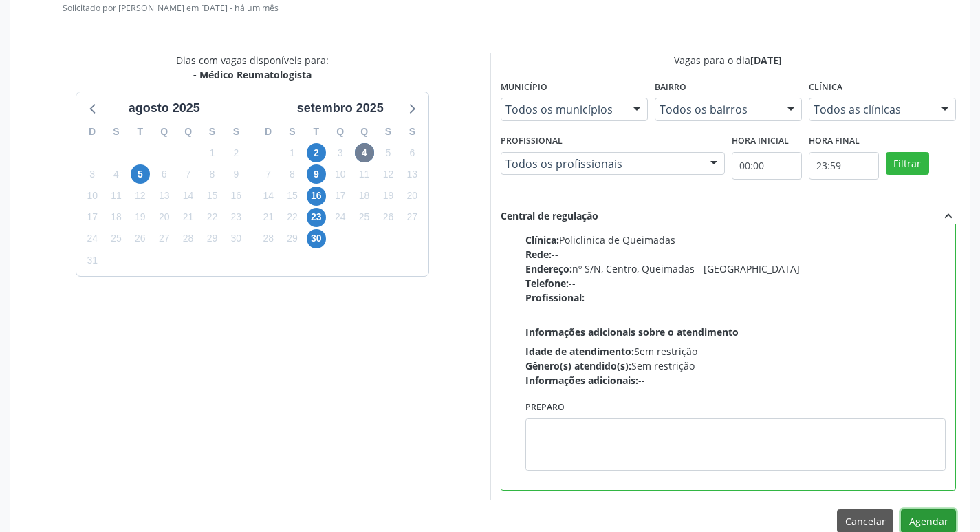
click at [926, 518] on button "Agendar" at bounding box center [928, 520] width 55 height 23
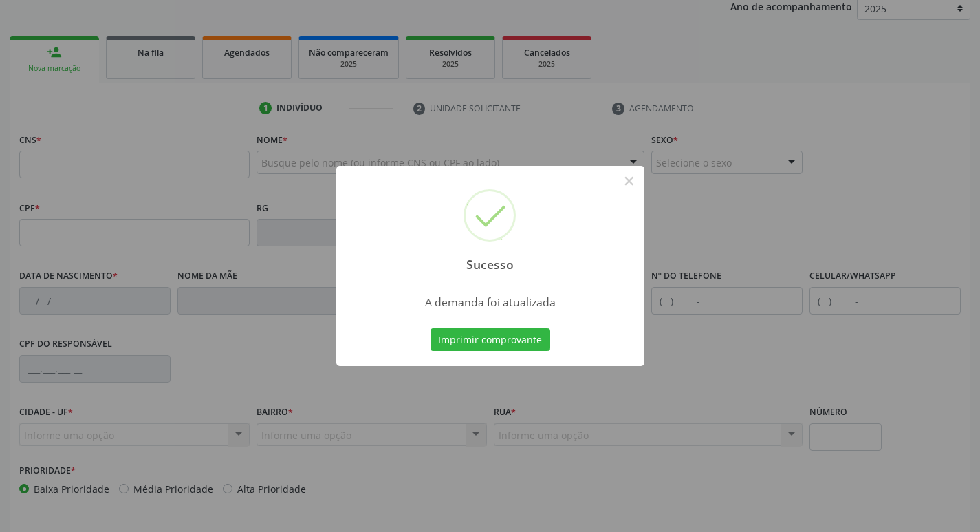
scroll to position [145, 0]
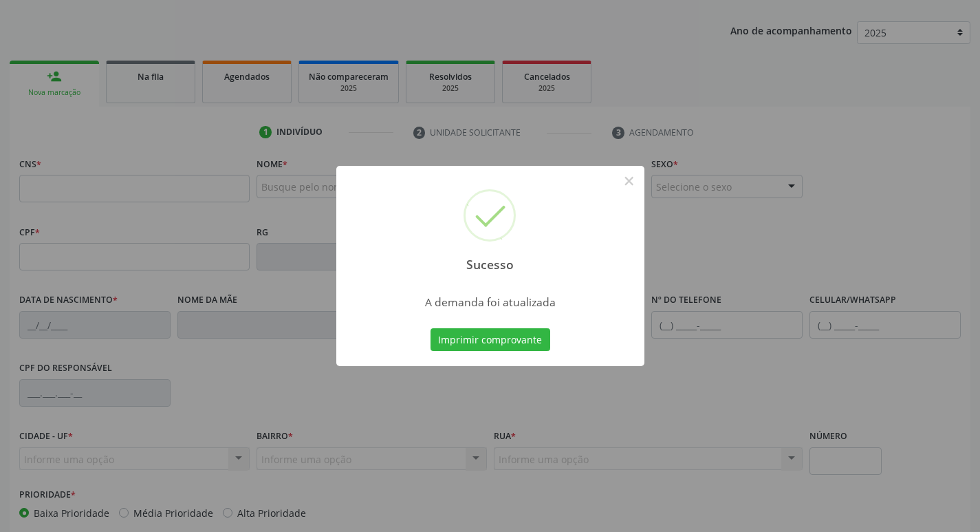
click at [250, 12] on div "Sucesso × A demanda foi atualizada Imprimir comprovante Cancel" at bounding box center [490, 266] width 980 height 532
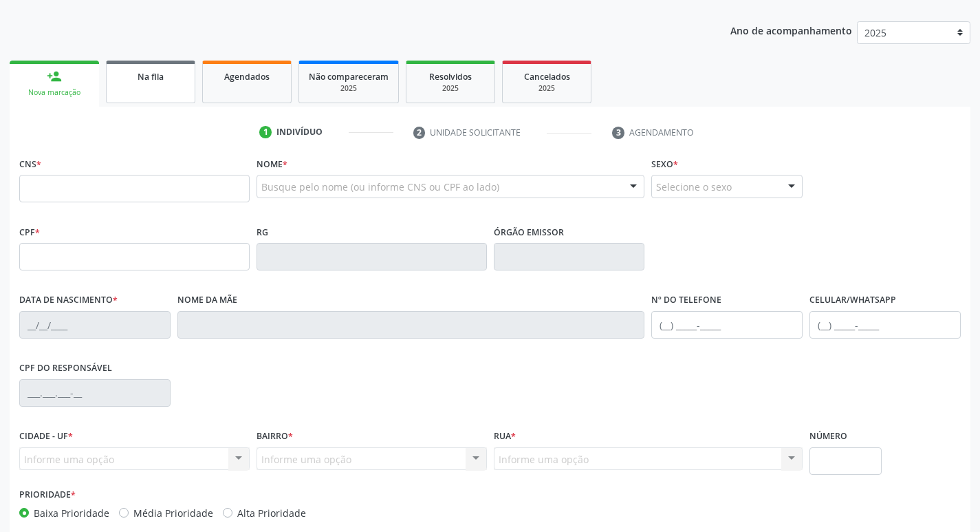
click at [178, 85] on link "Na fila" at bounding box center [150, 82] width 89 height 43
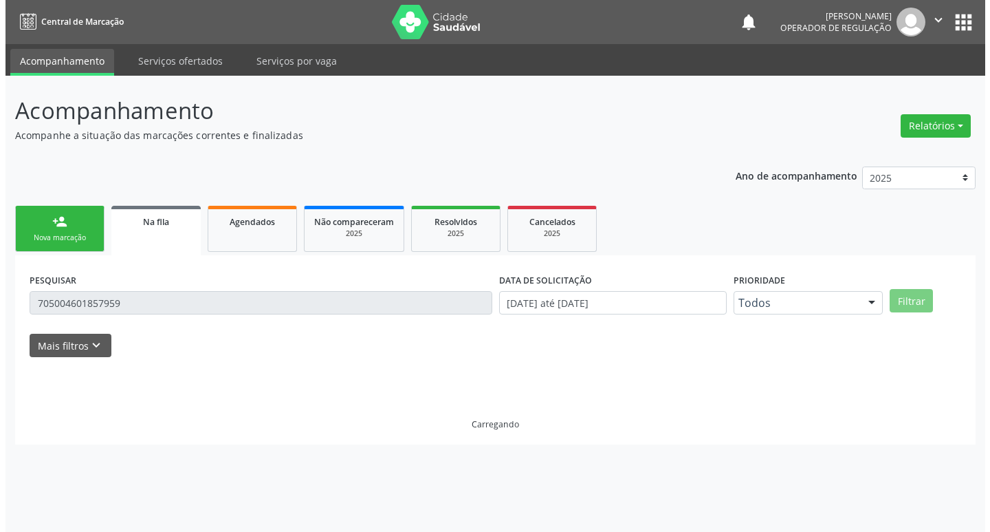
scroll to position [0, 0]
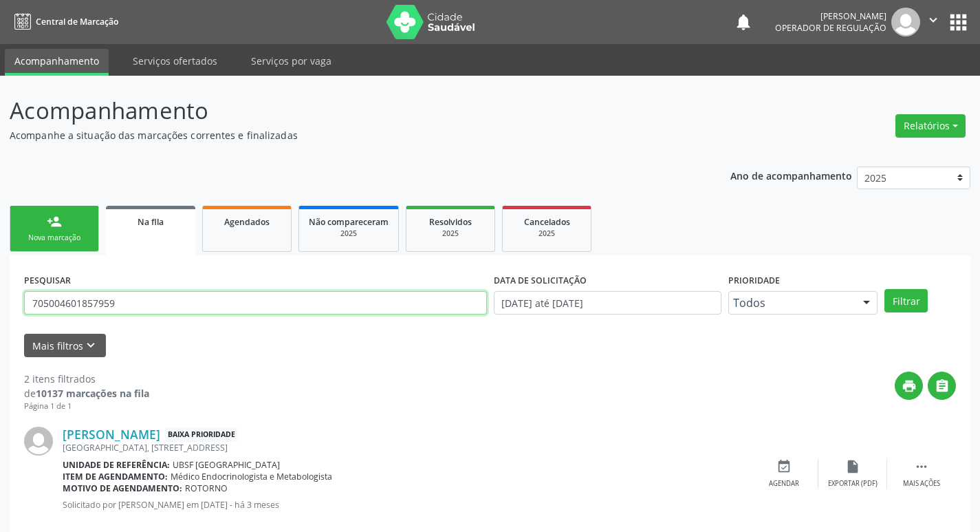
drag, startPoint x: 141, startPoint y: 302, endPoint x: 0, endPoint y: 303, distance: 141.0
click at [0, 303] on div "Acompanhamento Acompanhe a situação das marcações correntes e finalizadas Relat…" at bounding box center [490, 379] width 980 height 606
type input "706703737211520"
click at [884, 289] on button "Filtrar" at bounding box center [905, 300] width 43 height 23
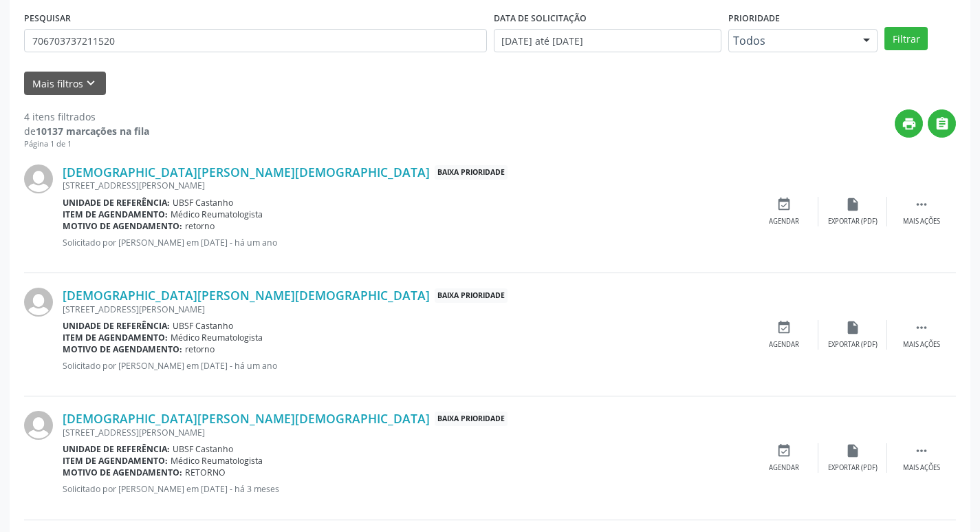
scroll to position [275, 0]
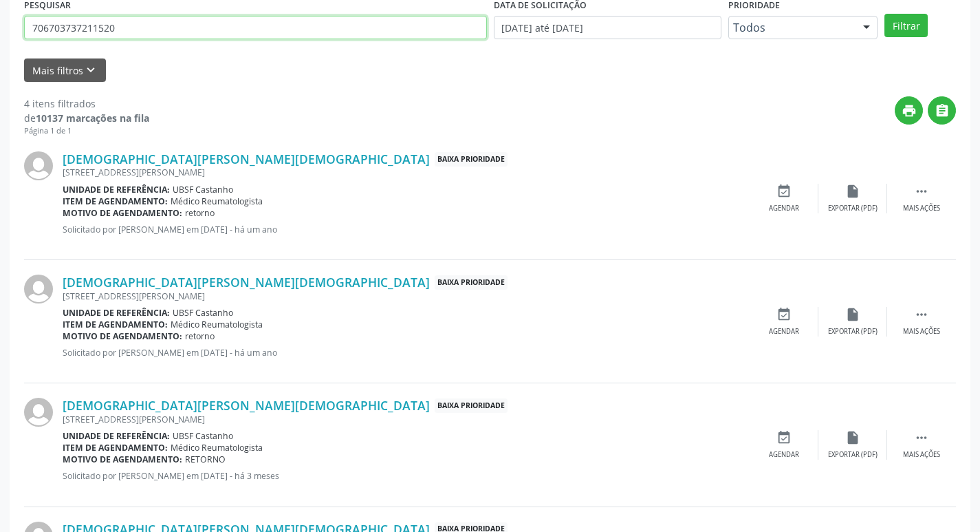
drag, startPoint x: 142, startPoint y: 27, endPoint x: 32, endPoint y: 37, distance: 109.8
click at [33, 37] on input "706703737211520" at bounding box center [255, 27] width 463 height 23
type input "704803542831646"
click at [884, 14] on button "Filtrar" at bounding box center [905, 25] width 43 height 23
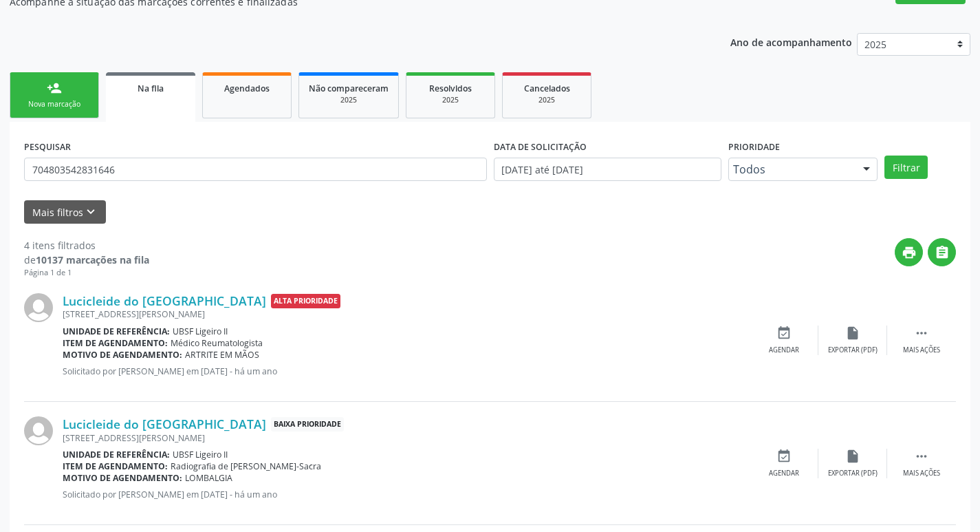
scroll to position [397, 0]
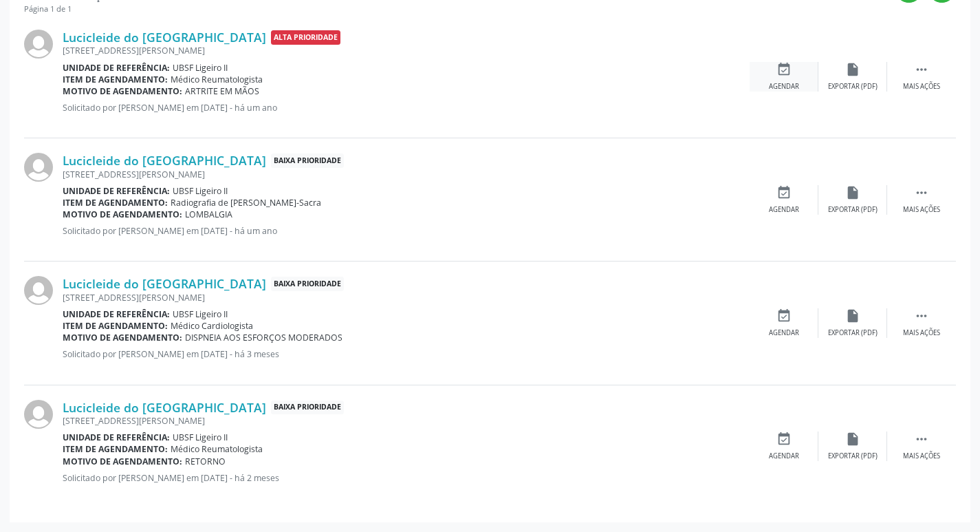
click at [789, 73] on icon "event_available" at bounding box center [783, 69] width 15 height 15
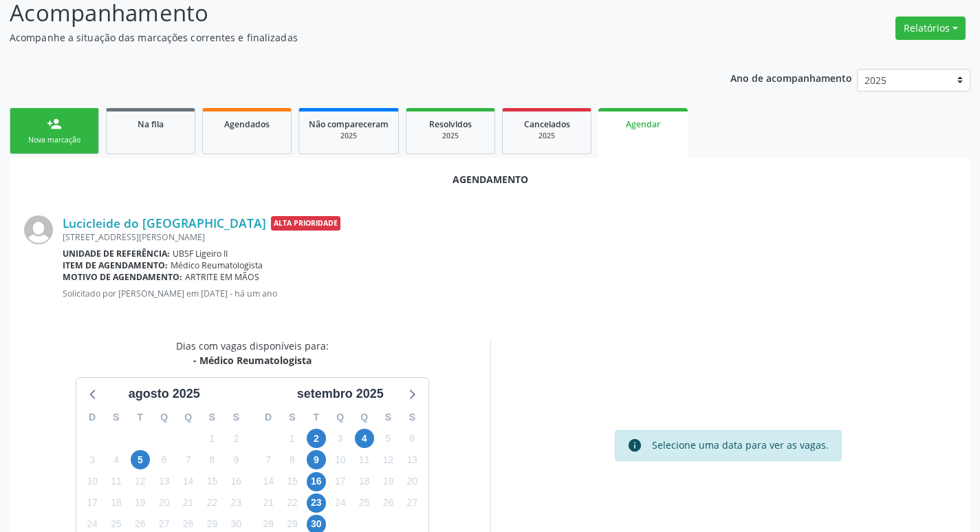
scroll to position [184, 0]
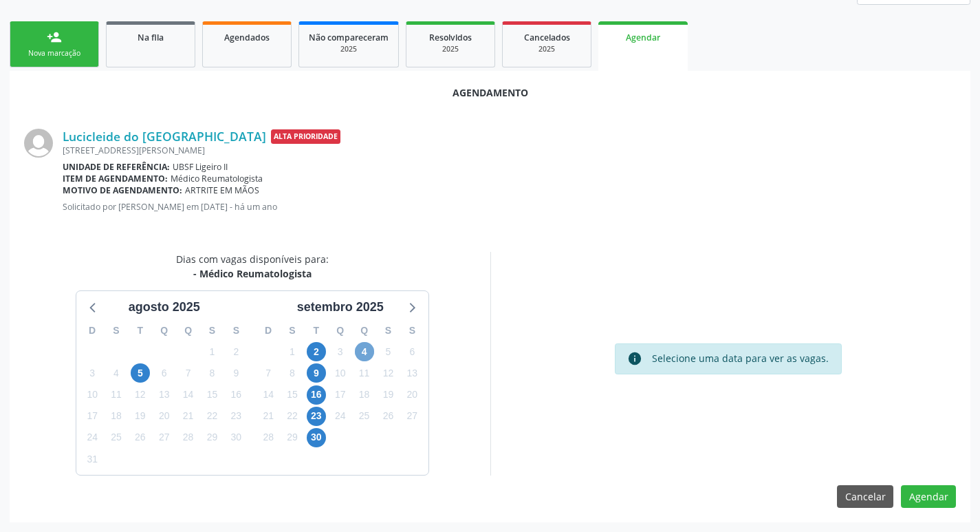
click at [364, 356] on span "4" at bounding box center [364, 351] width 19 height 19
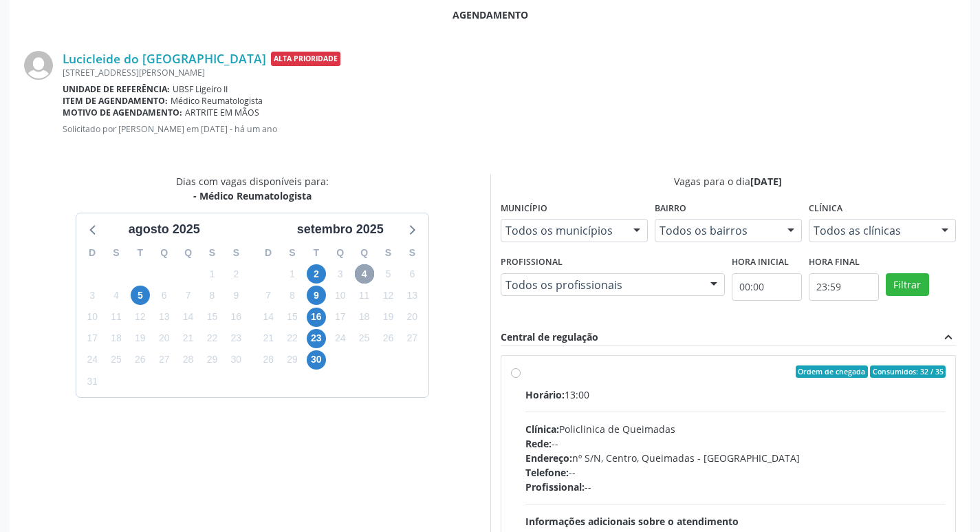
scroll to position [383, 0]
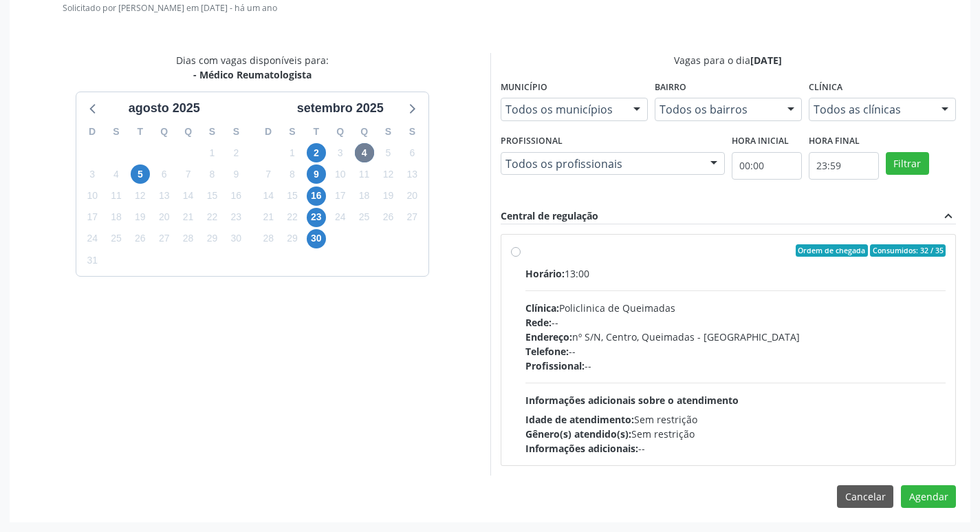
click at [794, 261] on label "Ordem de chegada Consumidos: 32 / 35 Horário: 13:00 Clínica: Policlinica de Que…" at bounding box center [735, 349] width 421 height 211
click at [521, 256] on input "Ordem de chegada Consumidos: 32 / 35 Horário: 13:00 Clínica: Policlinica de Que…" at bounding box center [516, 250] width 10 height 12
radio input "true"
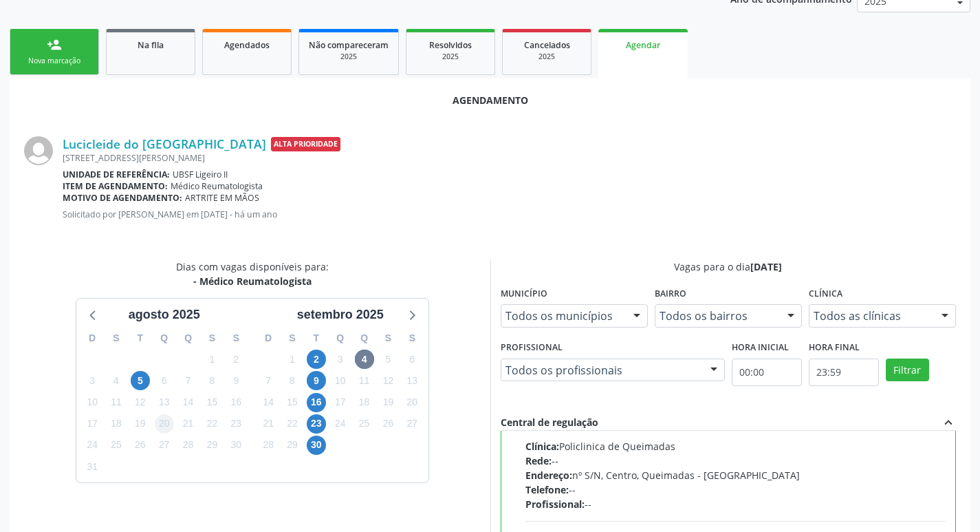
scroll to position [408, 0]
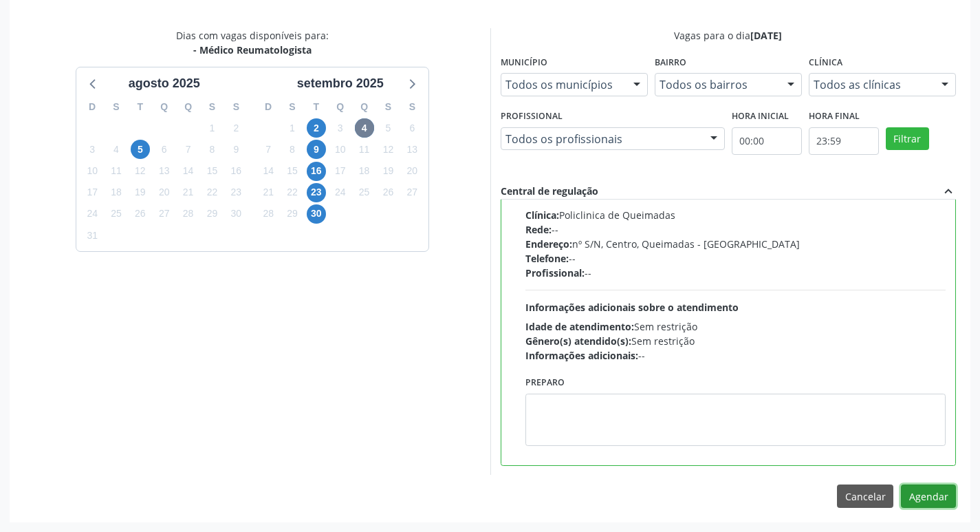
click at [945, 505] on button "Agendar" at bounding box center [928, 495] width 55 height 23
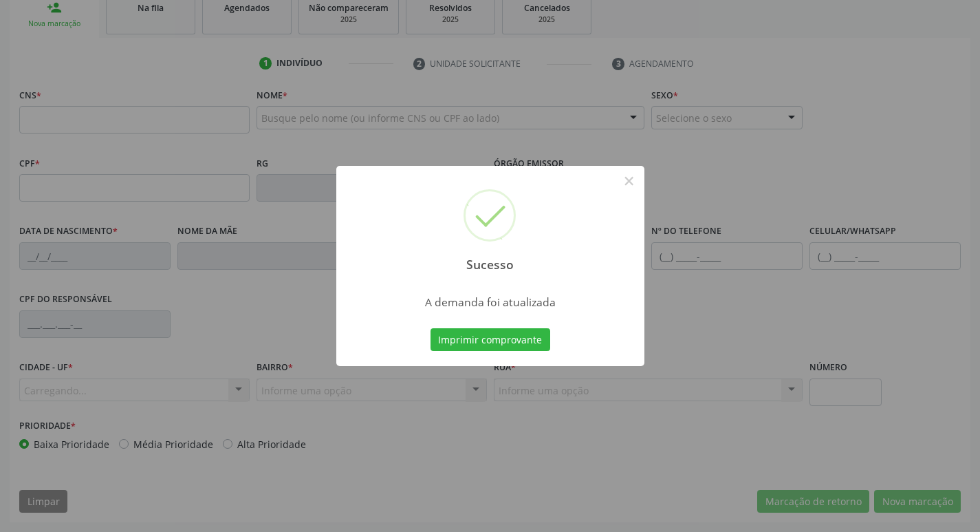
scroll to position [214, 0]
drag, startPoint x: 153, startPoint y: 52, endPoint x: 162, endPoint y: 8, distance: 44.2
click at [153, 48] on div "Sucesso × A demanda foi atualizada Imprimir comprovante Cancel" at bounding box center [490, 266] width 980 height 532
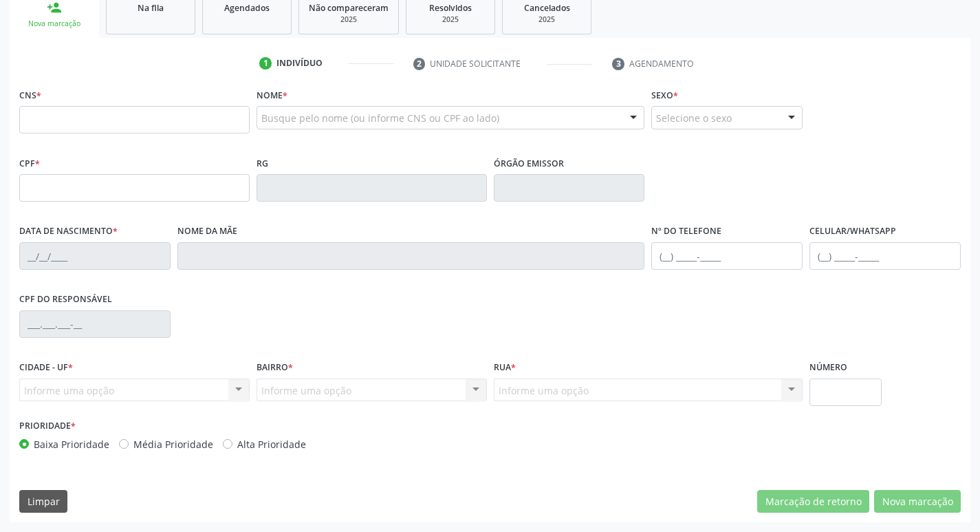
click at [164, 1] on div "Na fila" at bounding box center [150, 7] width 69 height 14
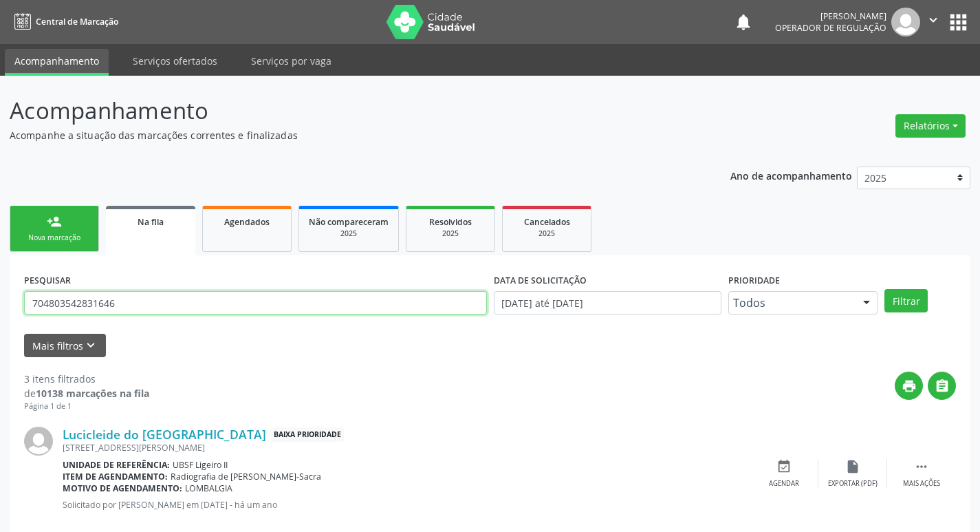
drag, startPoint x: 149, startPoint y: 303, endPoint x: 0, endPoint y: 294, distance: 148.8
click at [111, 303] on input "704803542831646" at bounding box center [255, 302] width 463 height 23
click at [0, 294] on div "Acompanhamento Acompanhe a situação das marcações correntes e finalizadas Relat…" at bounding box center [490, 441] width 980 height 730
drag, startPoint x: 159, startPoint y: 305, endPoint x: 29, endPoint y: 325, distance: 131.5
click at [29, 325] on form "PESQUISAR 704803542831646 DATA DE SOLICITAÇÃO [DATE] até [DATE] Prioridade Todo…" at bounding box center [490, 313] width 932 height 87
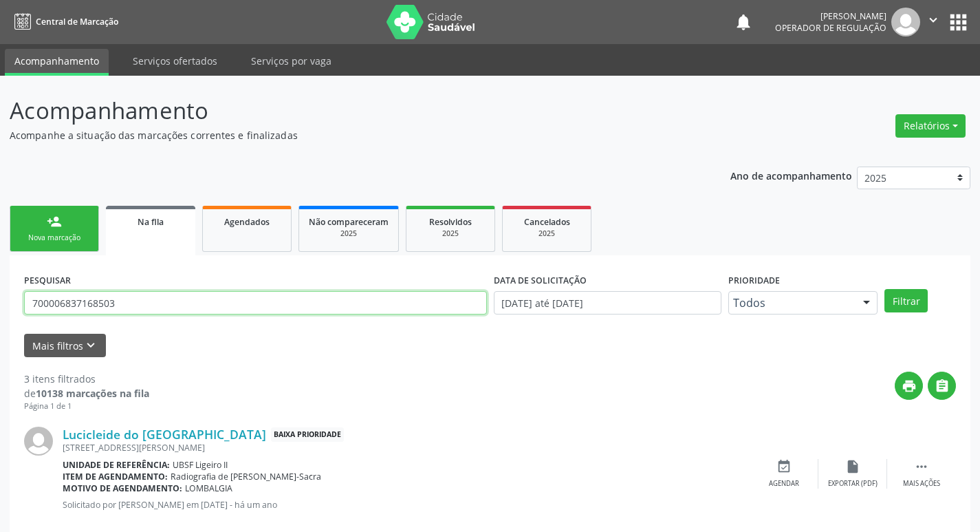
type input "700006837168503"
click at [884, 289] on button "Filtrar" at bounding box center [905, 300] width 43 height 23
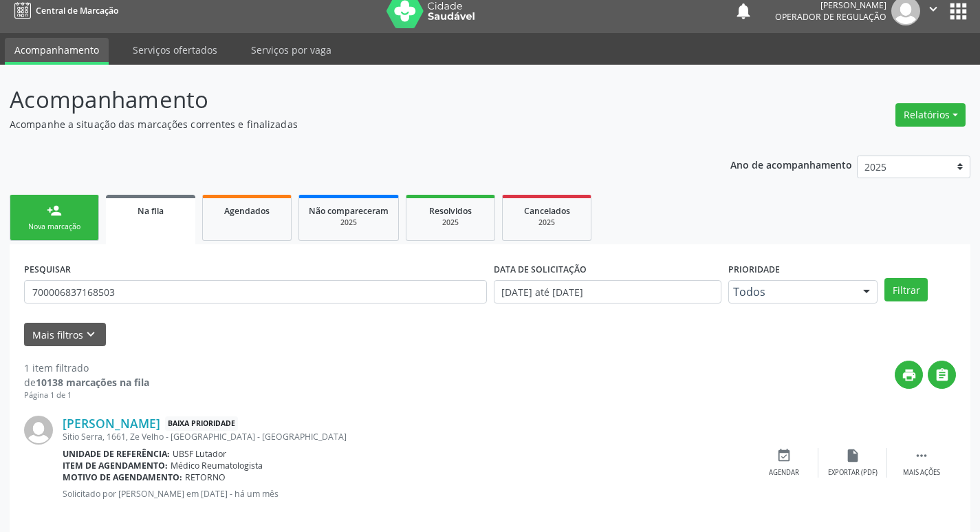
scroll to position [27, 0]
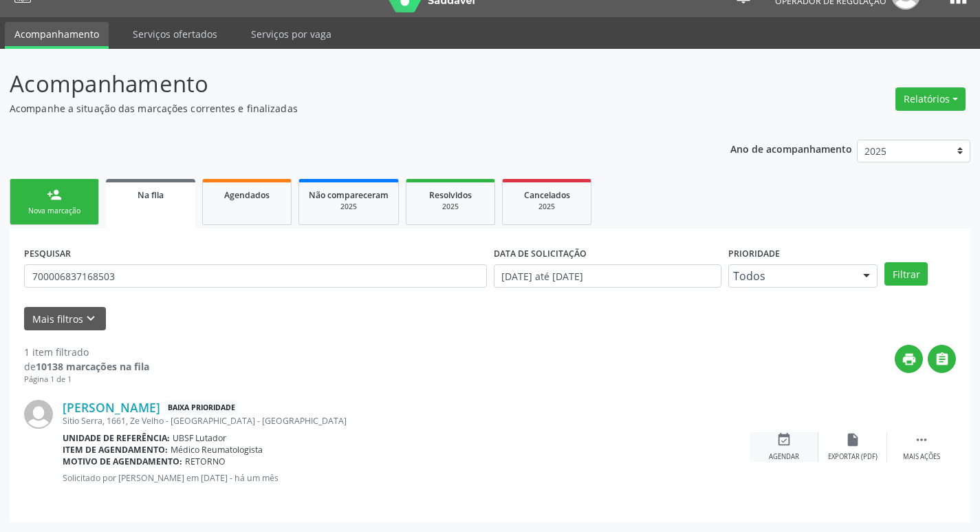
click at [781, 437] on icon "event_available" at bounding box center [783, 439] width 15 height 15
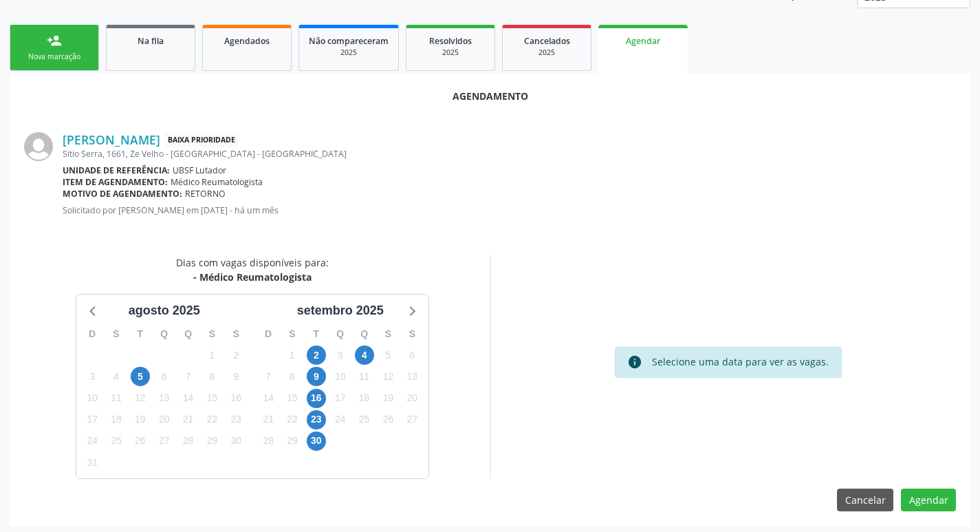
scroll to position [184, 0]
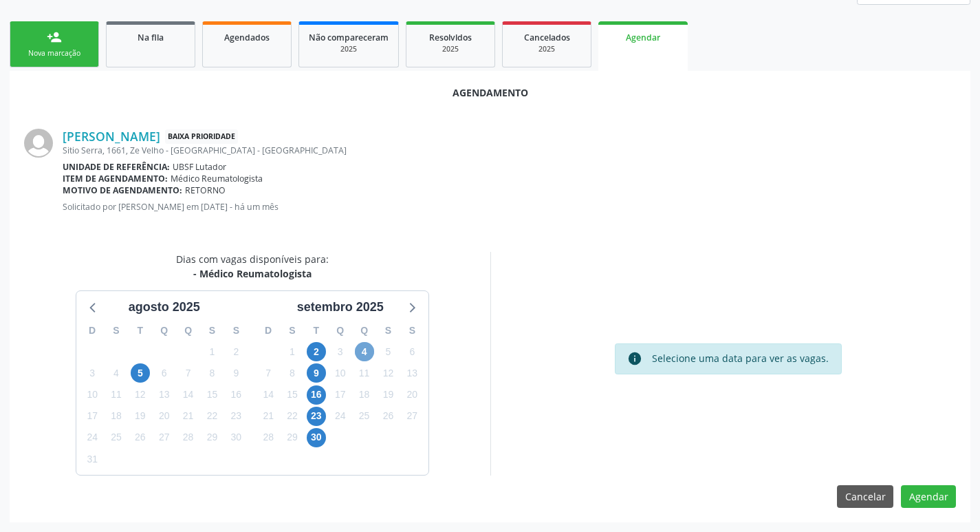
click at [368, 344] on span "4" at bounding box center [364, 351] width 19 height 19
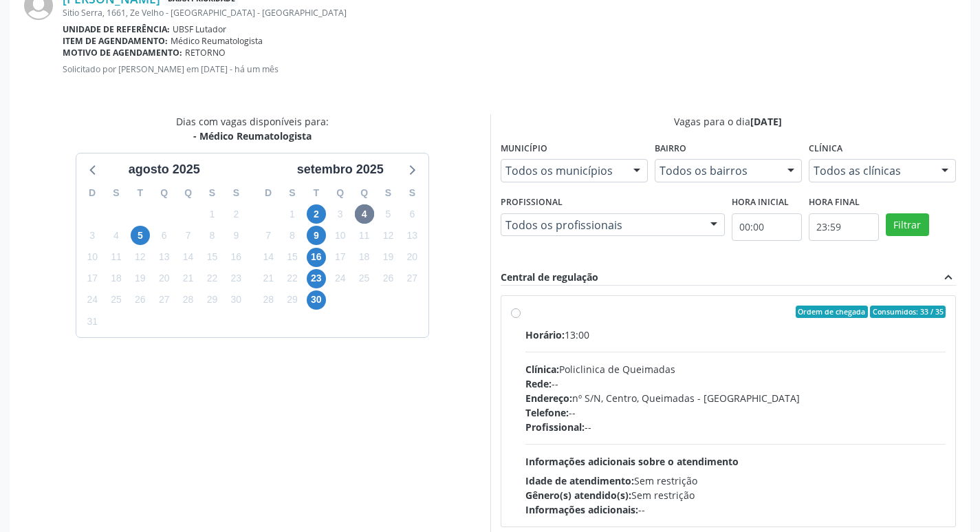
click at [681, 304] on div "Ordem de chegada Consumidos: 33 / 35 Horário: 13:00 Clínica: Policlinica de Que…" at bounding box center [728, 411] width 455 height 230
radio input "true"
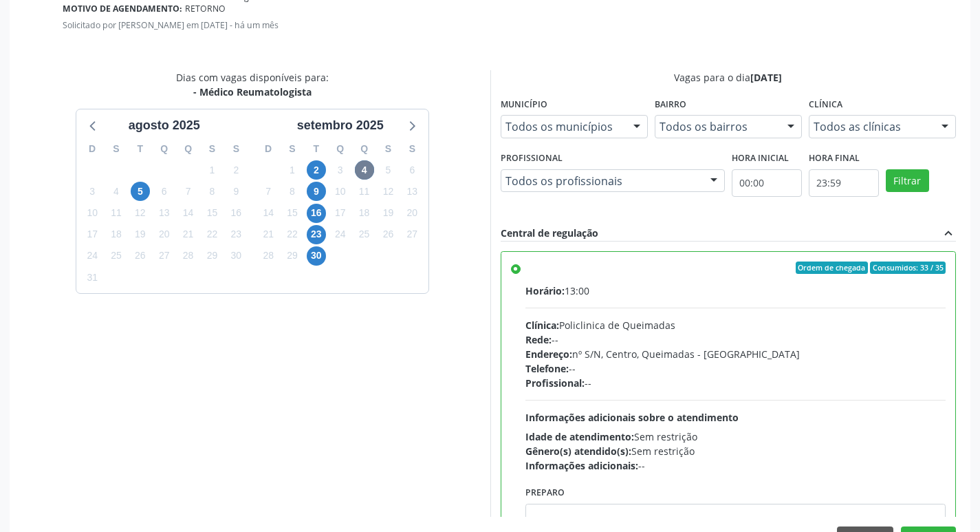
scroll to position [408, 0]
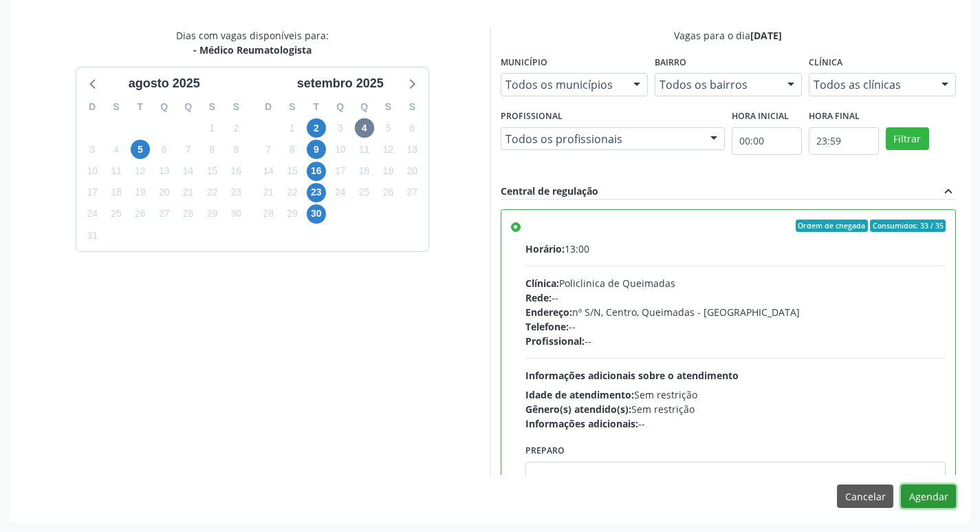
click at [926, 488] on button "Agendar" at bounding box center [928, 495] width 55 height 23
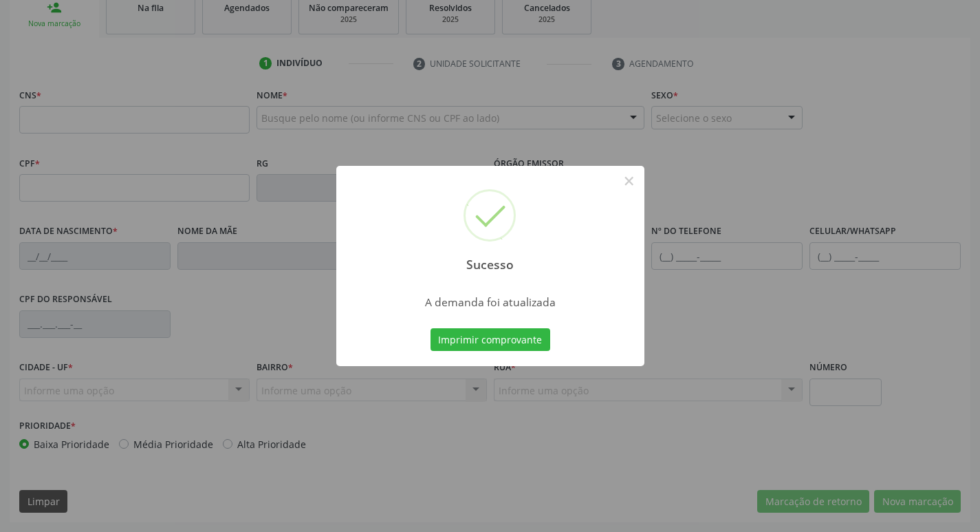
scroll to position [214, 0]
click at [182, 55] on div "Sucesso × A demanda foi atualizada Imprimir comprovante Cancel" at bounding box center [490, 266] width 980 height 532
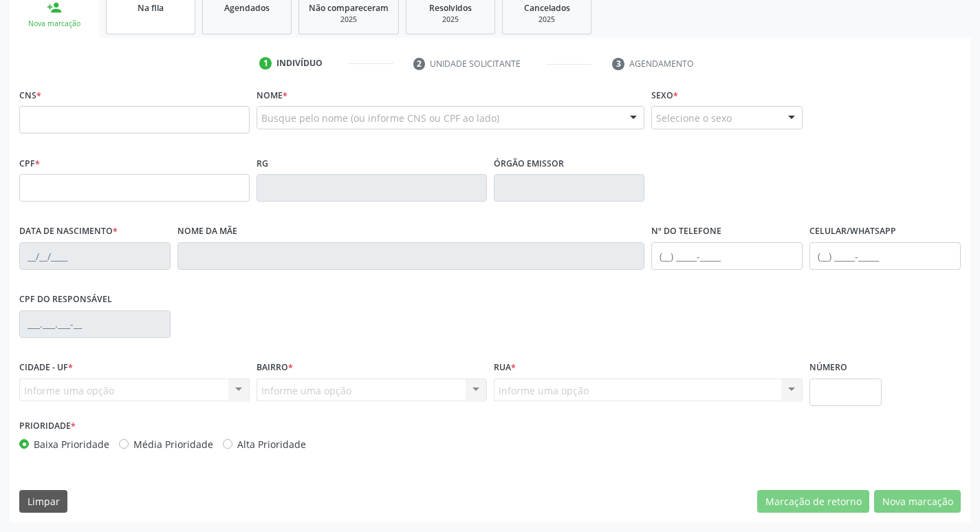
click at [178, 28] on link "Na fila" at bounding box center [150, 13] width 89 height 43
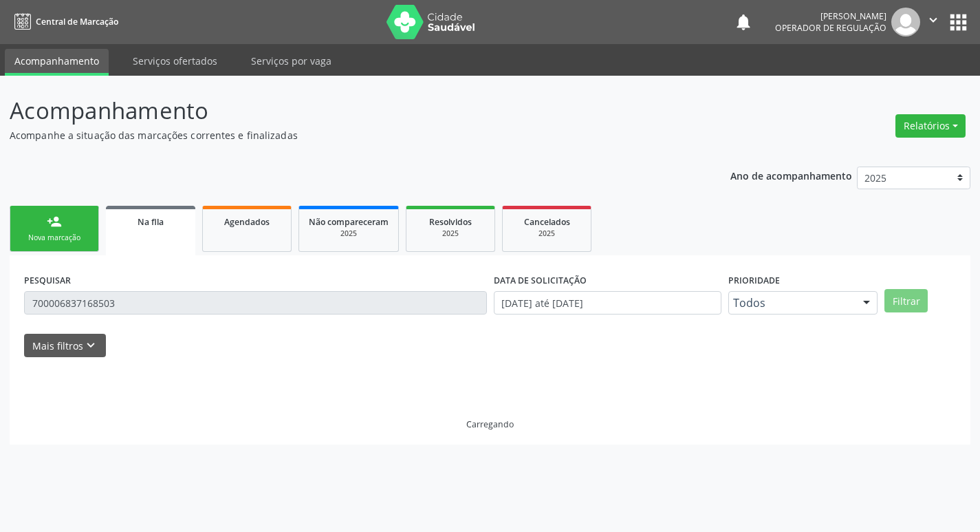
scroll to position [0, 0]
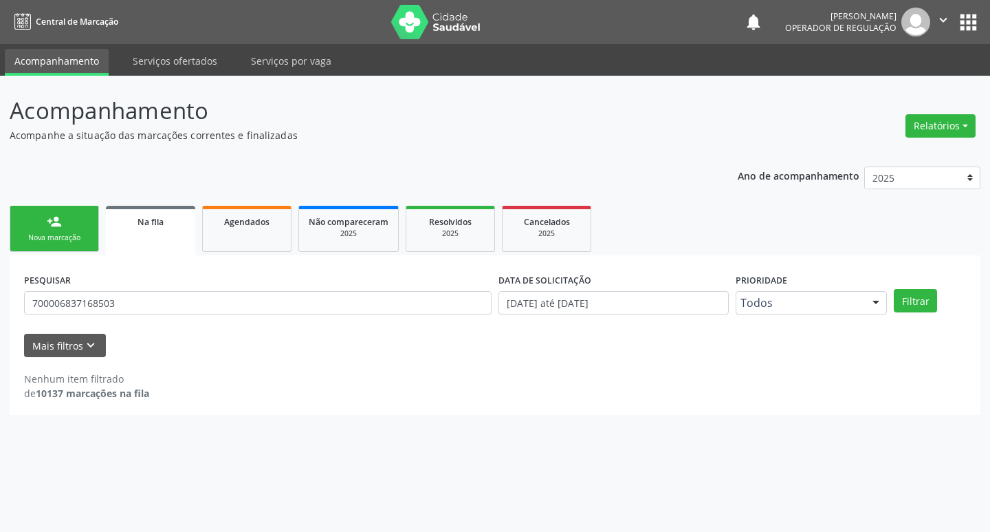
drag, startPoint x: 135, startPoint y: 318, endPoint x: 0, endPoint y: 318, distance: 135.5
click at [0, 318] on div "Acompanhamento Acompanhe a situação das marcações correntes e finalizadas Relat…" at bounding box center [495, 304] width 990 height 456
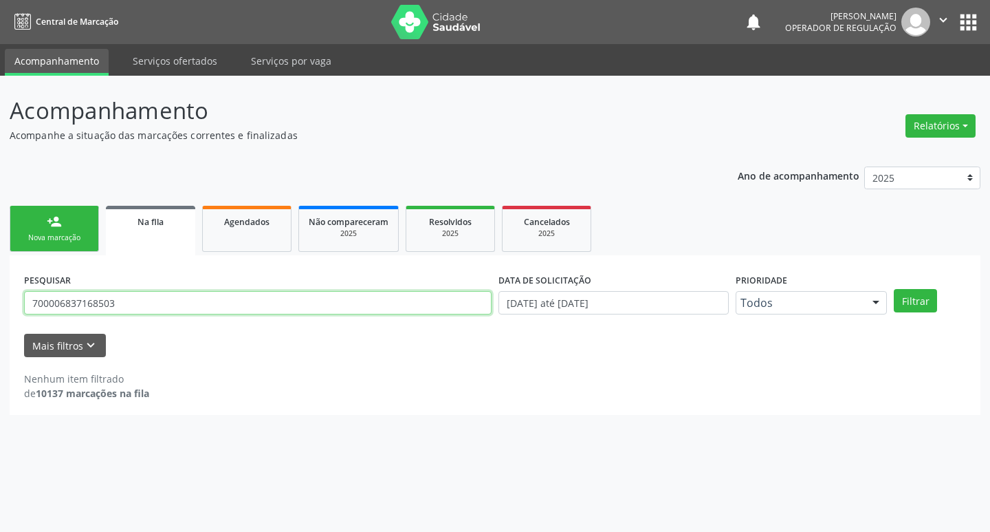
drag, startPoint x: 129, startPoint y: 308, endPoint x: 0, endPoint y: 280, distance: 131.6
click at [0, 280] on div "Acompanhamento Acompanhe a situação das marcações correntes e finalizadas Relat…" at bounding box center [495, 304] width 990 height 456
type input "708003801287424"
click at [894, 289] on button "Filtrar" at bounding box center [915, 300] width 43 height 23
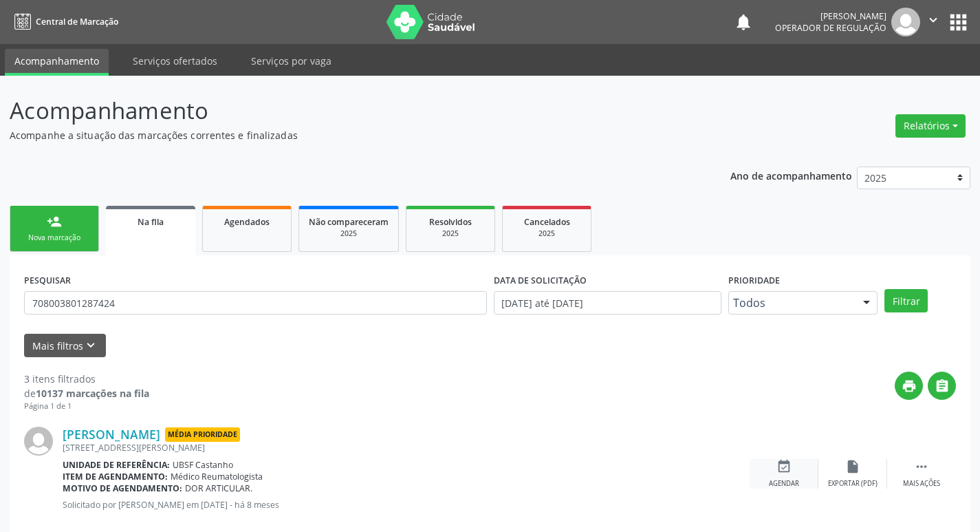
click at [778, 470] on icon "event_available" at bounding box center [783, 466] width 15 height 15
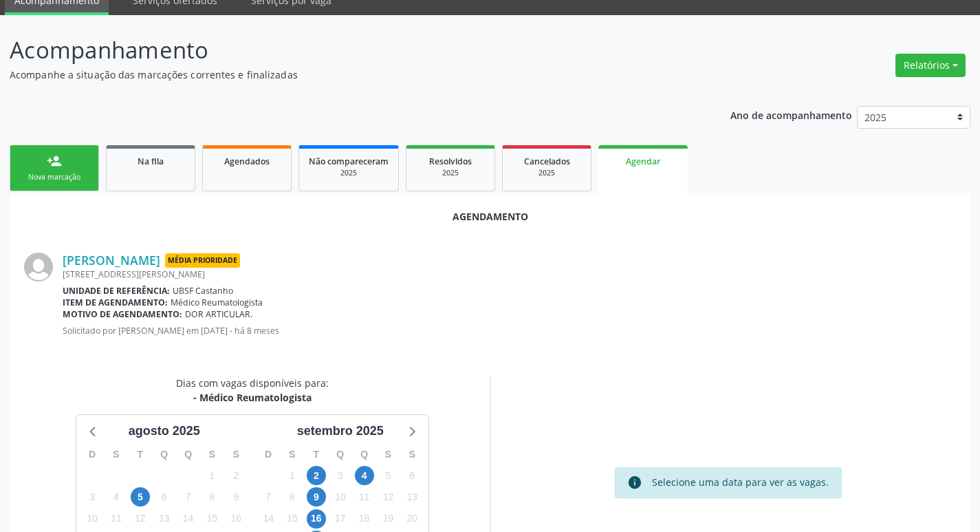
scroll to position [184, 0]
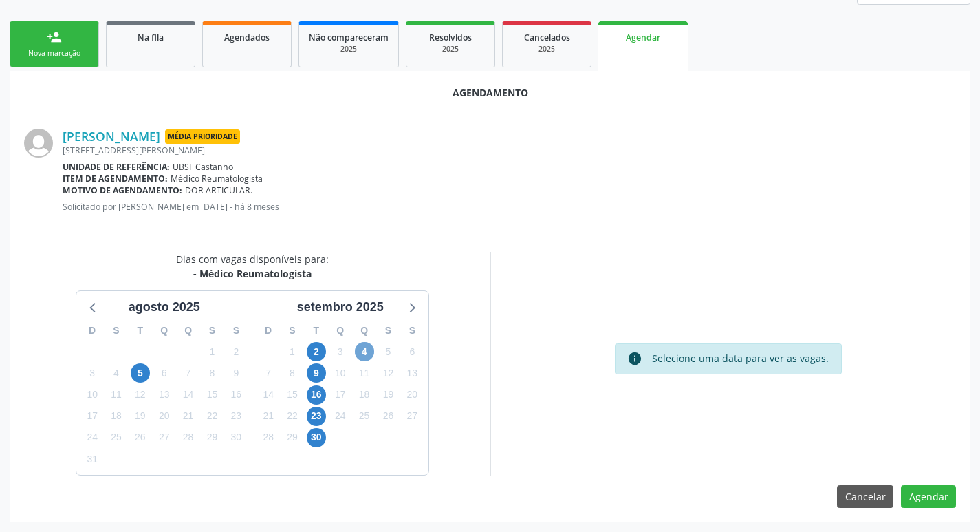
click at [363, 351] on span "4" at bounding box center [364, 351] width 19 height 19
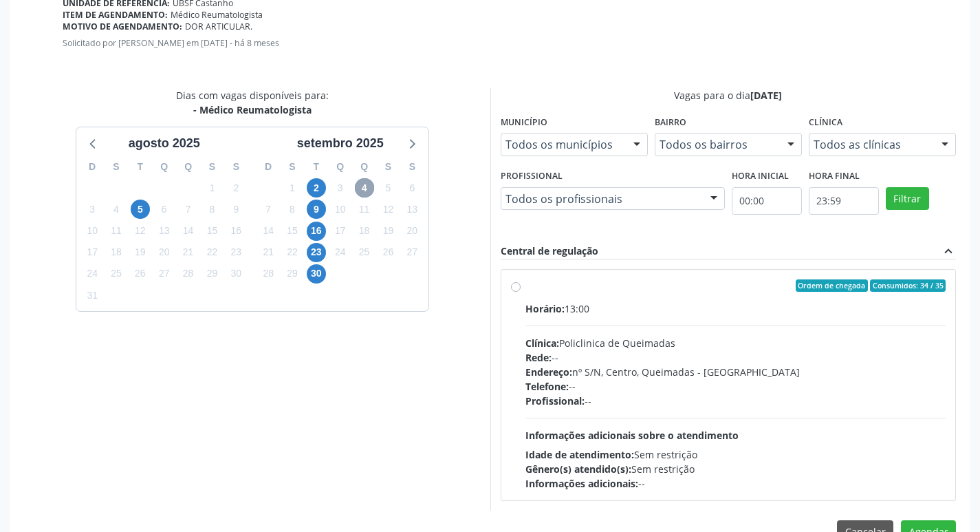
scroll to position [383, 0]
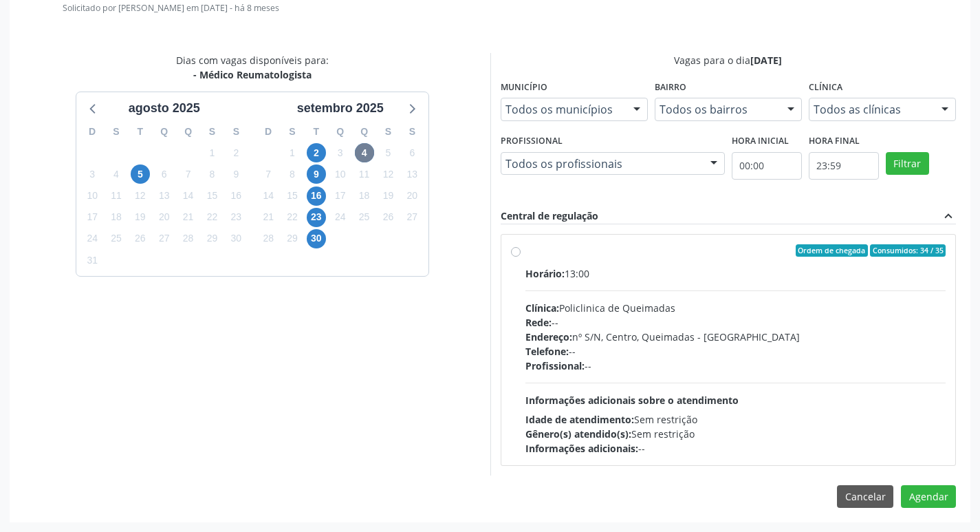
click at [695, 261] on label "Ordem de chegada Consumidos: 34 / 35 Horário: 13:00 Clínica: Policlinica de Que…" at bounding box center [735, 349] width 421 height 211
click at [521, 256] on input "Ordem de chegada Consumidos: 34 / 35 Horário: 13:00 Clínica: Policlinica de Que…" at bounding box center [516, 250] width 10 height 12
radio input "true"
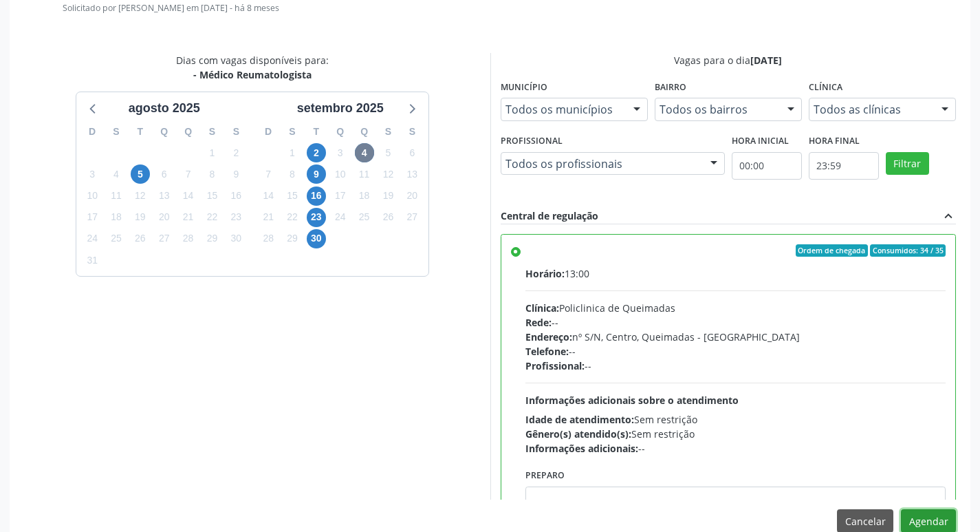
click at [922, 518] on button "Agendar" at bounding box center [928, 520] width 55 height 23
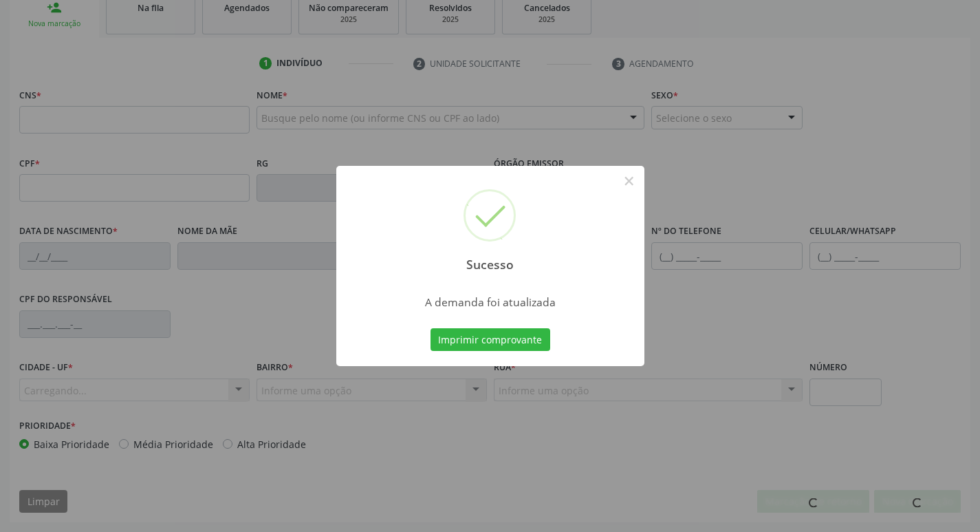
scroll to position [214, 0]
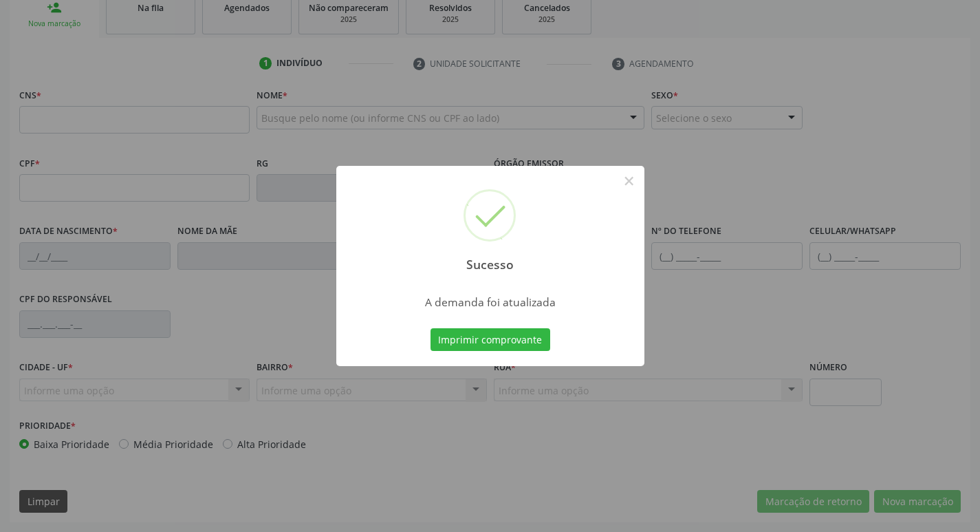
drag, startPoint x: 163, startPoint y: 52, endPoint x: 165, endPoint y: 39, distance: 13.2
click at [163, 51] on div "Sucesso × A demanda foi atualizada Imprimir comprovante Cancel" at bounding box center [490, 266] width 980 height 532
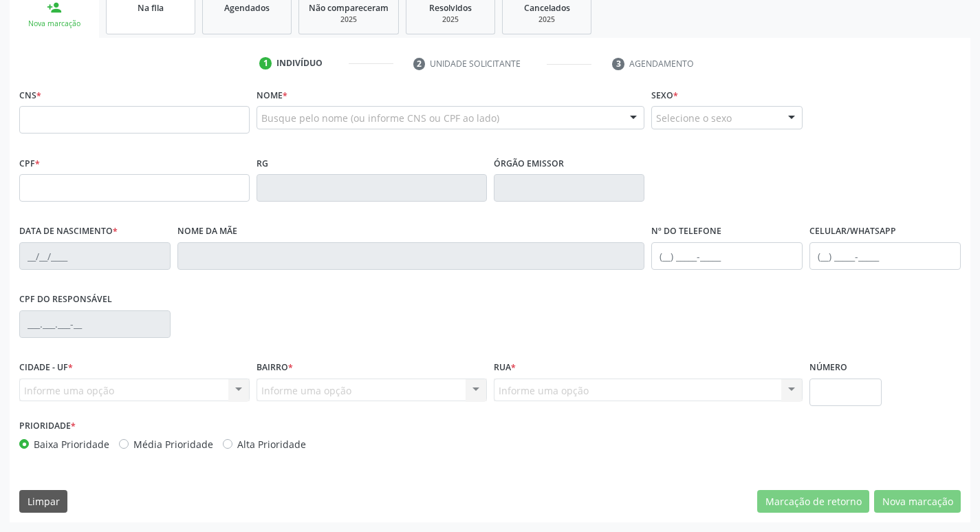
click at [167, 27] on link "Na fila" at bounding box center [150, 13] width 89 height 43
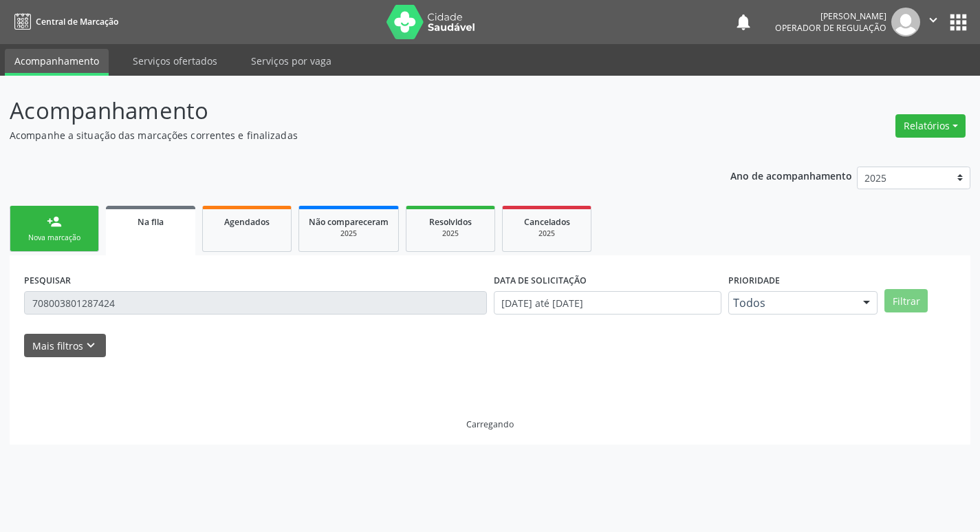
scroll to position [0, 0]
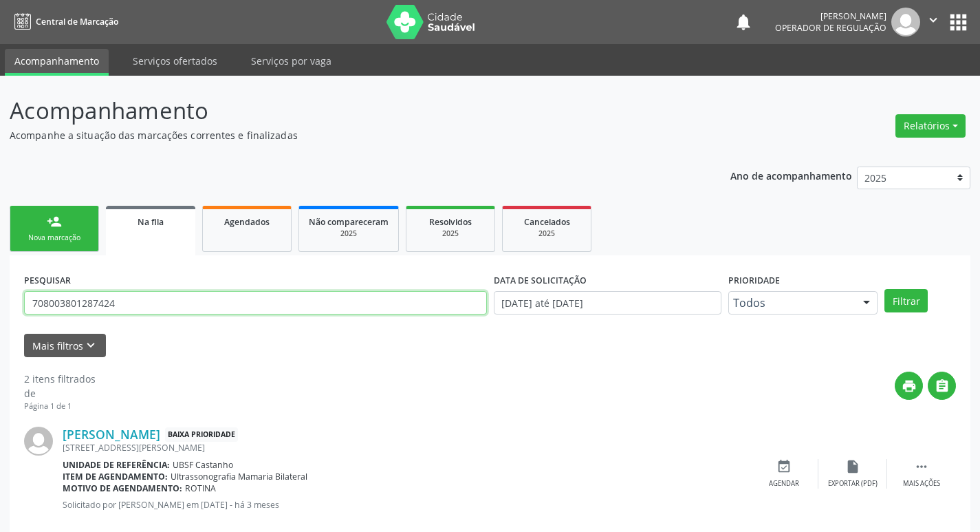
drag, startPoint x: 157, startPoint y: 302, endPoint x: 0, endPoint y: 301, distance: 157.5
click at [0, 301] on div "Acompanhamento Acompanhe a situação das marcações correntes e finalizadas Relat…" at bounding box center [490, 379] width 980 height 606
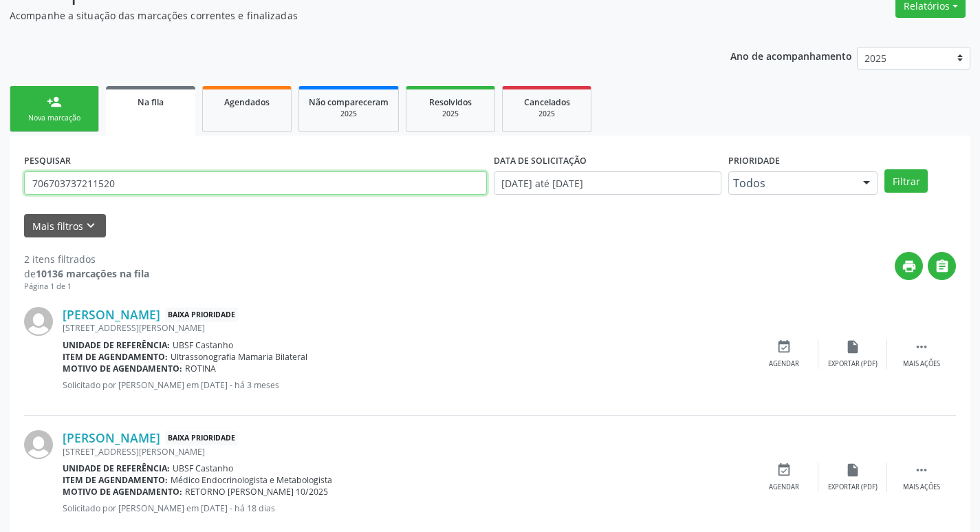
scroll to position [150, 0]
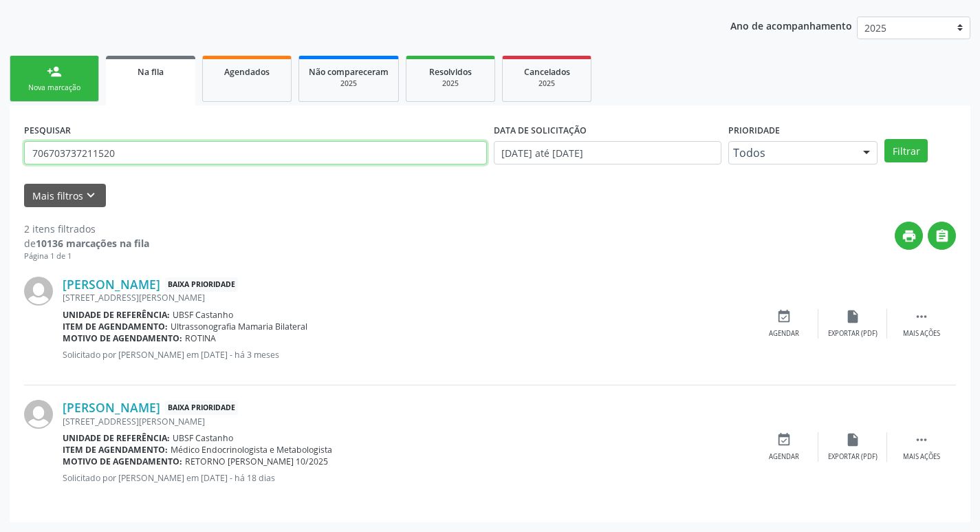
click at [371, 160] on input "706703737211520" at bounding box center [255, 152] width 463 height 23
type input "706703737211520"
click at [884, 139] on button "Filtrar" at bounding box center [905, 150] width 43 height 23
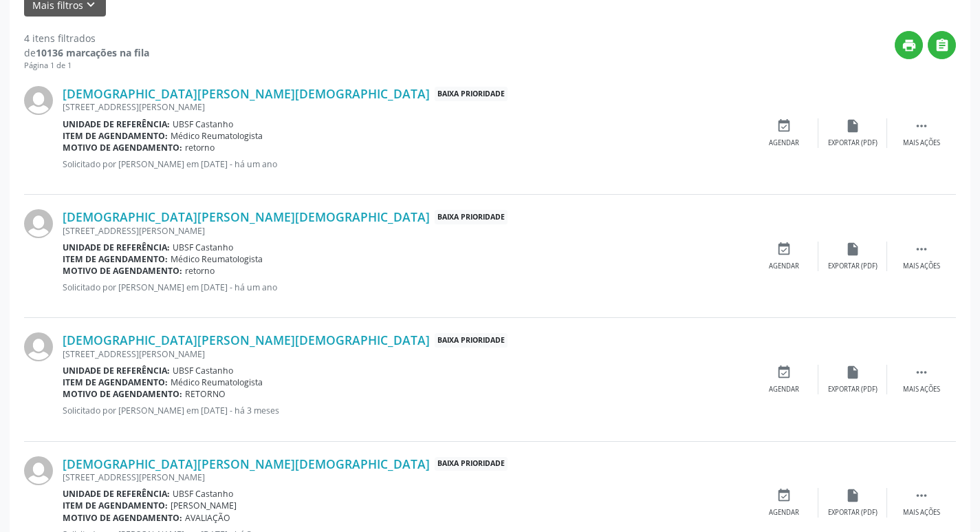
scroll to position [397, 0]
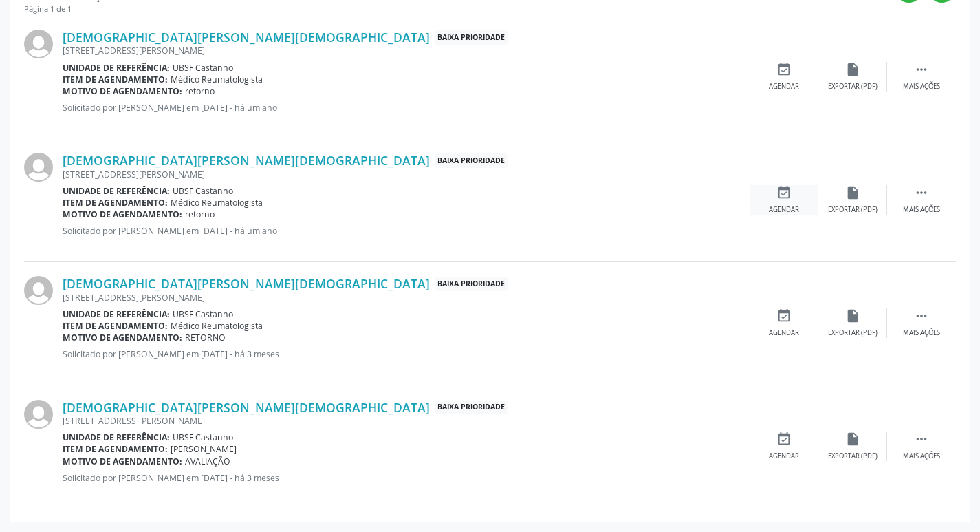
click at [780, 188] on icon "event_available" at bounding box center [783, 192] width 15 height 15
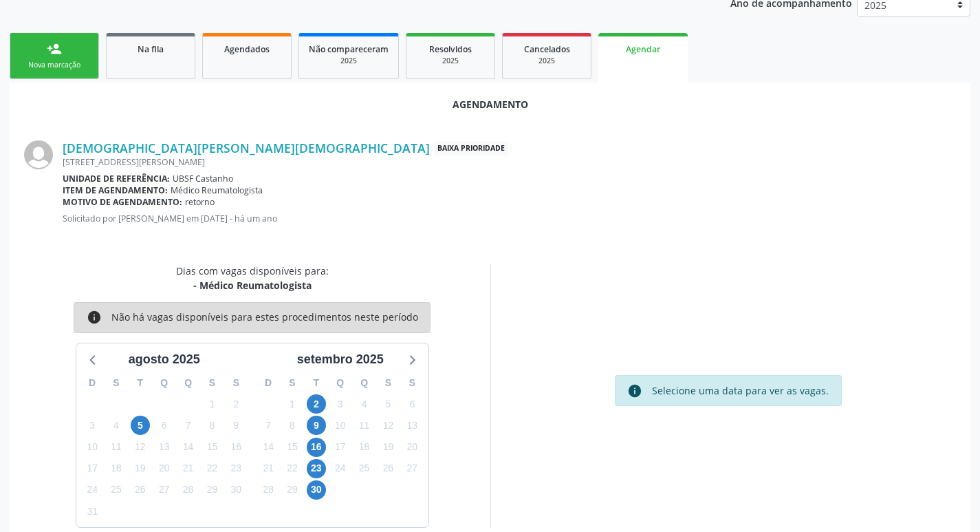
scroll to position [184, 0]
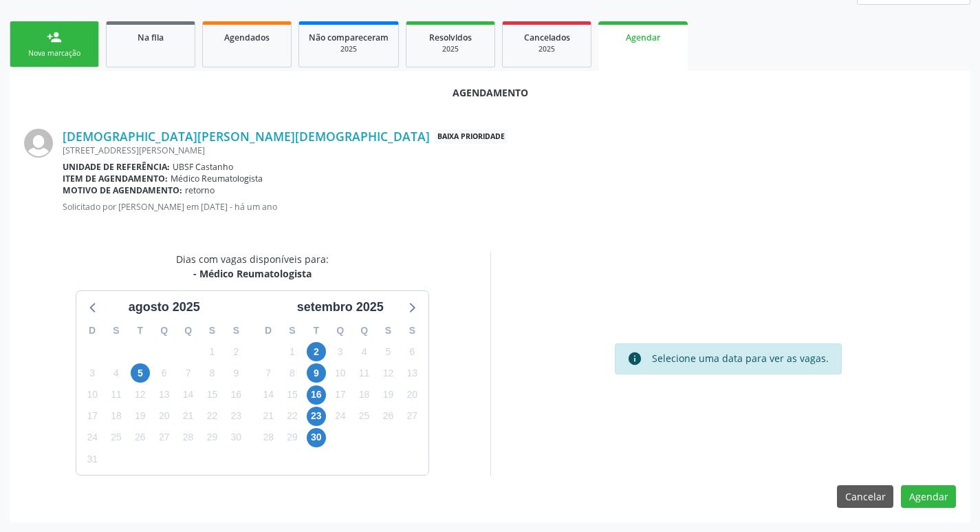
click at [580, 161] on div "Unidade de referência: UBSF Castanho" at bounding box center [509, 167] width 893 height 12
click at [50, 56] on div "Nova marcação" at bounding box center [54, 53] width 69 height 10
